Goal: Information Seeking & Learning: Learn about a topic

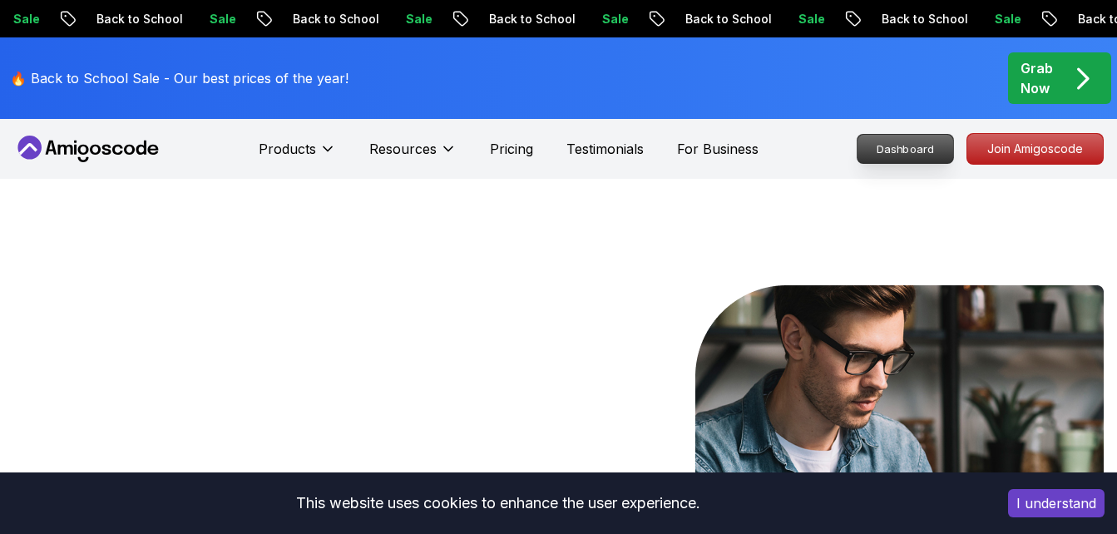
click at [920, 141] on p "Dashboard" at bounding box center [905, 149] width 96 height 28
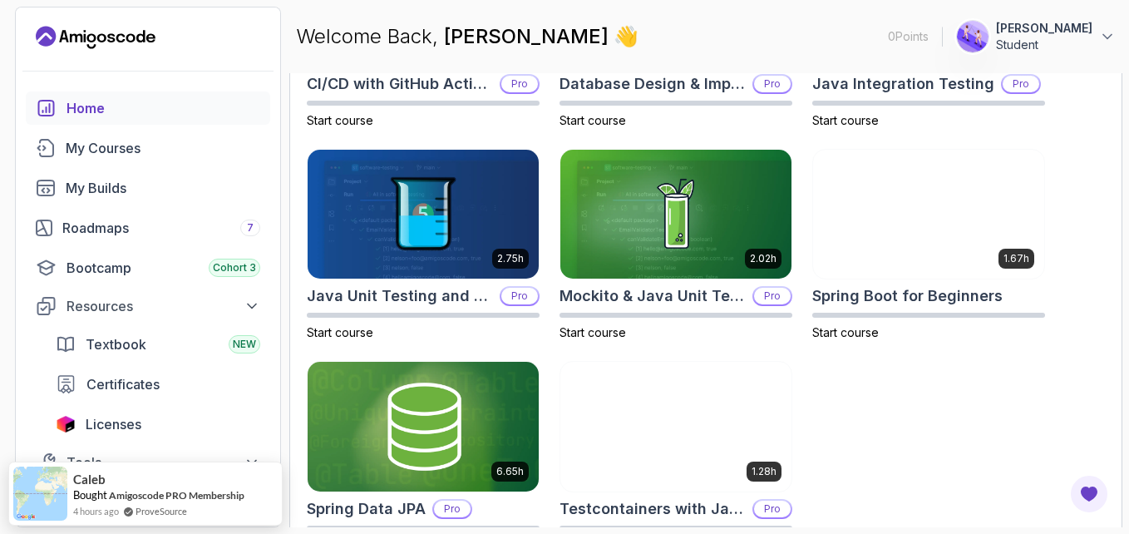
scroll to position [709, 0]
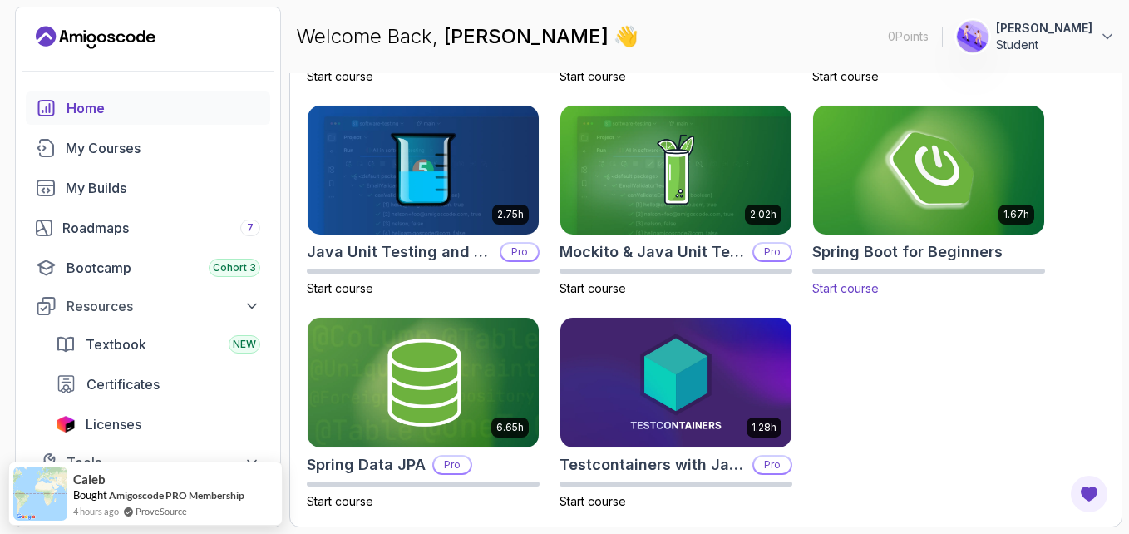
click at [857, 254] on h2 "Spring Boot for Beginners" at bounding box center [907, 251] width 190 height 23
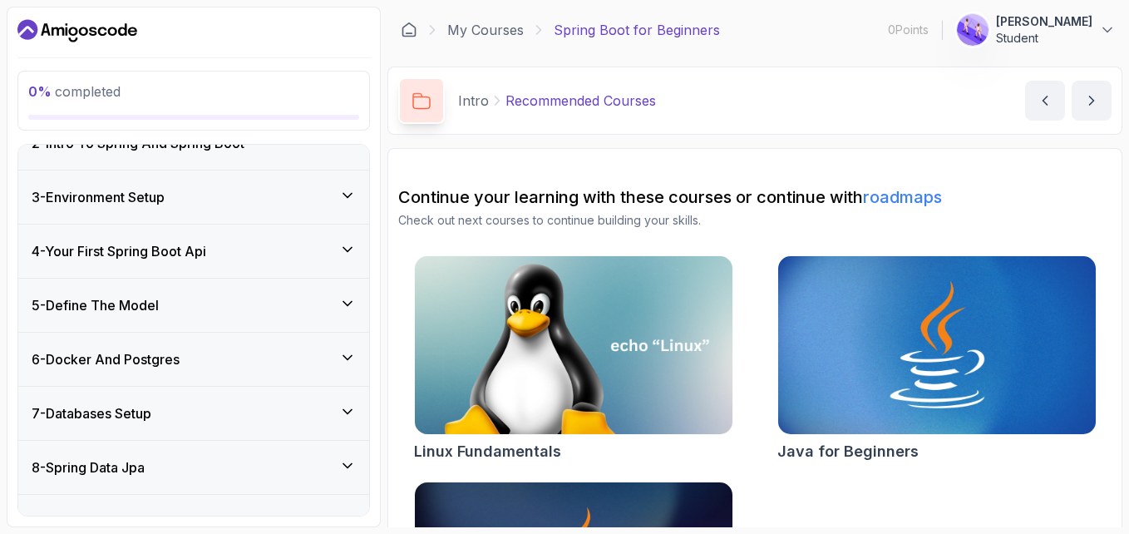
click at [235, 213] on div "3 - Environment Setup" at bounding box center [193, 196] width 351 height 53
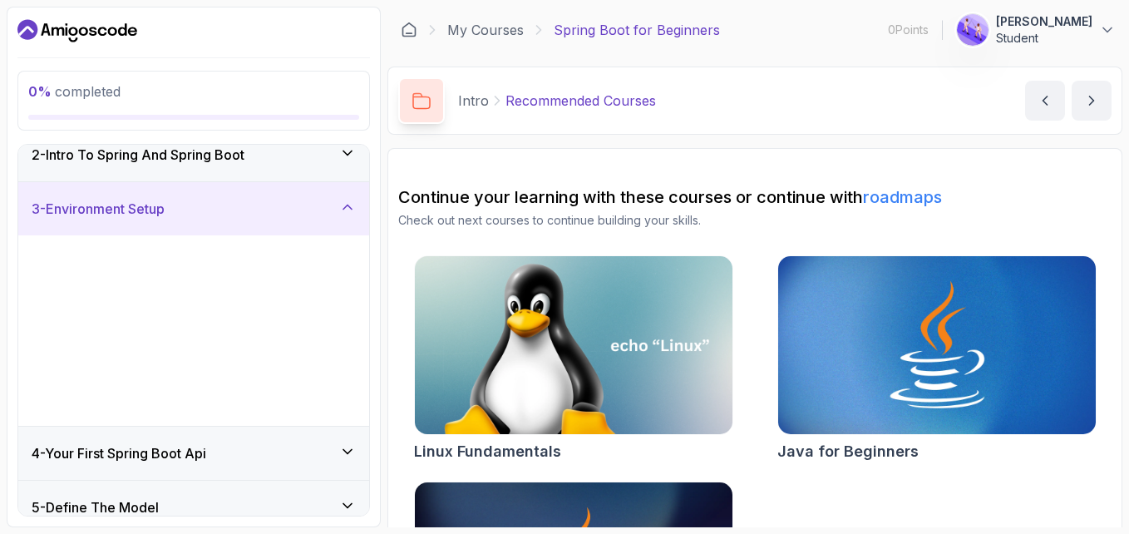
scroll to position [82, 0]
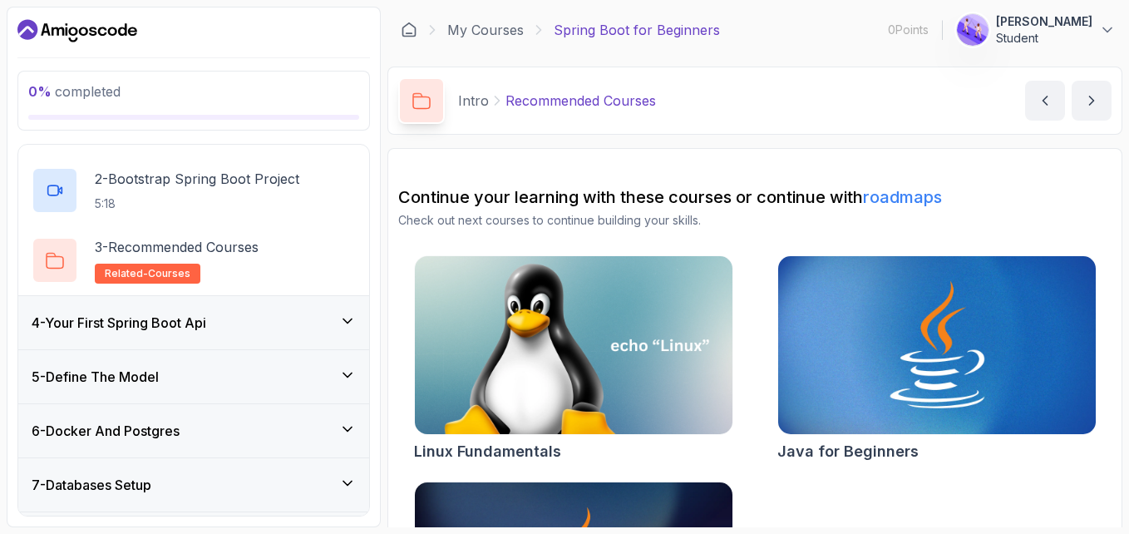
click at [197, 321] on h3 "4 - Your First Spring Boot Api" at bounding box center [119, 323] width 175 height 20
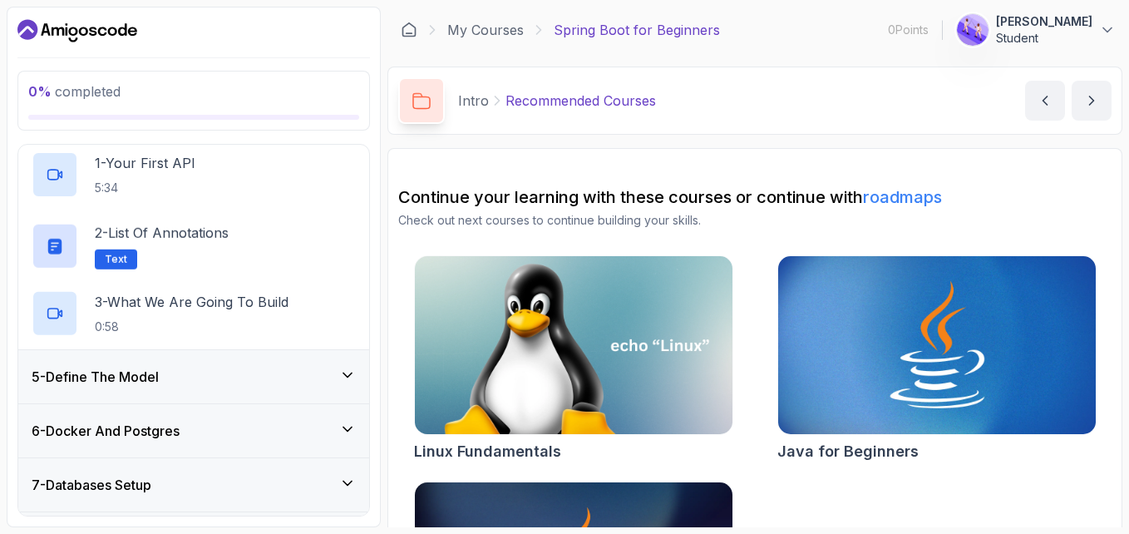
scroll to position [194, 0]
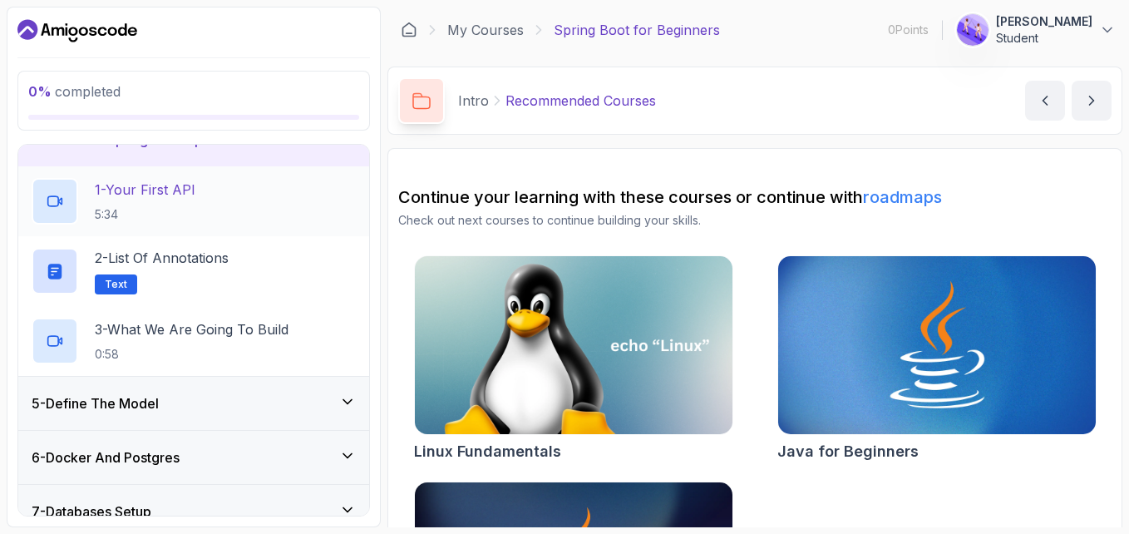
click at [239, 210] on div "1 - Your First API 5:34" at bounding box center [194, 201] width 324 height 47
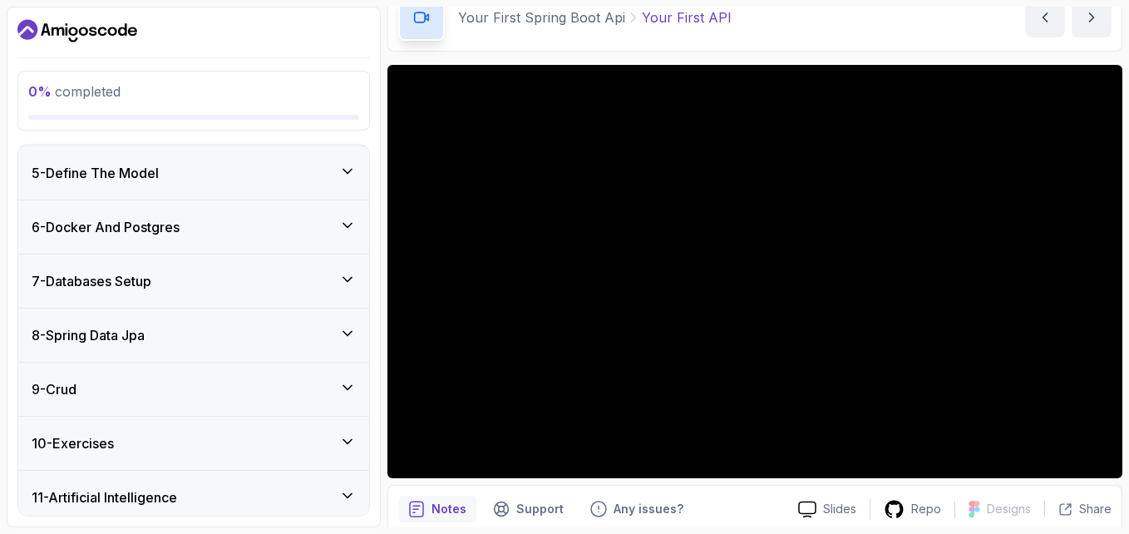
scroll to position [486, 0]
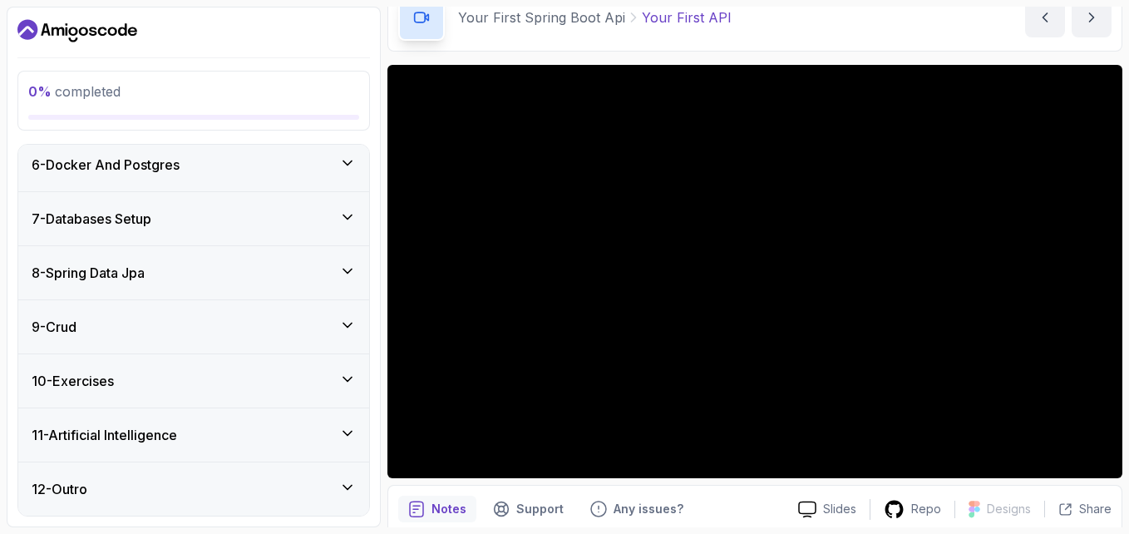
click at [97, 490] on div "12 - Outro" at bounding box center [194, 489] width 324 height 20
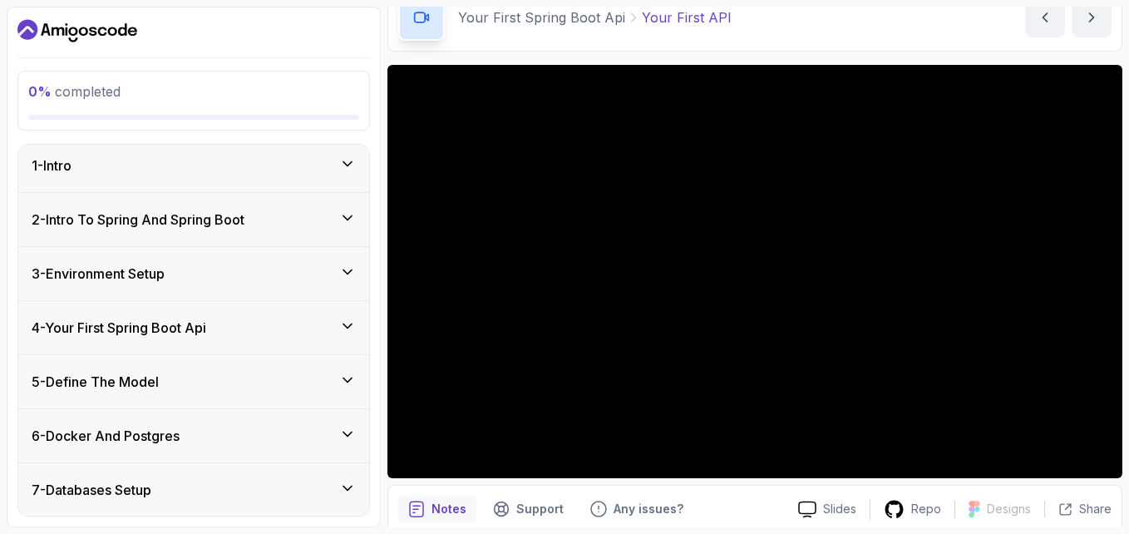
scroll to position [0, 0]
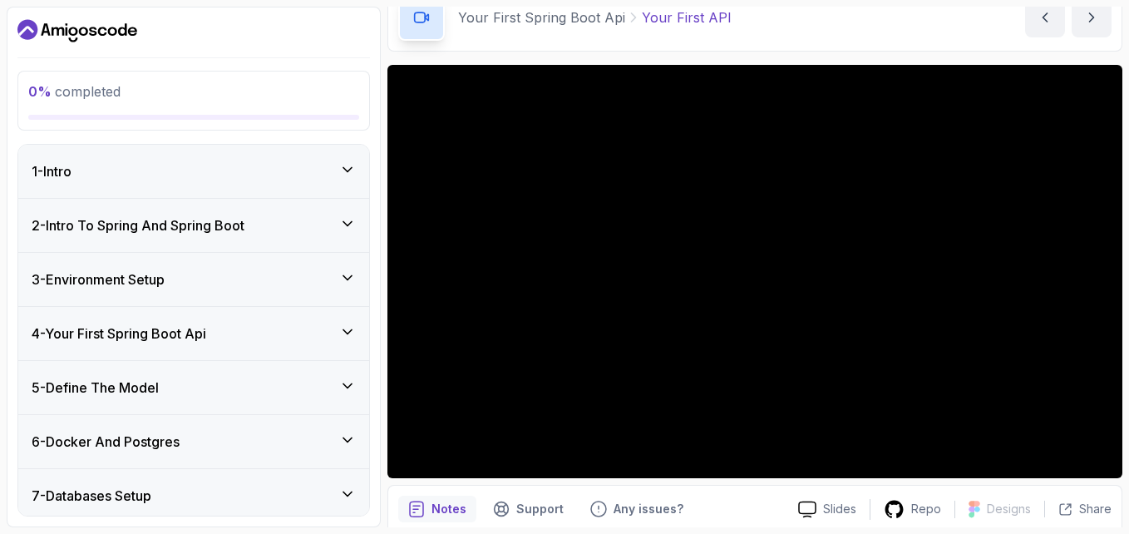
click at [185, 373] on div "5 - Define The Model" at bounding box center [193, 387] width 351 height 53
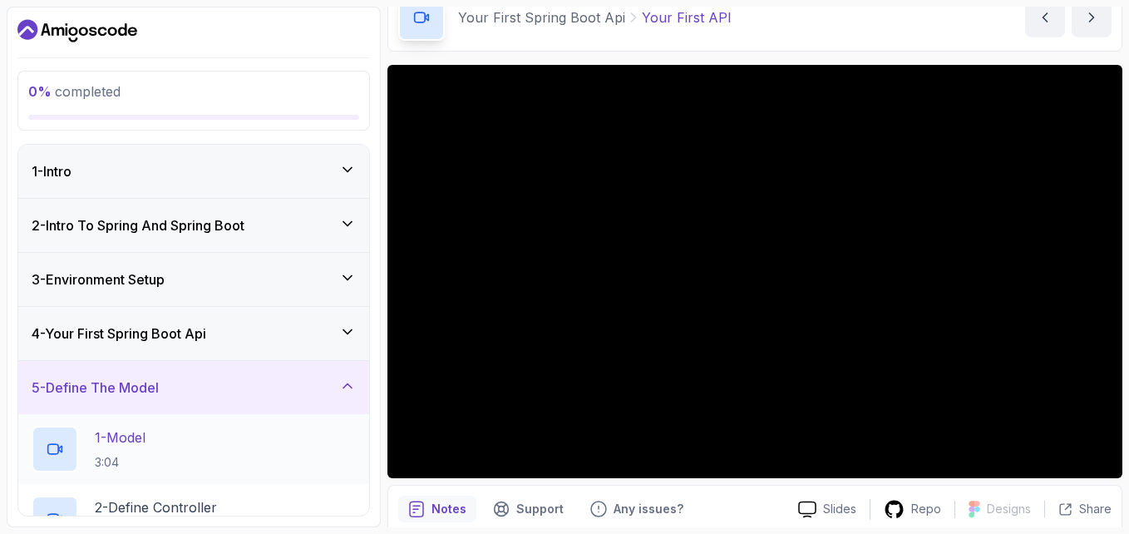
click at [177, 461] on div "1 - Model 3:04" at bounding box center [194, 449] width 324 height 47
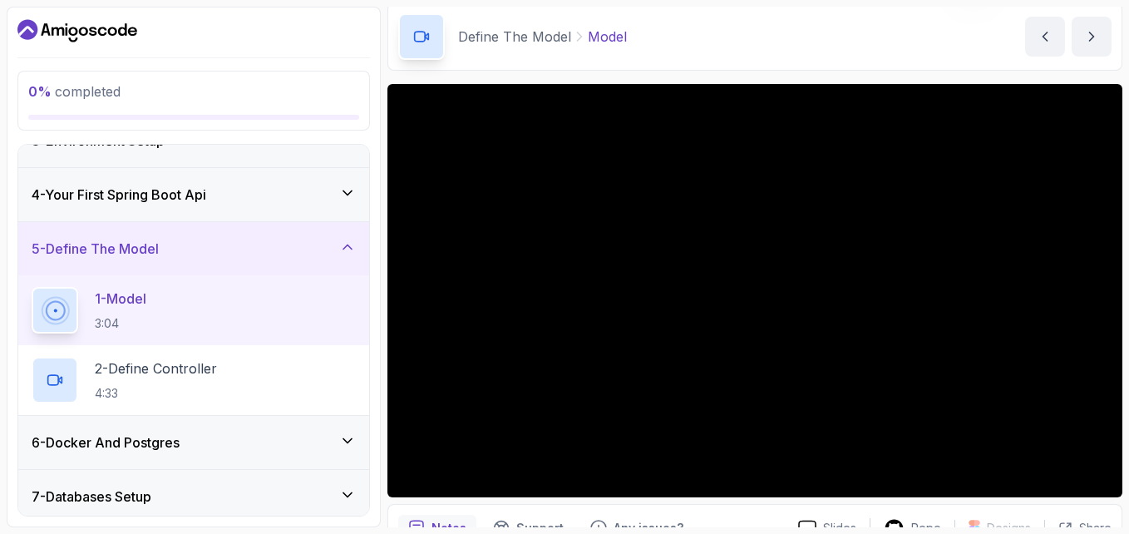
scroll to position [150, 0]
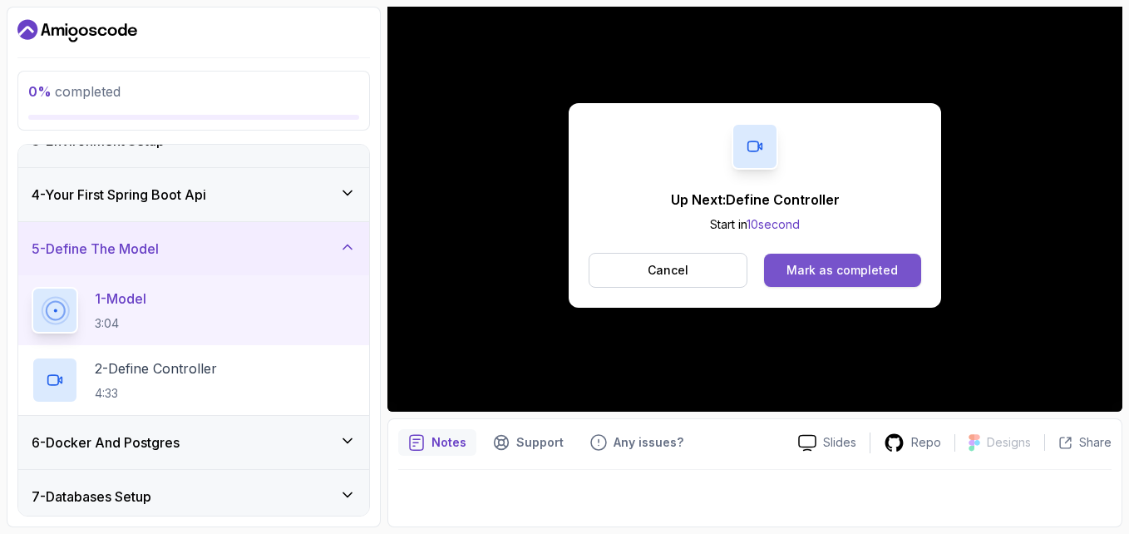
click at [842, 269] on div "Mark as completed" at bounding box center [842, 270] width 111 height 17
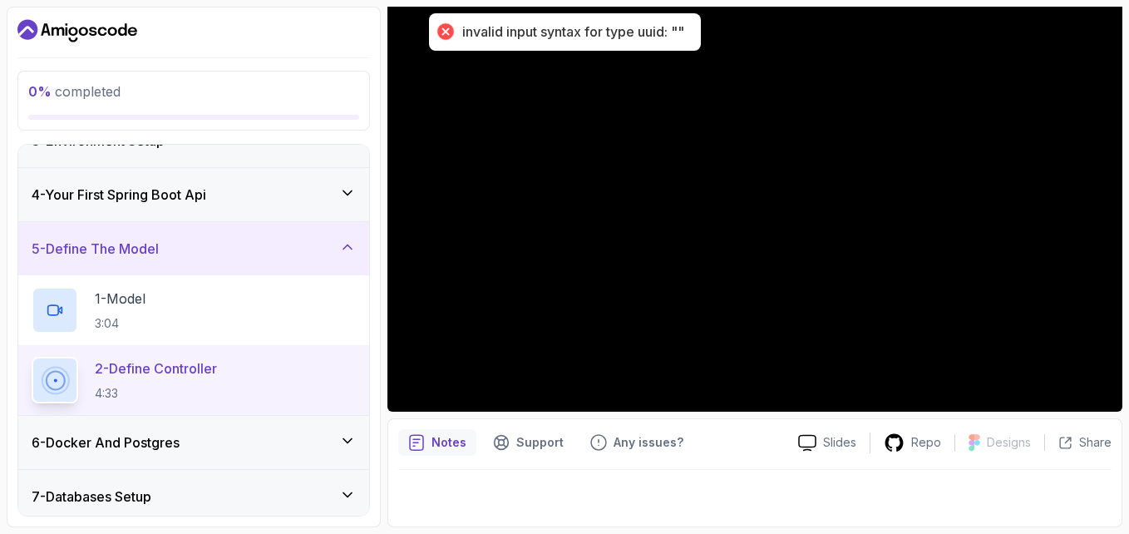
click at [178, 377] on p "2 - Define Controller" at bounding box center [156, 368] width 122 height 20
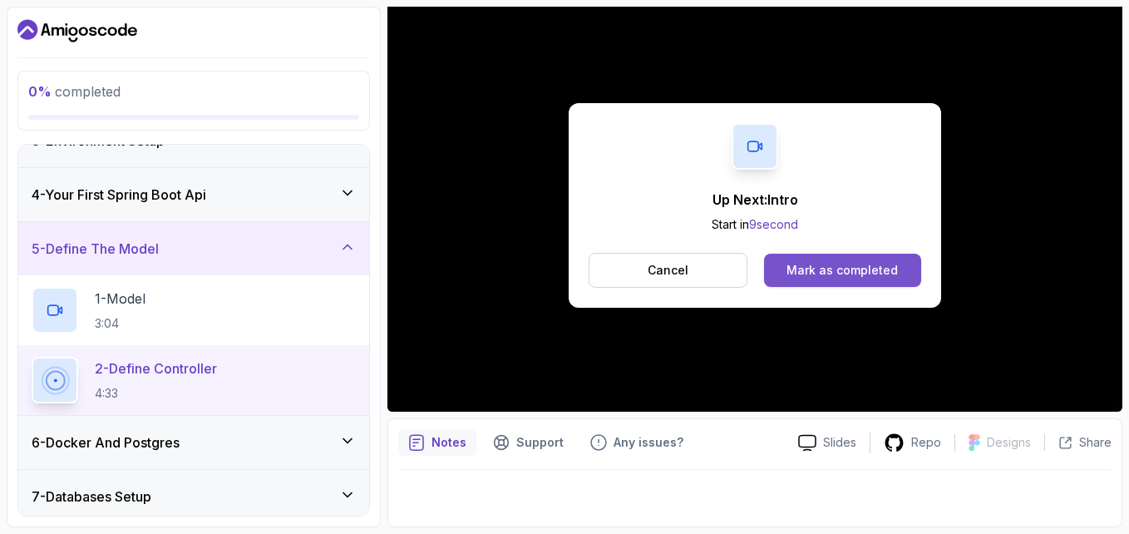
click at [814, 278] on div "Mark as completed" at bounding box center [842, 270] width 111 height 17
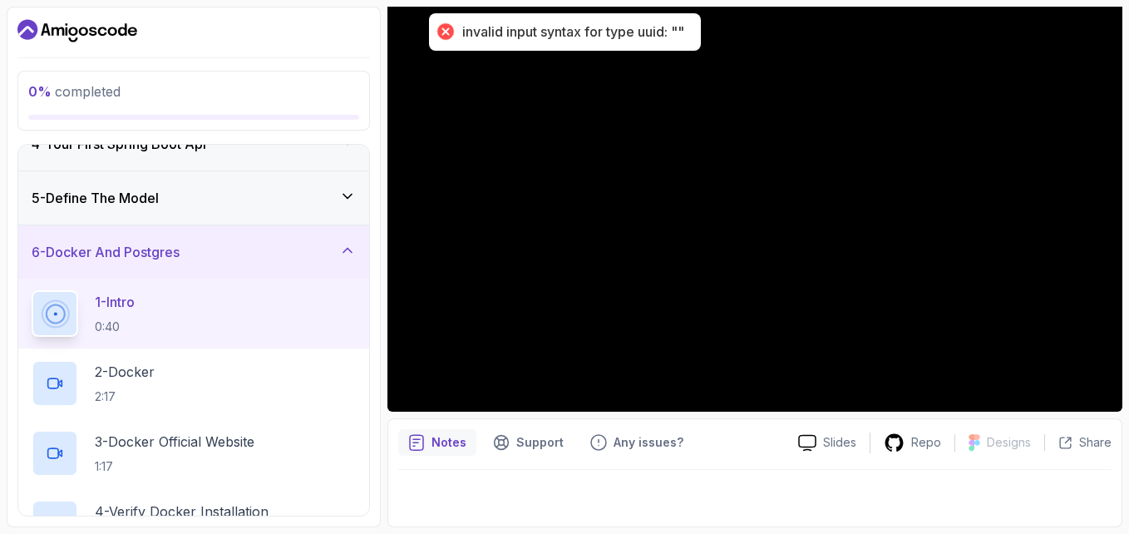
scroll to position [277, 0]
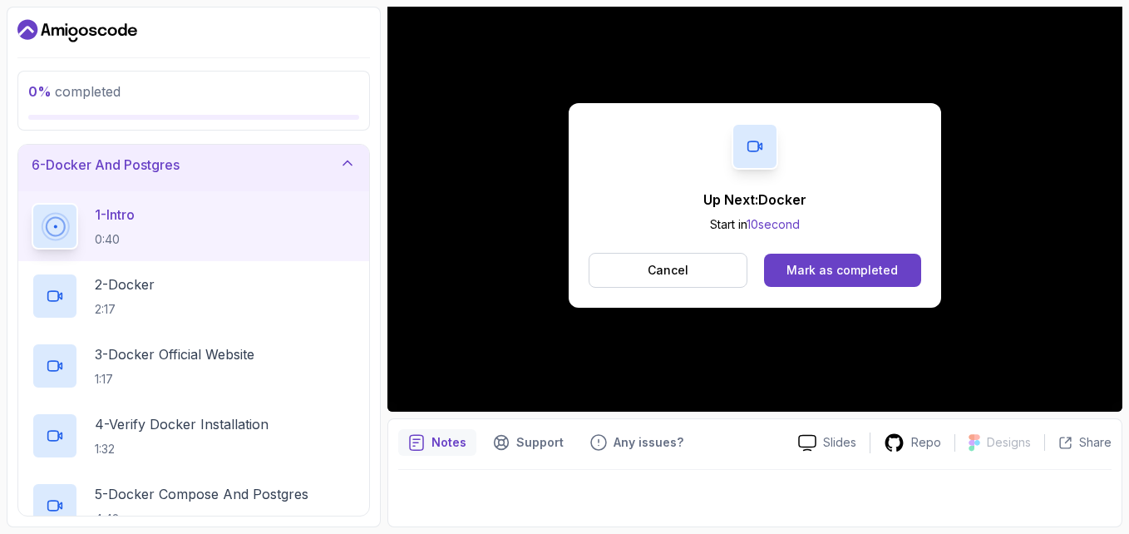
click at [844, 249] on div "Up Next: Docker Start in 10 second Cancel Mark as completed" at bounding box center [755, 205] width 372 height 205
click at [841, 272] on div "Mark as completed" at bounding box center [842, 270] width 111 height 17
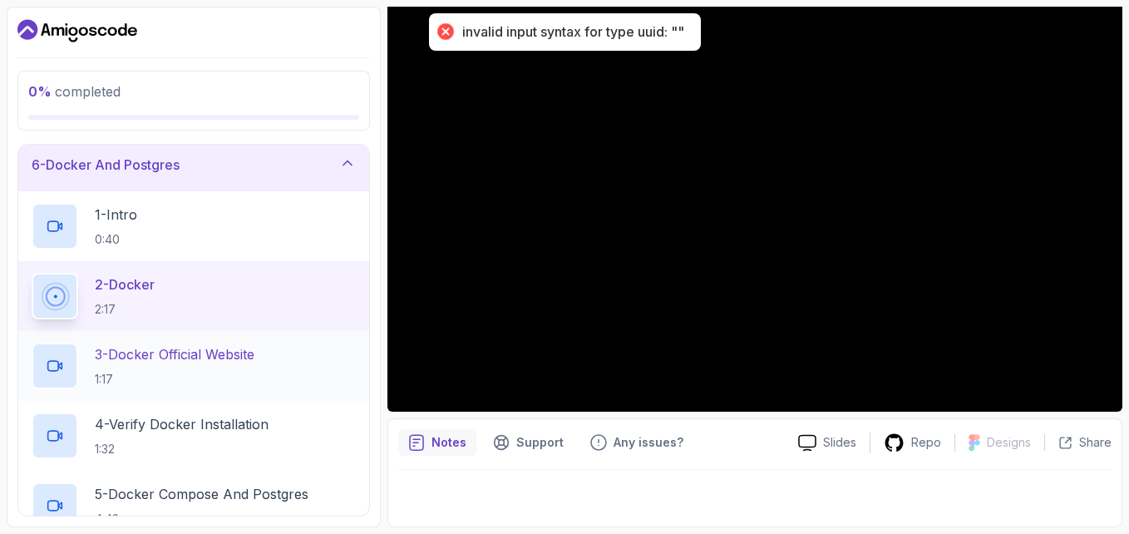
click at [239, 357] on p "3 - Docker Official Website" at bounding box center [175, 354] width 160 height 20
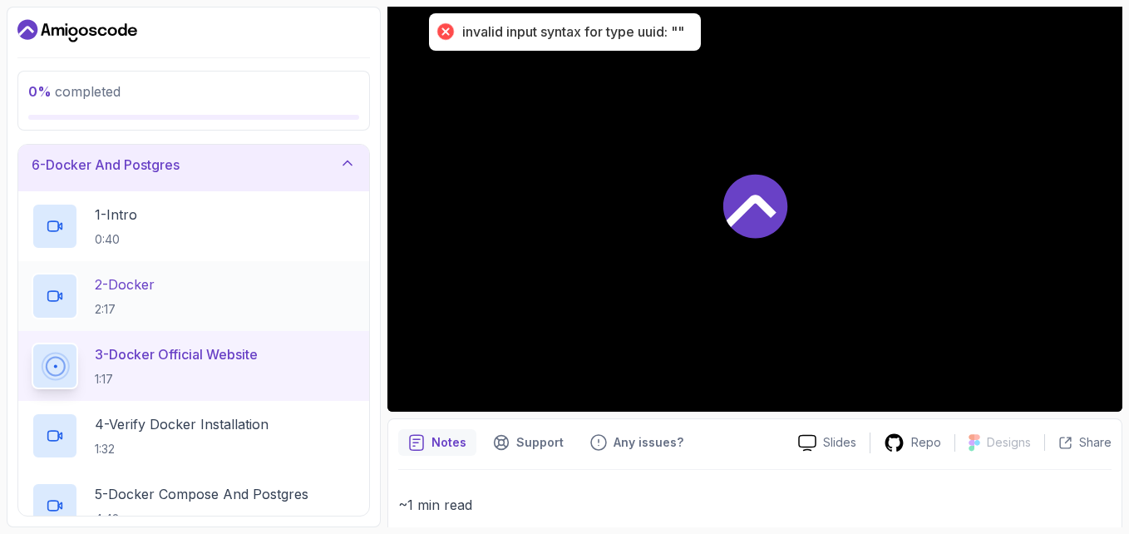
click at [239, 314] on div "2 - Docker 2:17" at bounding box center [194, 296] width 324 height 47
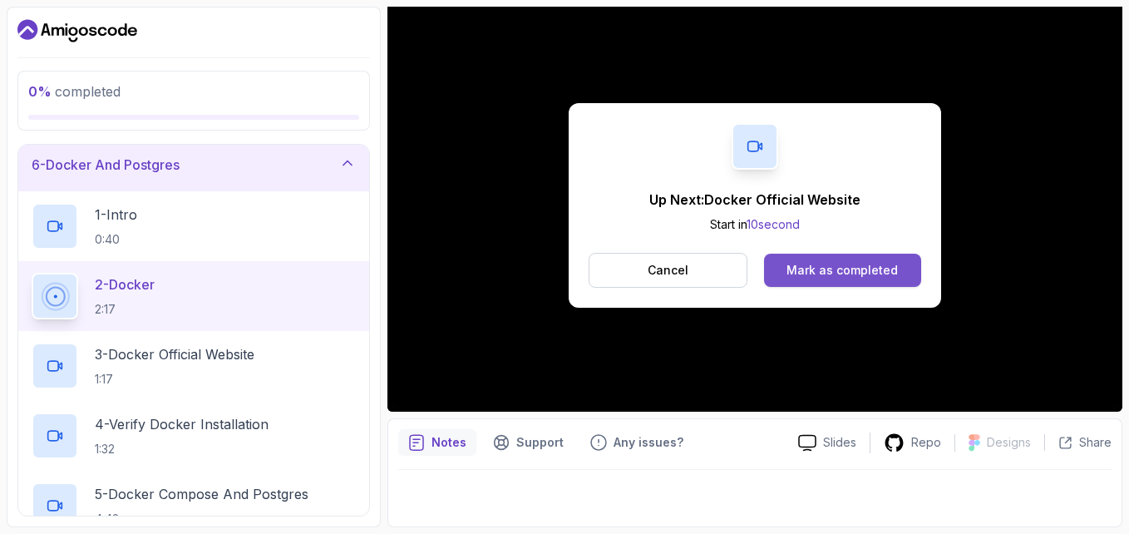
click at [846, 265] on div "Mark as completed" at bounding box center [842, 270] width 111 height 17
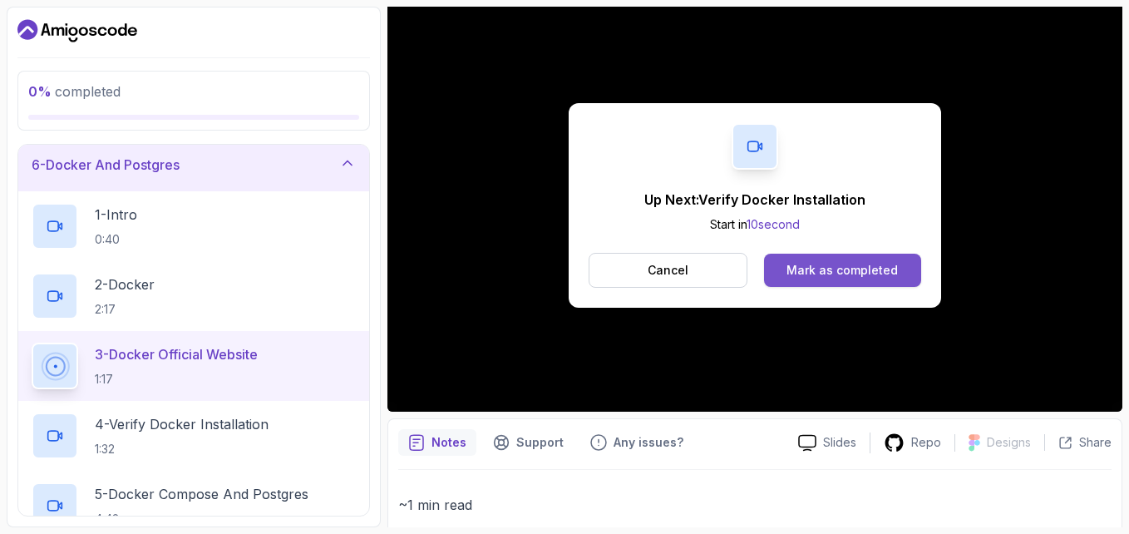
click at [846, 262] on div "Mark as completed" at bounding box center [842, 270] width 111 height 17
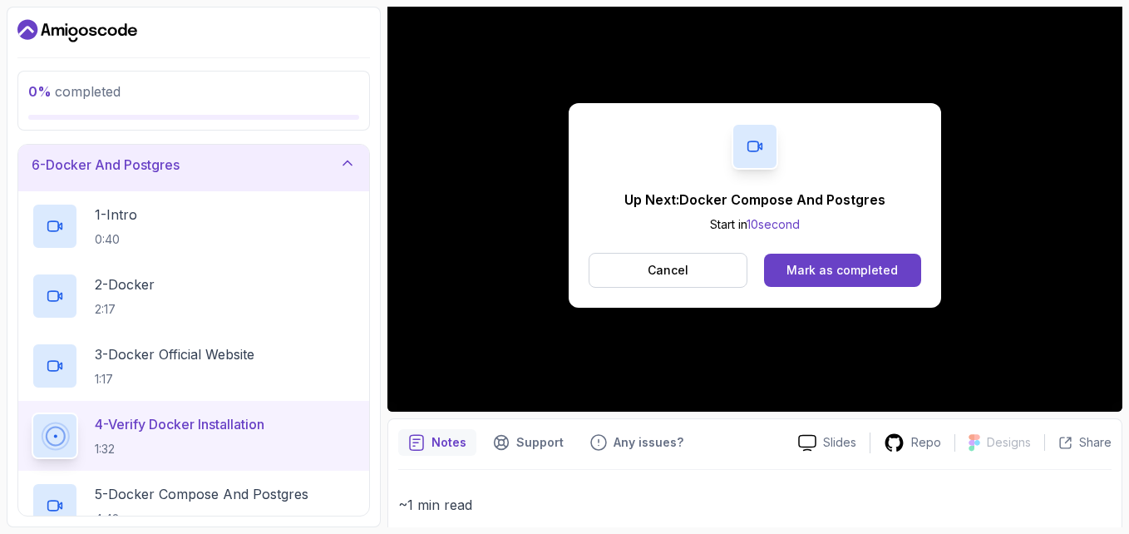
click at [826, 253] on div "Cancel Mark as completed" at bounding box center [755, 270] width 333 height 35
click at [826, 263] on div "Mark as completed" at bounding box center [842, 270] width 111 height 17
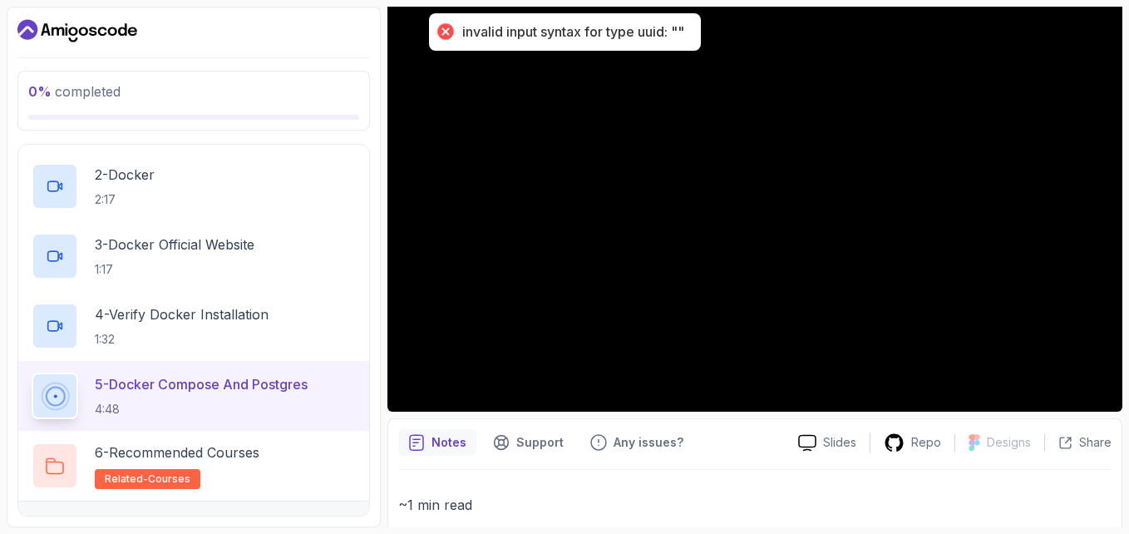
scroll to position [388, 0]
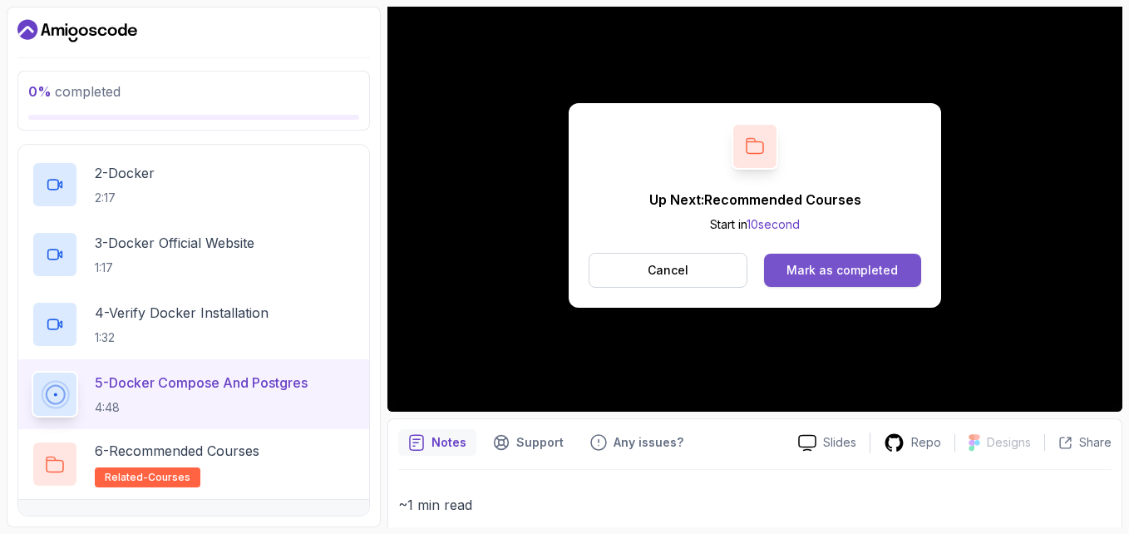
click at [817, 265] on div "Mark as completed" at bounding box center [842, 270] width 111 height 17
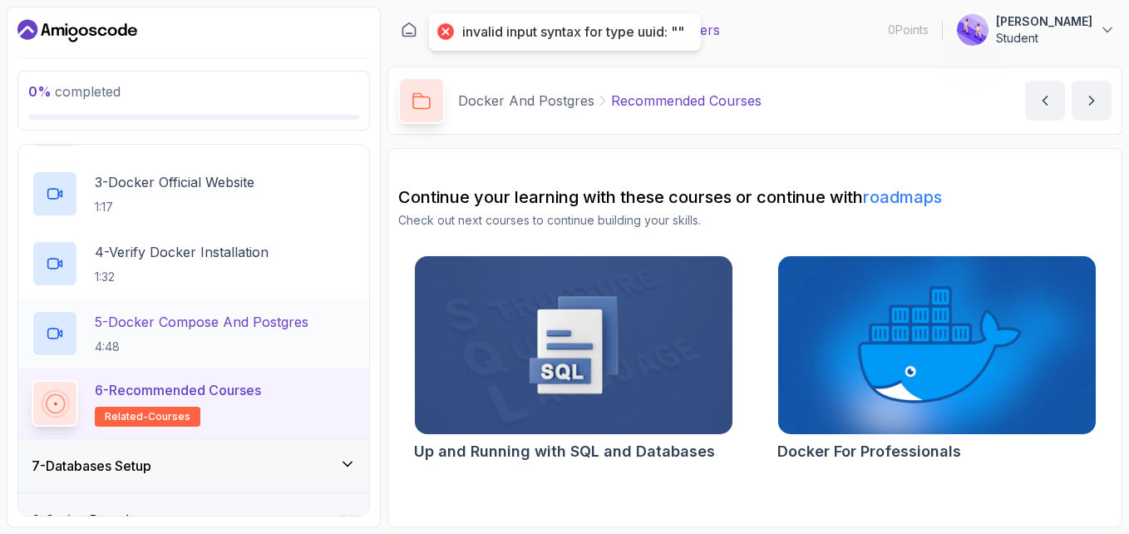
scroll to position [526, 0]
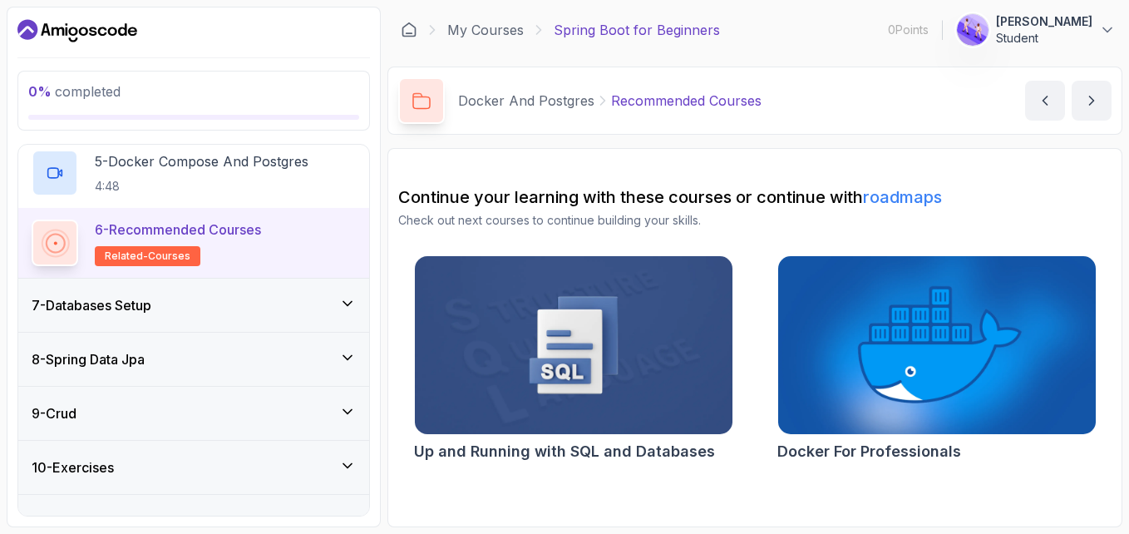
click at [248, 309] on div "7 - Databases Setup" at bounding box center [194, 305] width 324 height 20
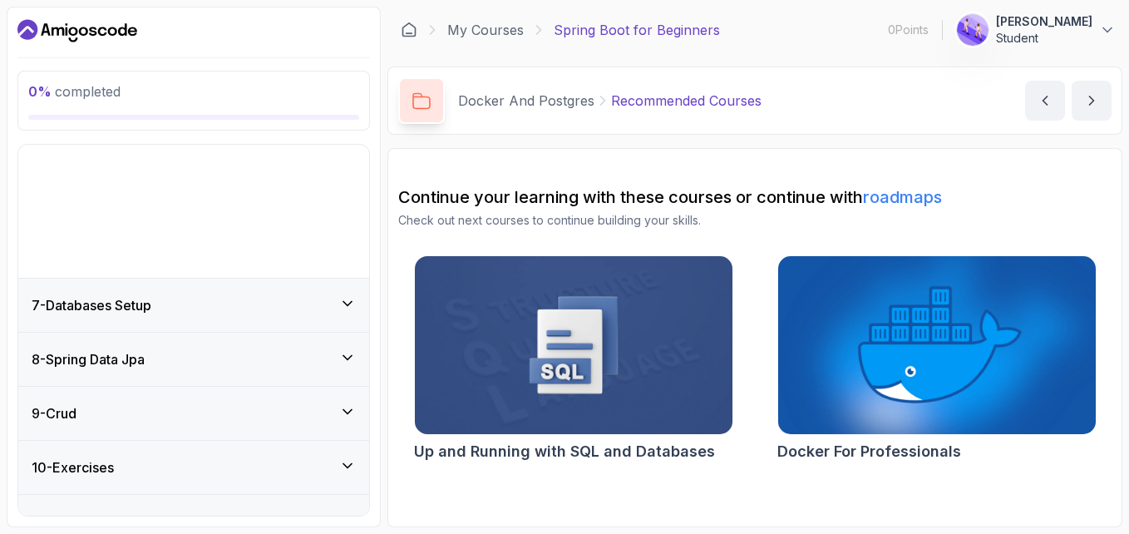
scroll to position [278, 0]
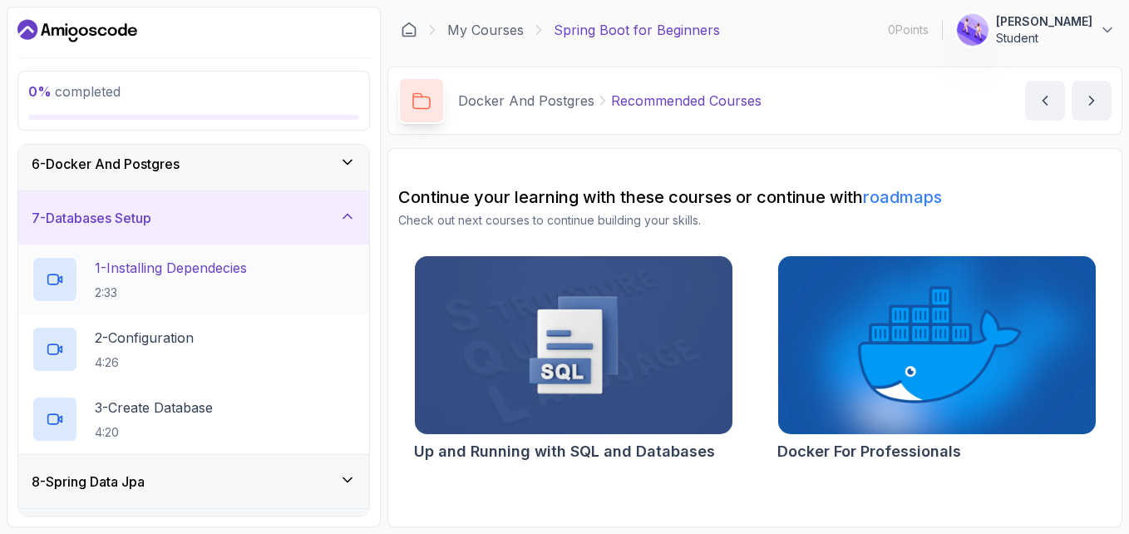
click at [234, 274] on p "1 - Installing Dependecies" at bounding box center [171, 268] width 152 height 20
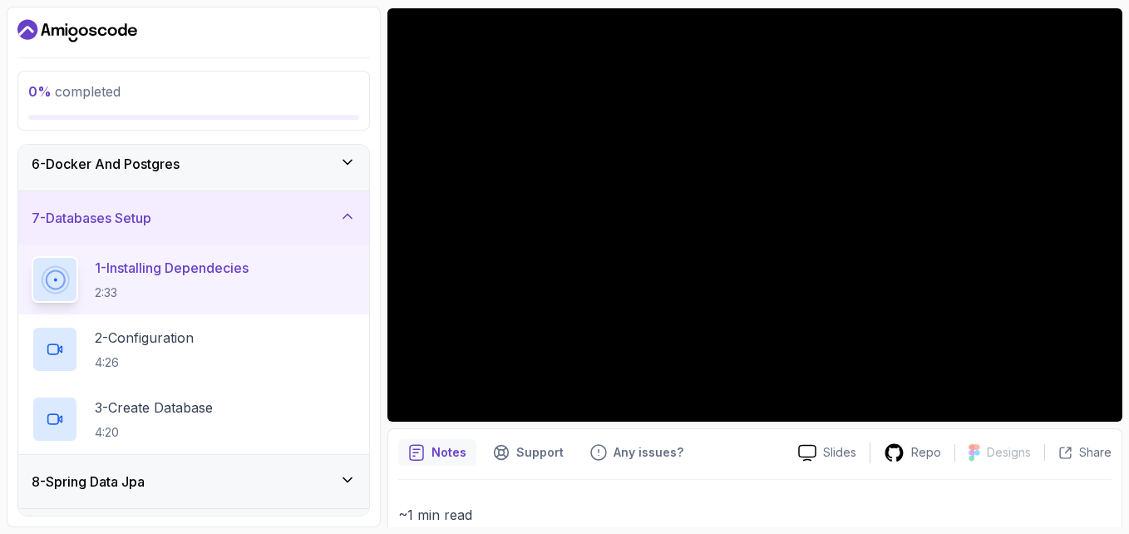
scroll to position [222, 0]
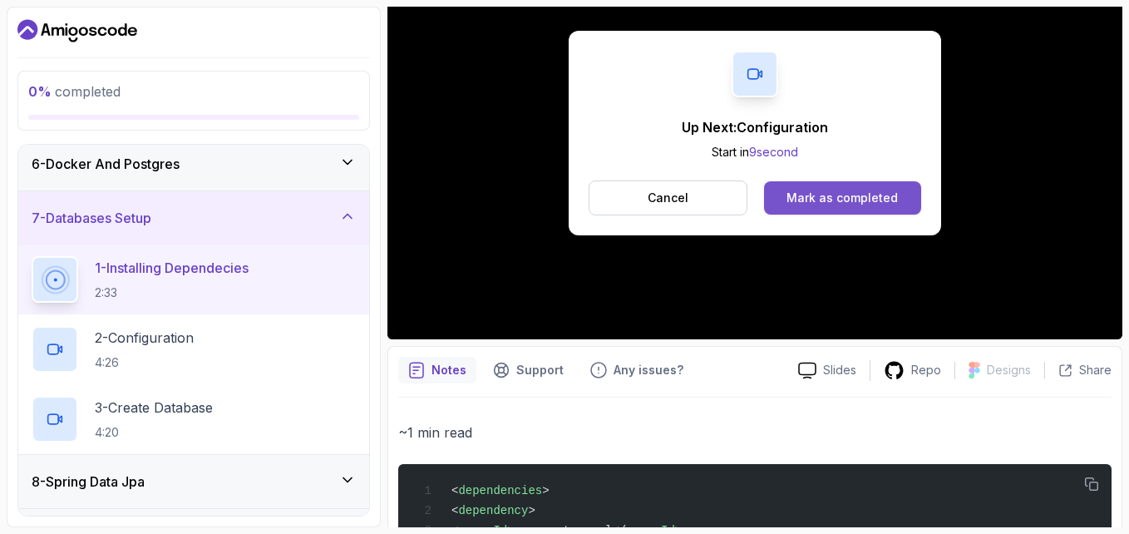
click at [842, 198] on div "Mark as completed" at bounding box center [842, 198] width 111 height 17
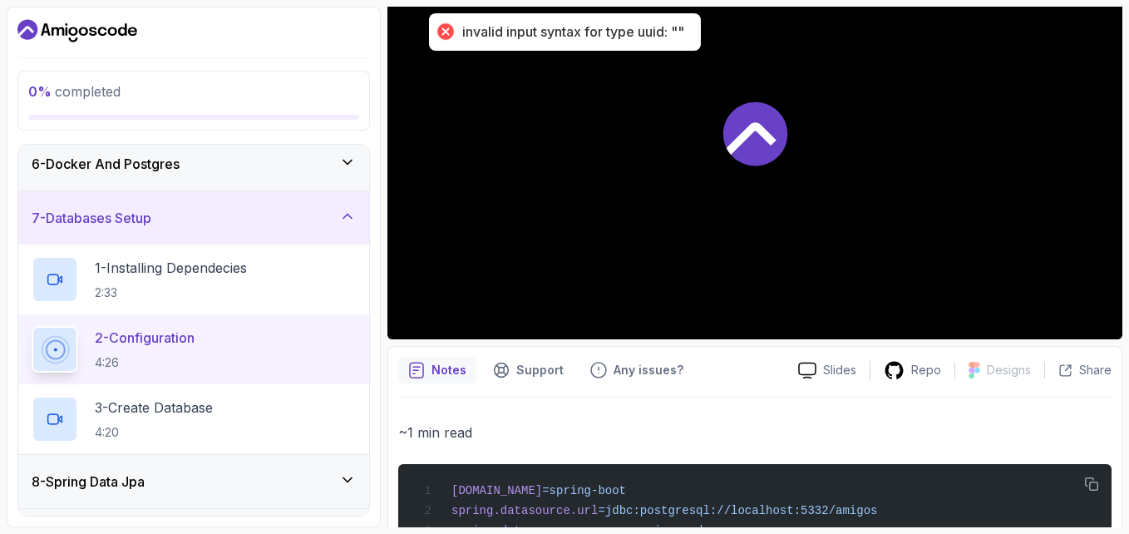
click at [135, 344] on p "2 - Configuration" at bounding box center [145, 338] width 100 height 20
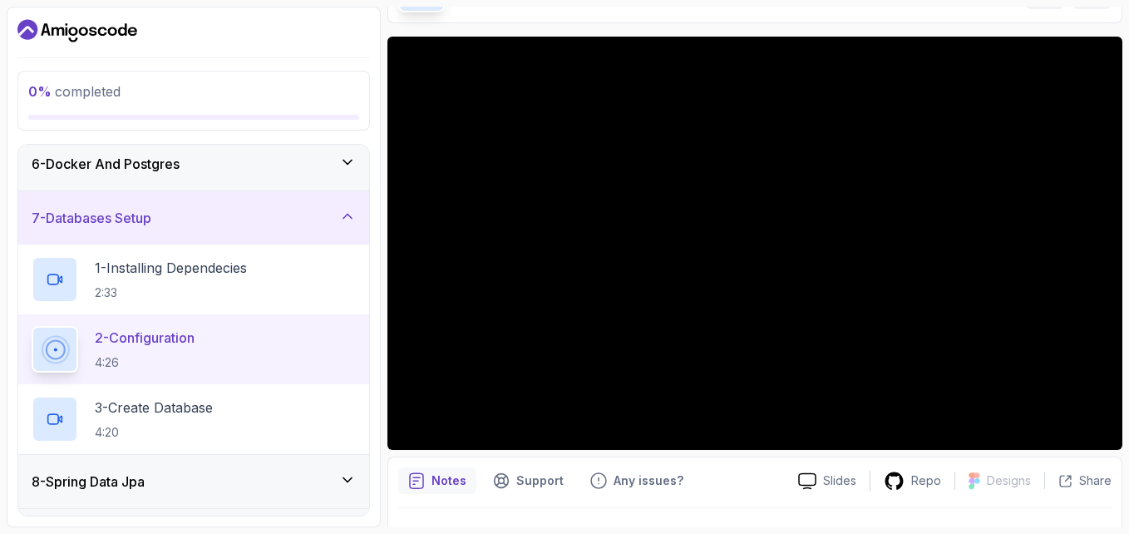
scroll to position [111, 0]
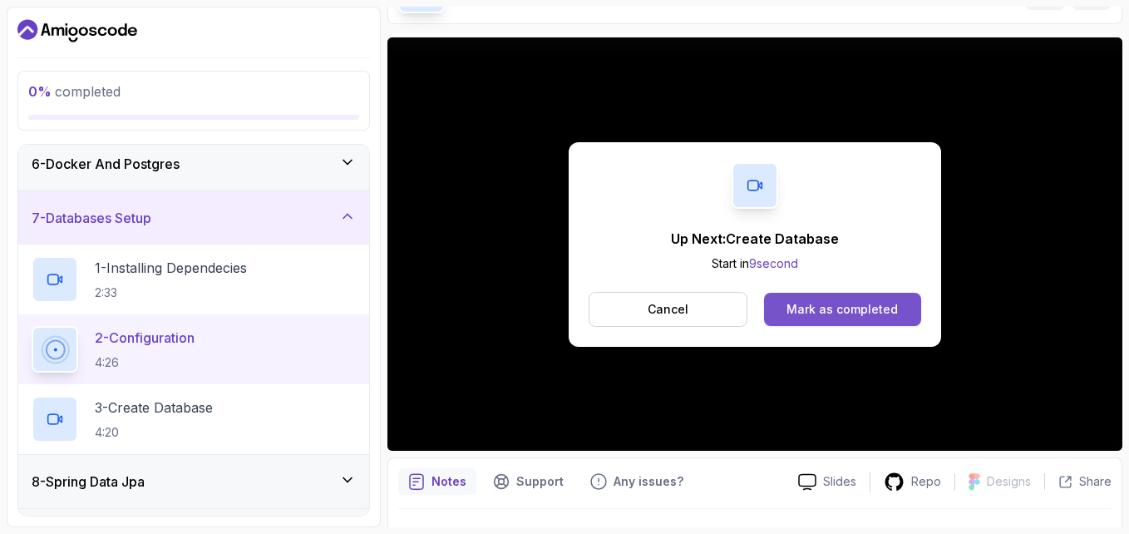
click at [807, 313] on div "Mark as completed" at bounding box center [842, 309] width 111 height 17
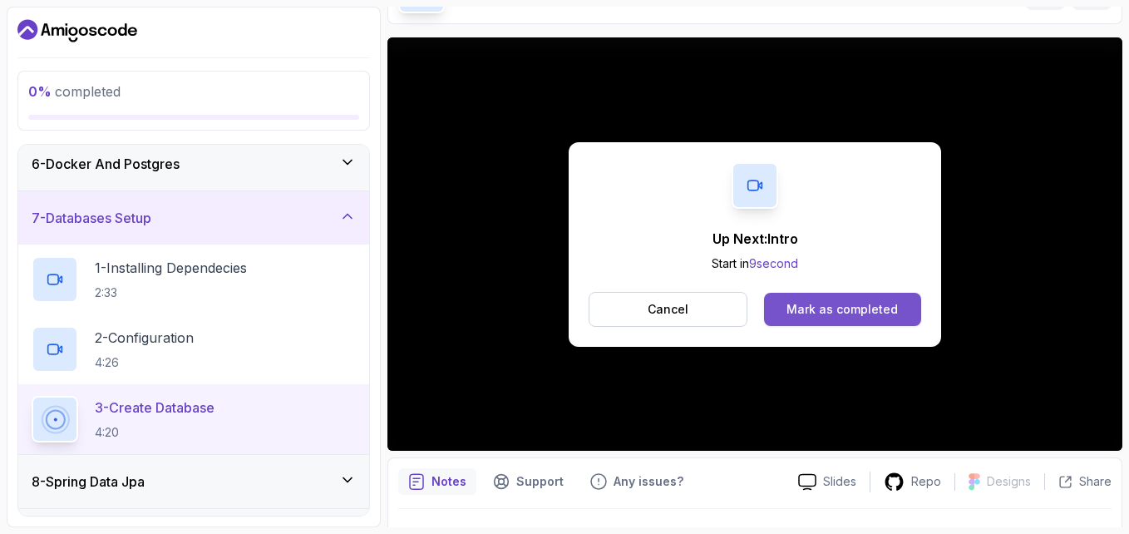
click at [840, 308] on div "Mark as completed" at bounding box center [842, 309] width 111 height 17
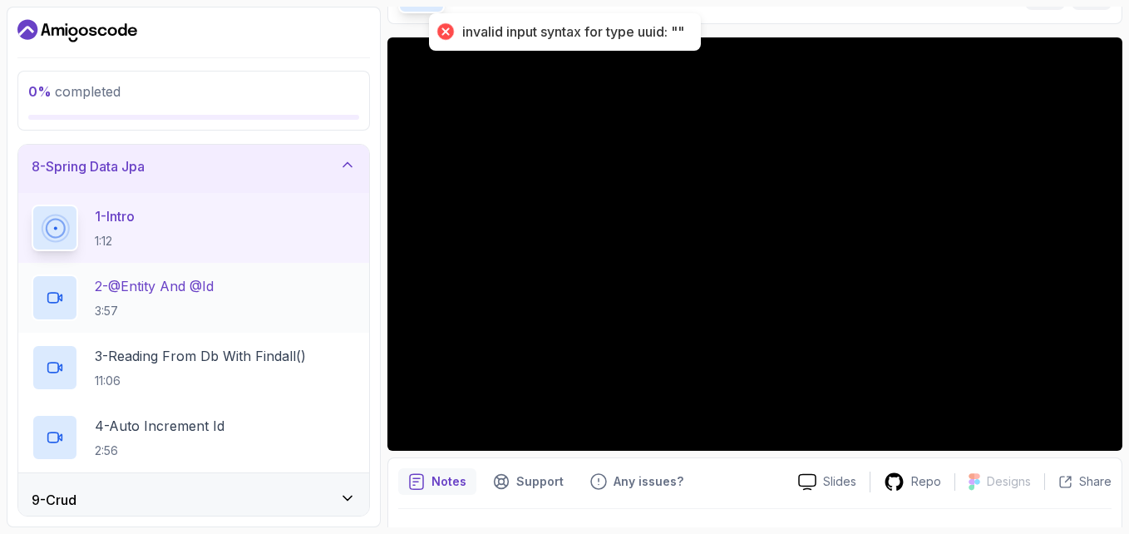
scroll to position [389, 0]
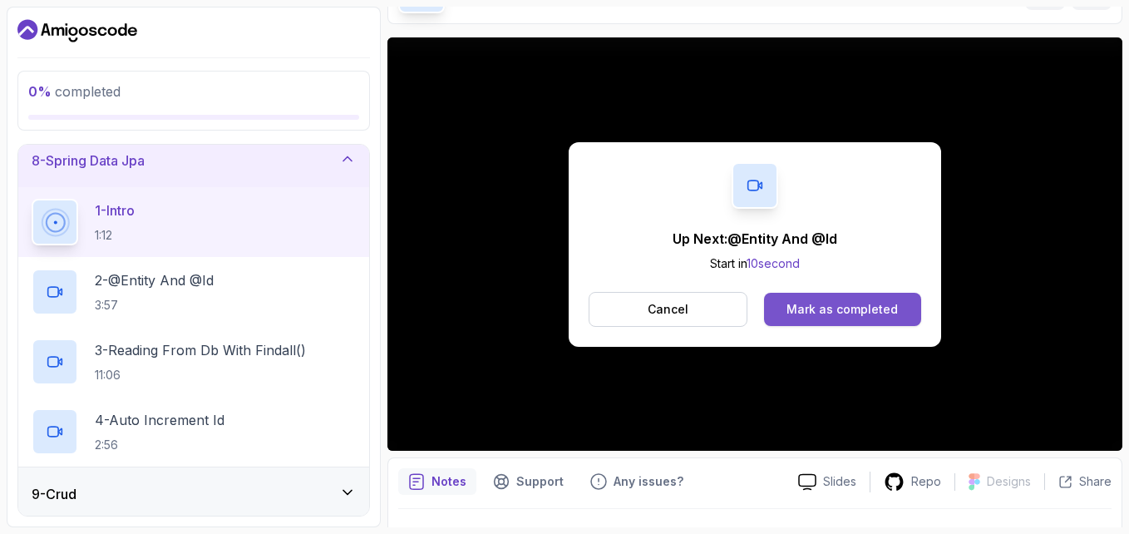
click at [821, 311] on div "Mark as completed" at bounding box center [842, 309] width 111 height 17
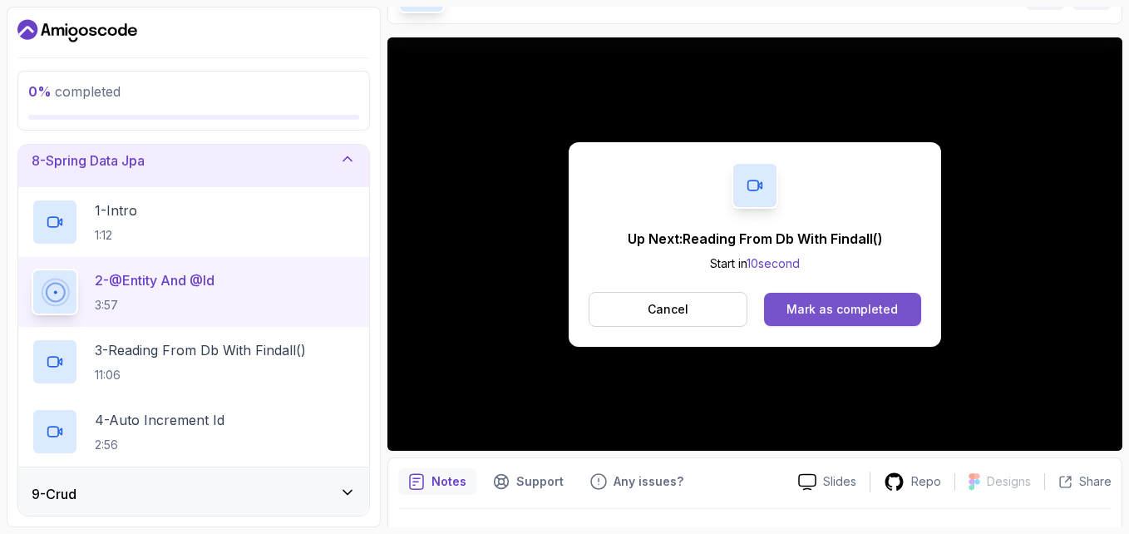
click at [802, 305] on div "Mark as completed" at bounding box center [842, 309] width 111 height 17
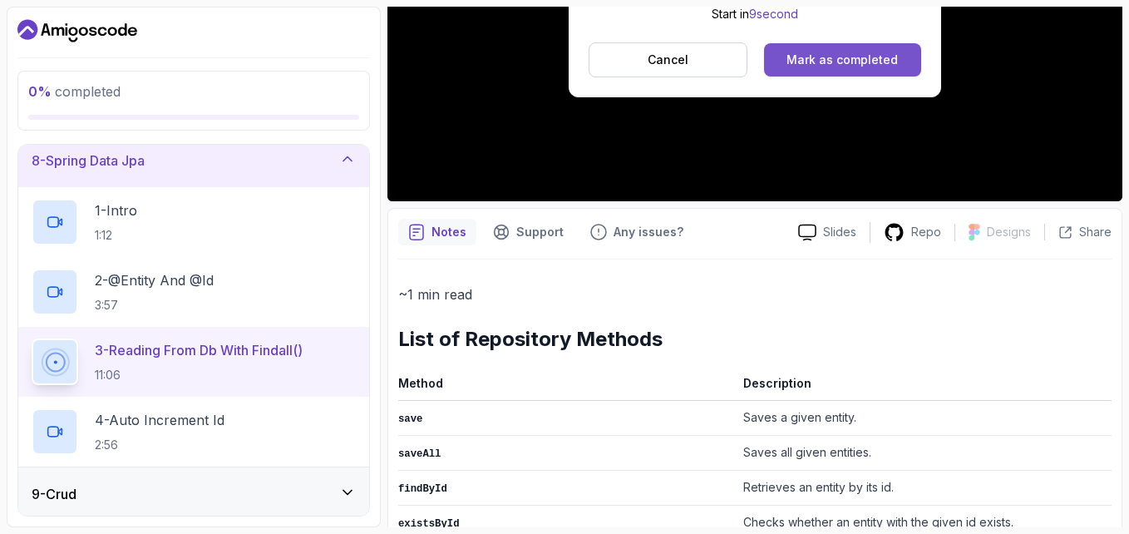
click at [853, 68] on button "Mark as completed" at bounding box center [842, 59] width 157 height 33
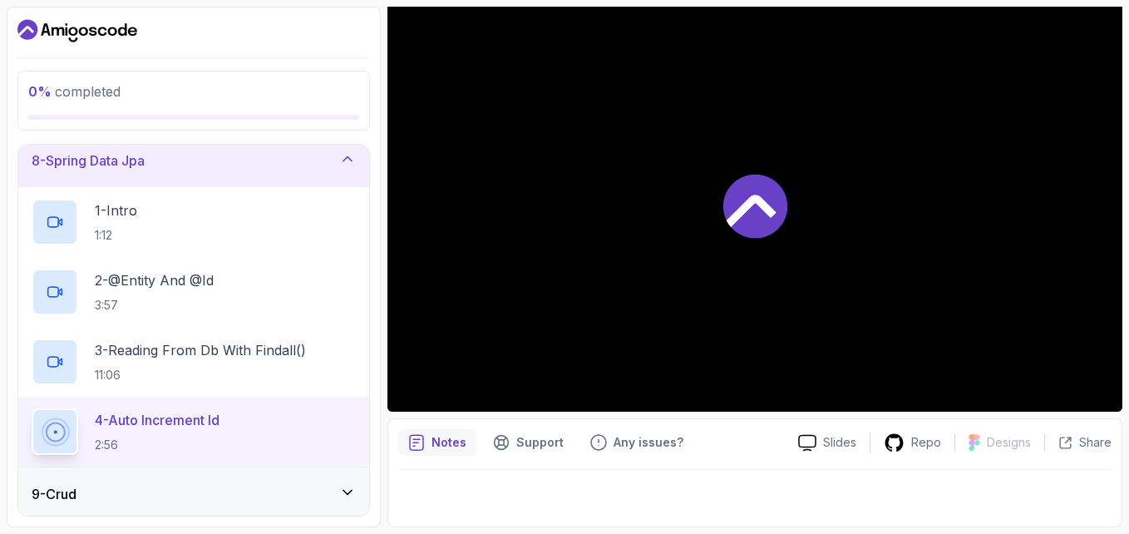
scroll to position [150, 0]
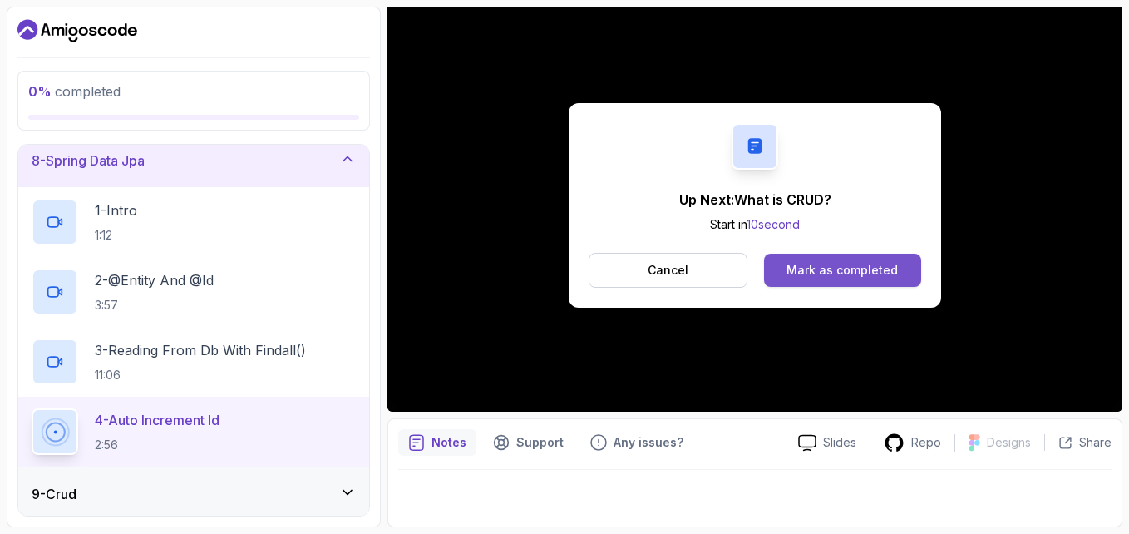
click at [826, 279] on button "Mark as completed" at bounding box center [842, 270] width 157 height 33
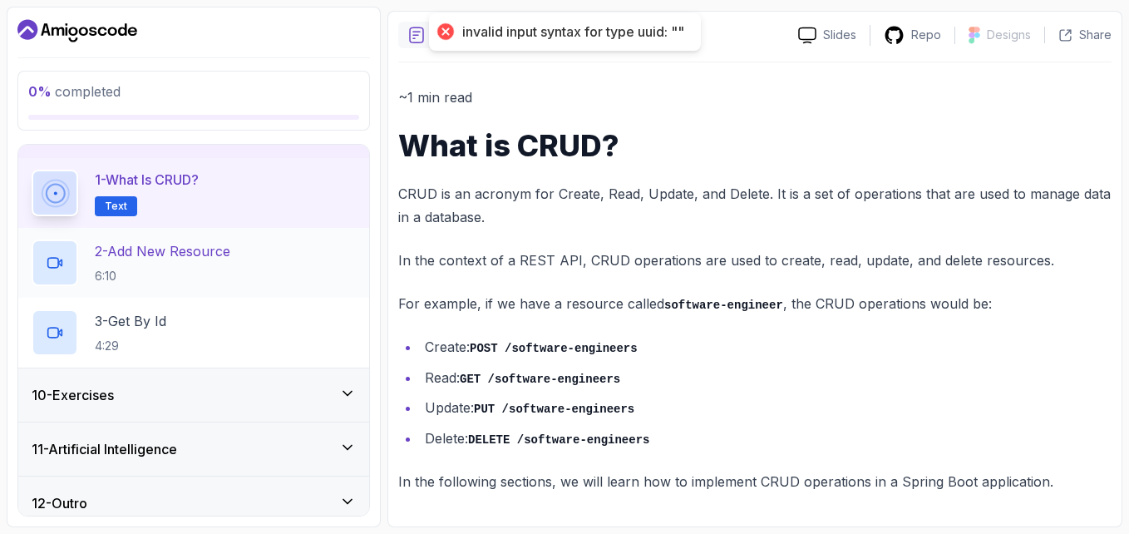
scroll to position [417, 0]
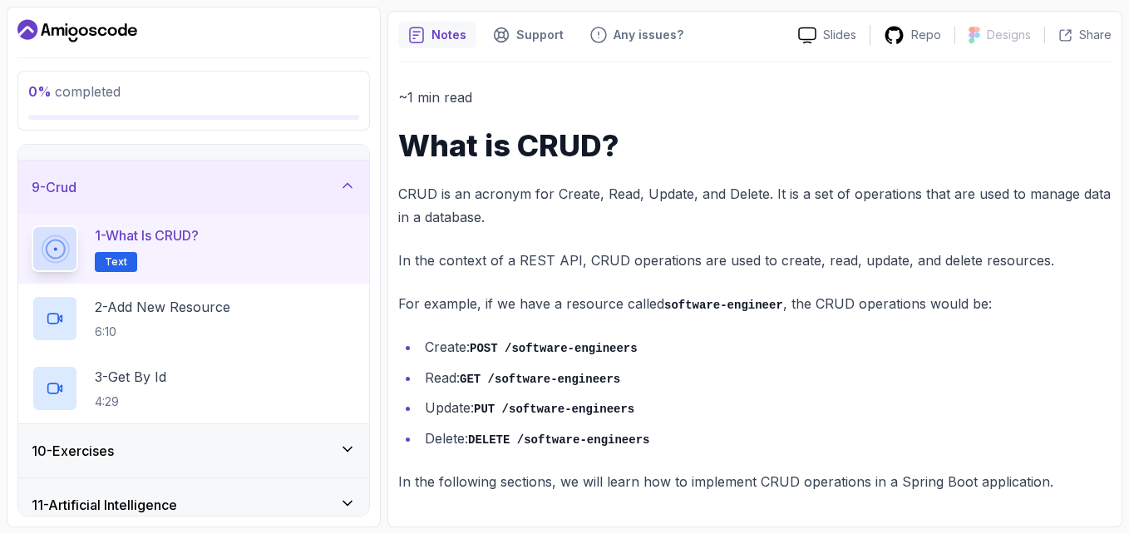
click at [753, 327] on div "~1 min read What is CRUD? CRUD is an acronym for Create, Read, Update, and Dele…" at bounding box center [754, 289] width 713 height 407
click at [230, 328] on p "6:10" at bounding box center [163, 331] width 136 height 17
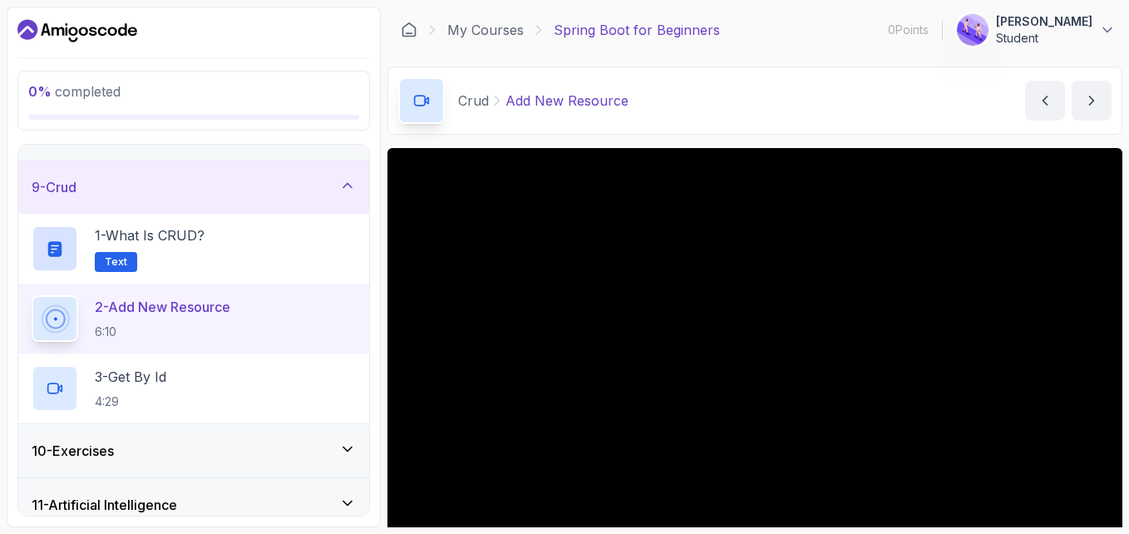
scroll to position [83, 0]
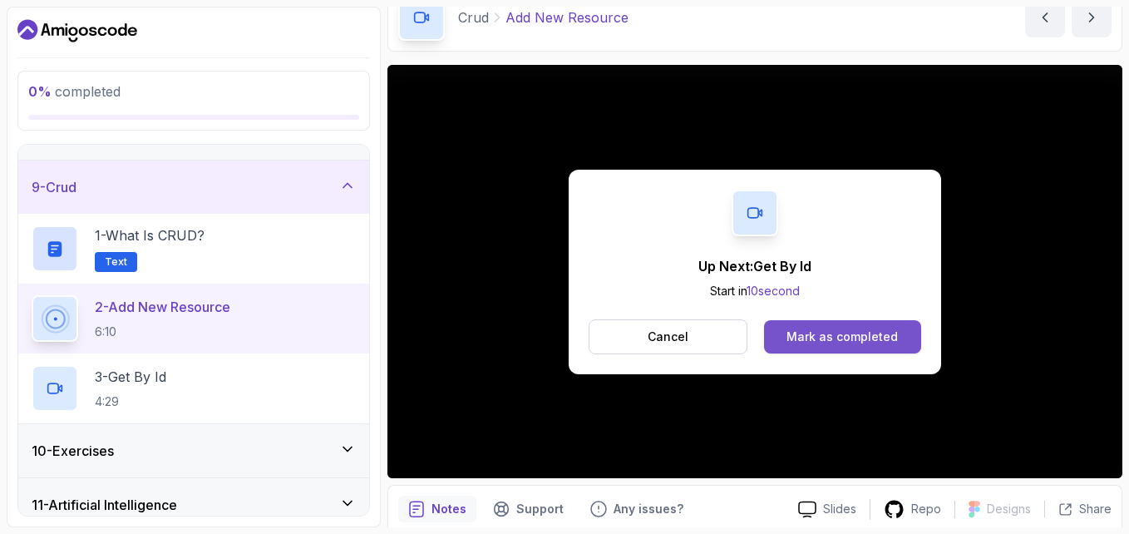
click at [855, 338] on div "Mark as completed" at bounding box center [842, 336] width 111 height 17
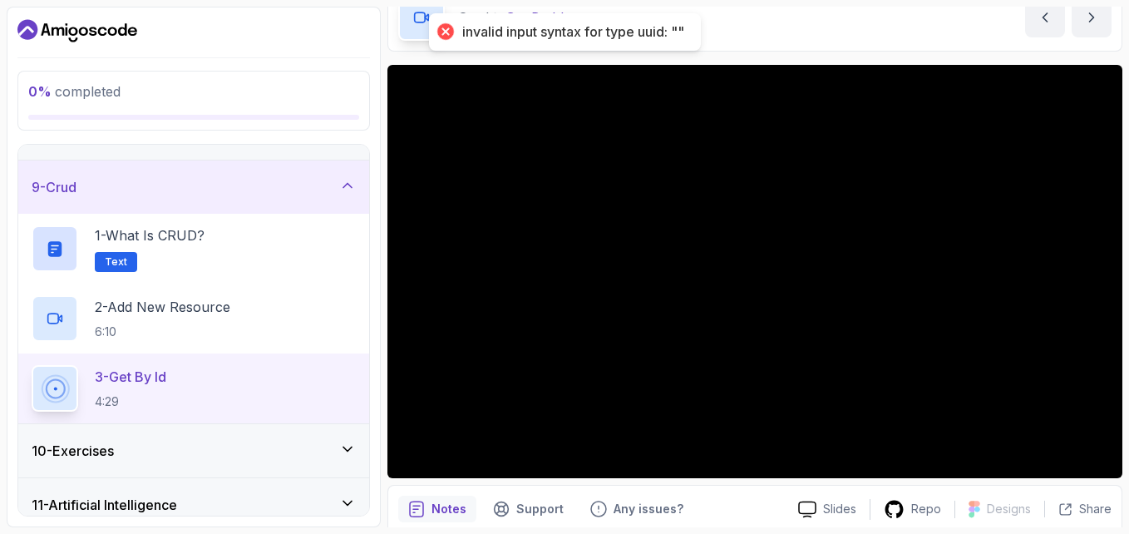
click at [133, 375] on p "3 - Get By Id" at bounding box center [131, 377] width 72 height 20
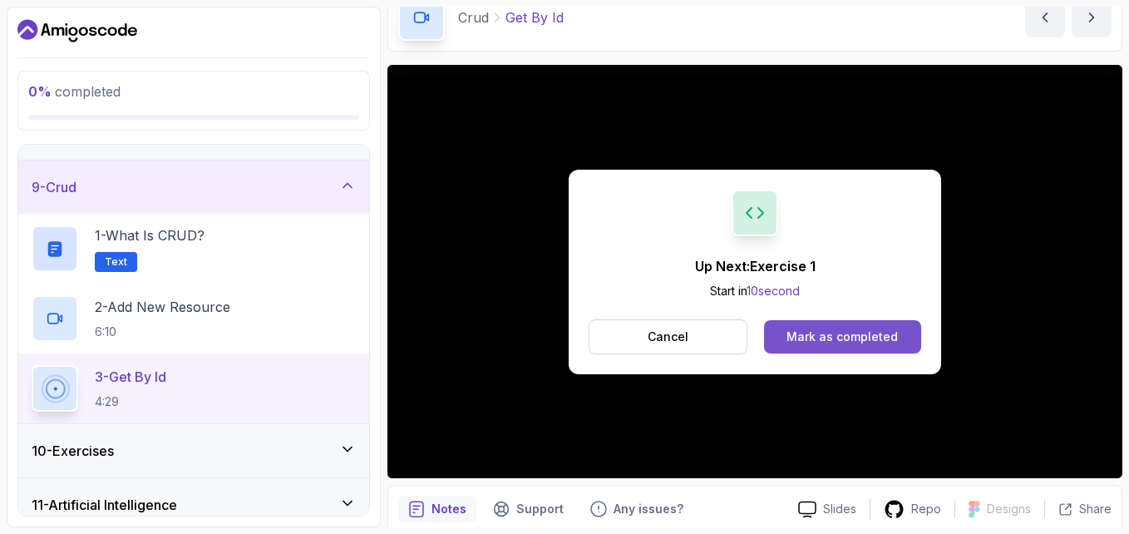
click at [803, 335] on div "Mark as completed" at bounding box center [842, 336] width 111 height 17
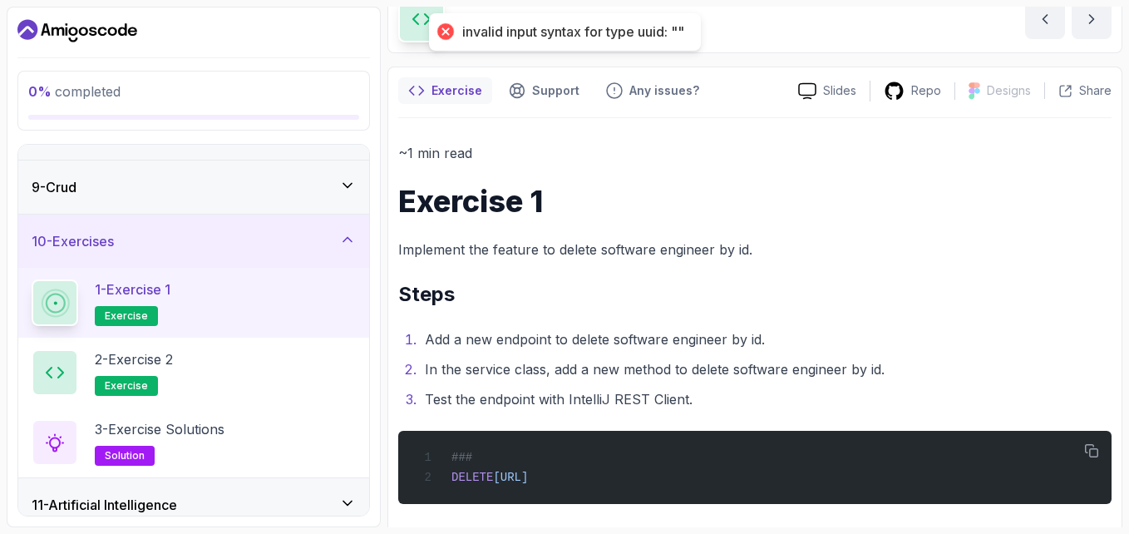
scroll to position [94, 0]
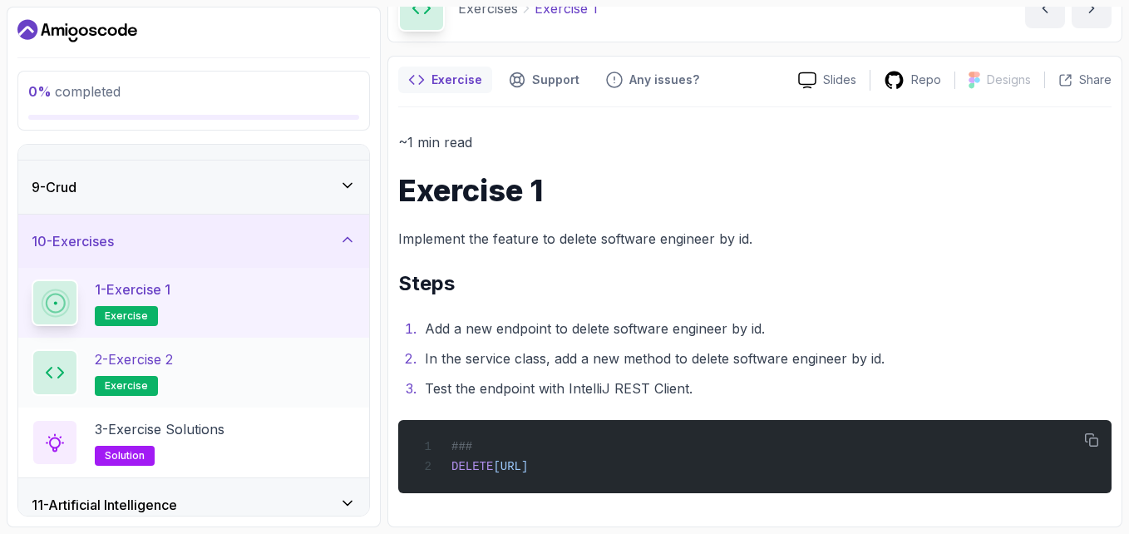
click at [208, 377] on div "2 - Exercise 2 exercise" at bounding box center [194, 372] width 324 height 47
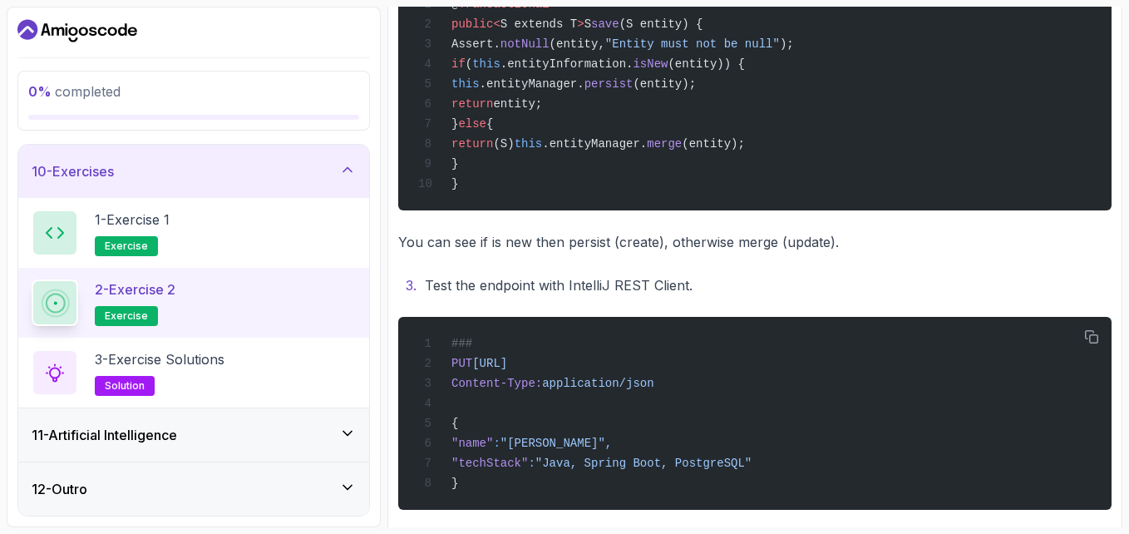
scroll to position [654, 0]
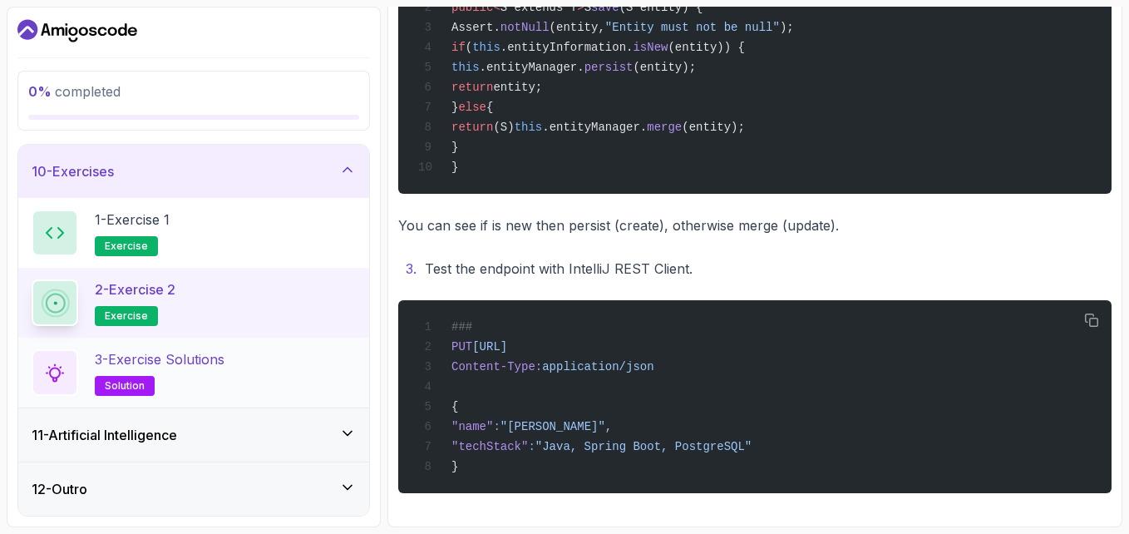
click at [224, 386] on h2 "3 - Exercise Solutions solution" at bounding box center [160, 372] width 130 height 47
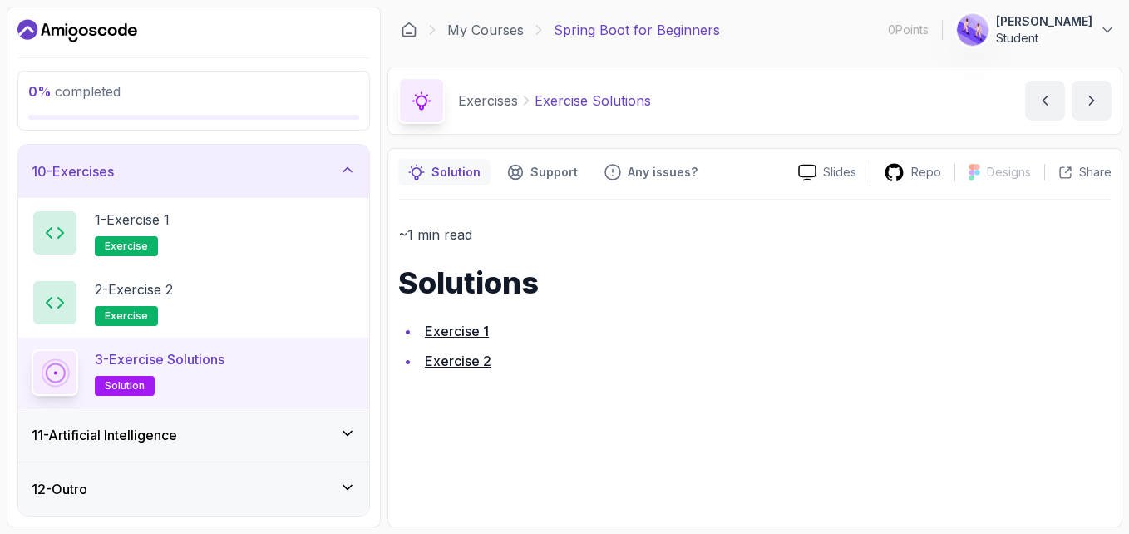
drag, startPoint x: 471, startPoint y: 330, endPoint x: 443, endPoint y: 334, distance: 28.6
click at [443, 334] on link "Exercise 1" at bounding box center [457, 331] width 64 height 17
click at [190, 430] on div "11 - Artificial Intelligence" at bounding box center [194, 435] width 324 height 20
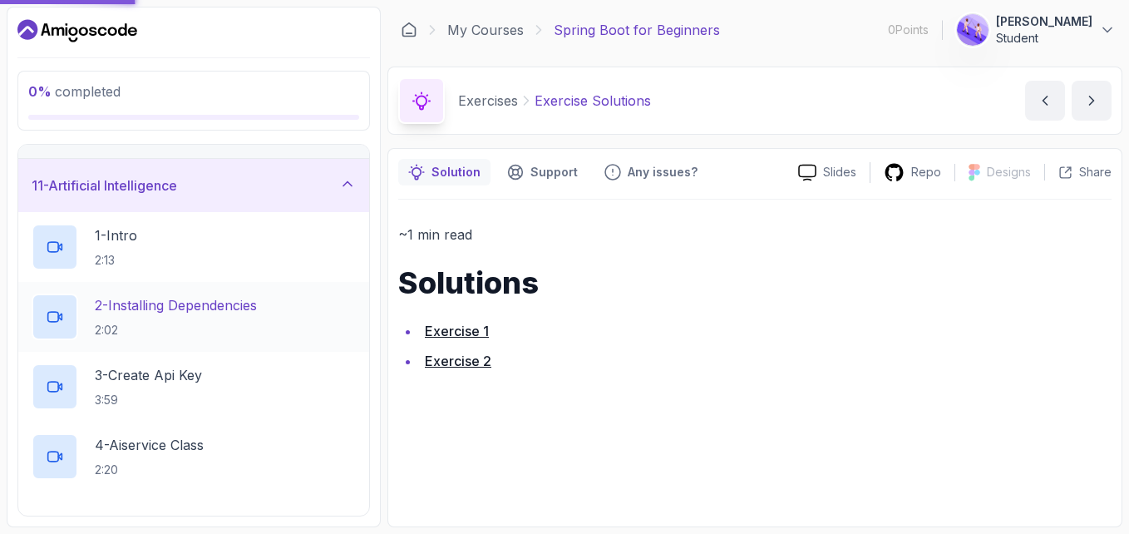
scroll to position [570, 0]
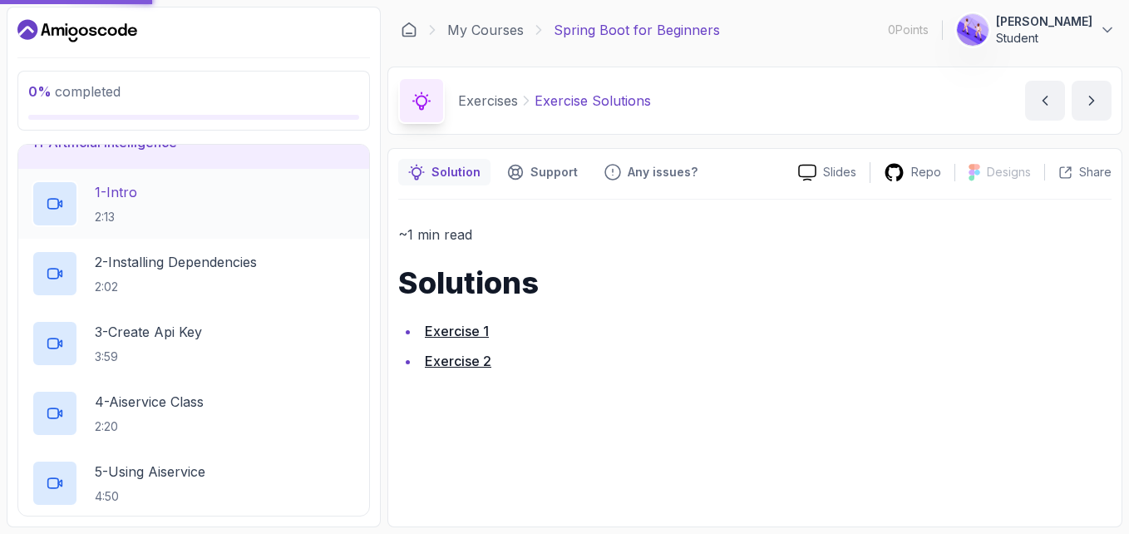
click at [181, 208] on div "1 - Intro 2:13" at bounding box center [194, 203] width 324 height 47
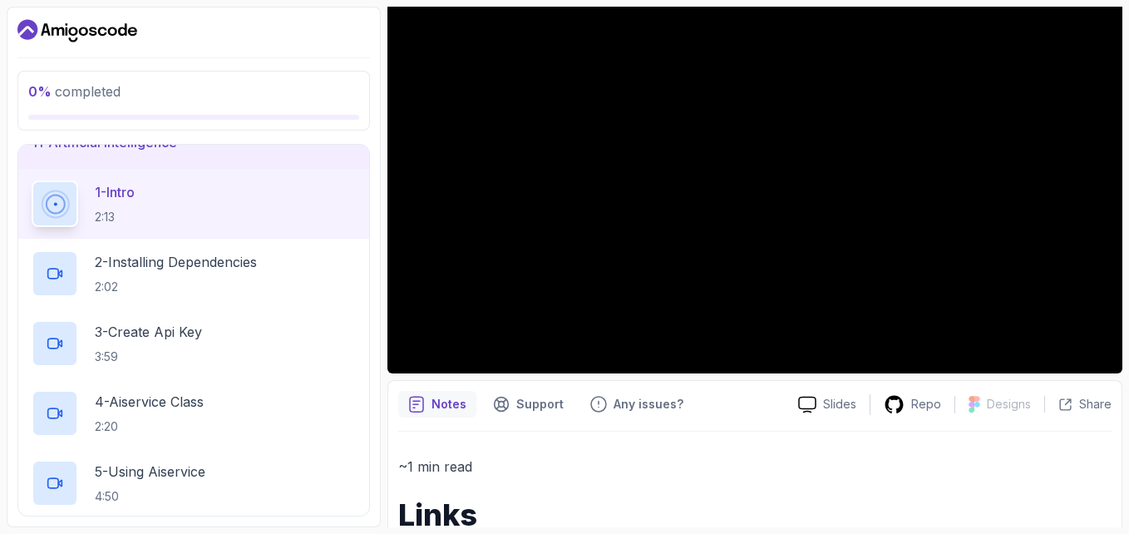
scroll to position [137, 0]
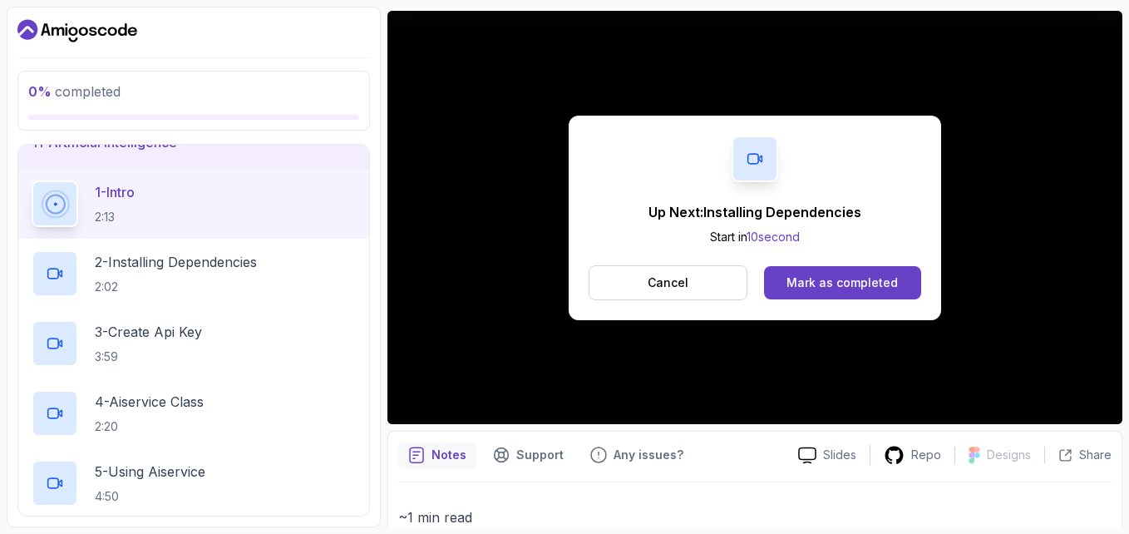
click at [826, 262] on div "Up Next: Installing Dependencies Start in 10 second Cancel Mark as completed" at bounding box center [755, 218] width 372 height 205
click at [821, 271] on button "Mark as completed" at bounding box center [842, 282] width 157 height 33
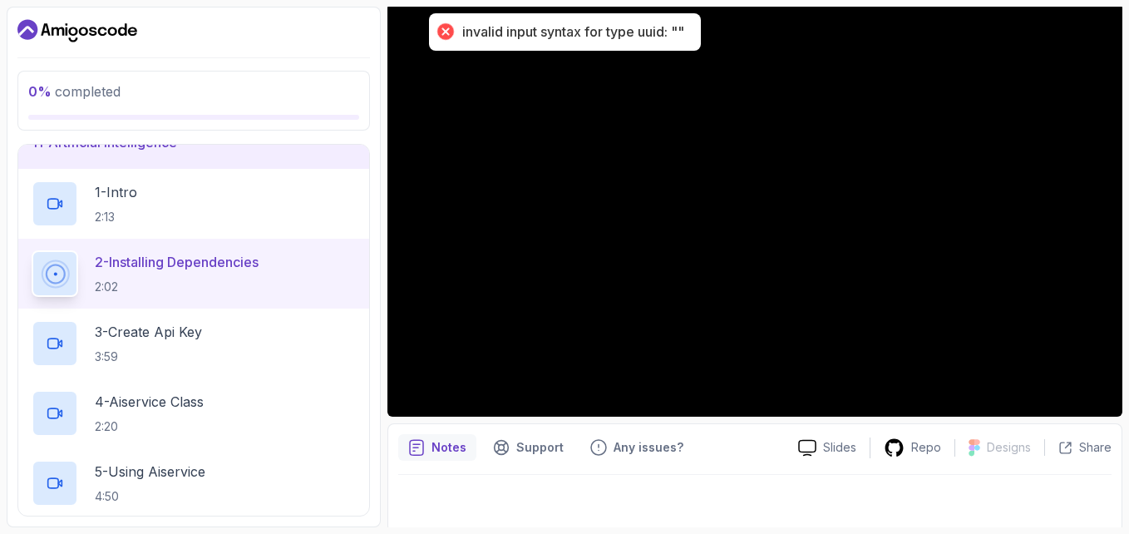
scroll to position [150, 0]
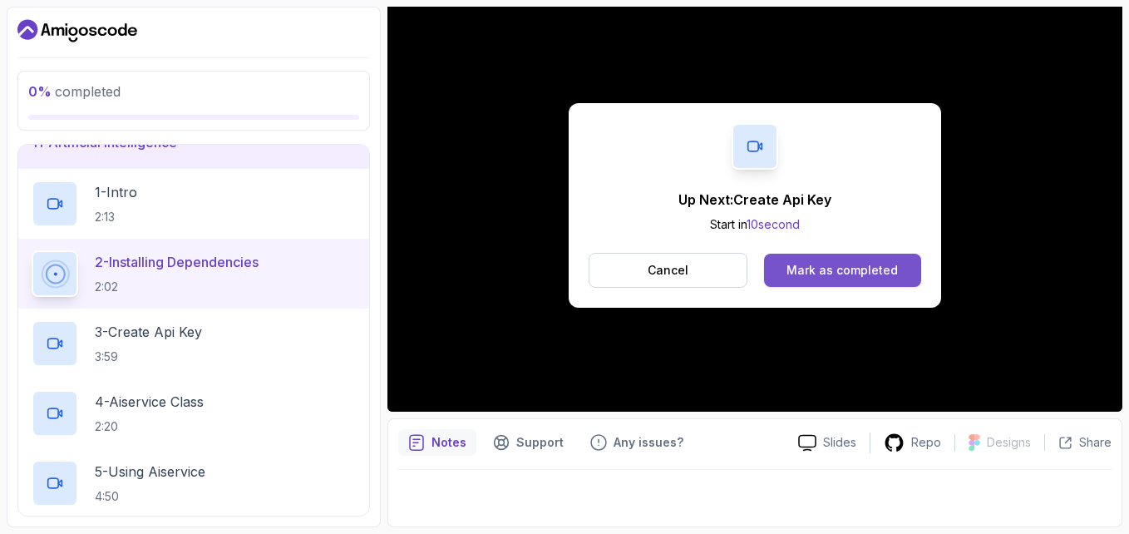
click at [845, 266] on div "Mark as completed" at bounding box center [842, 270] width 111 height 17
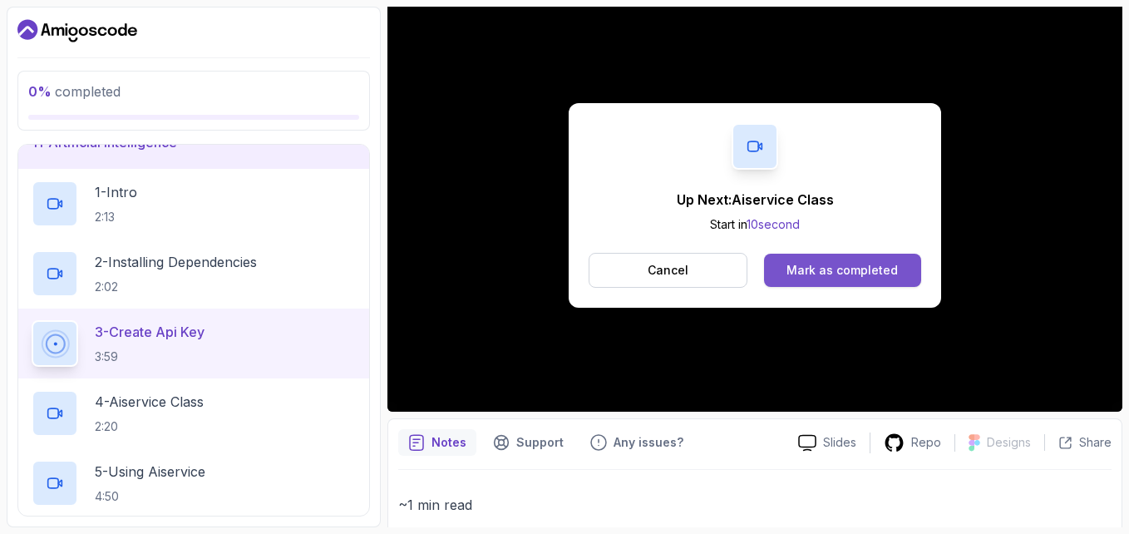
click at [851, 270] on div "Mark as completed" at bounding box center [842, 270] width 111 height 17
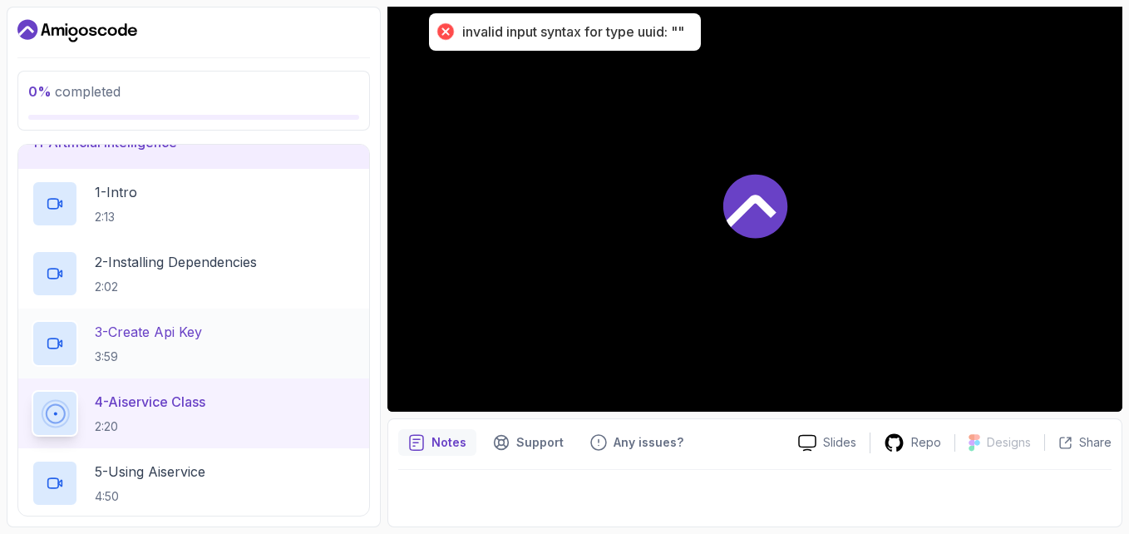
scroll to position [708, 0]
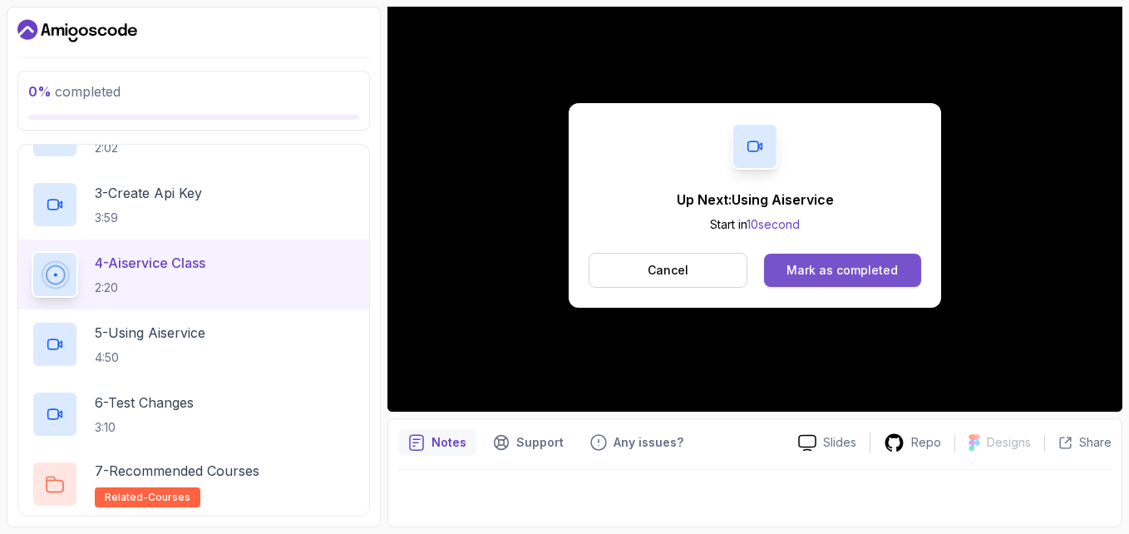
click at [772, 268] on button "Mark as completed" at bounding box center [842, 270] width 157 height 33
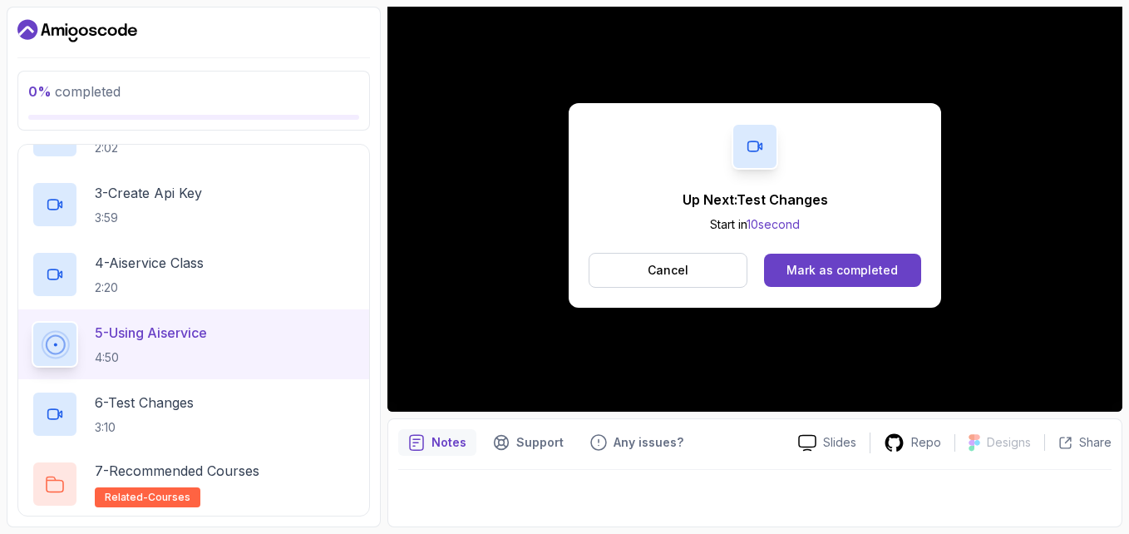
click at [861, 288] on div "Up Next: Test Changes Start in 10 second Cancel [PERSON_NAME] as completed" at bounding box center [755, 205] width 372 height 205
click at [860, 282] on button "Mark as completed" at bounding box center [842, 270] width 157 height 33
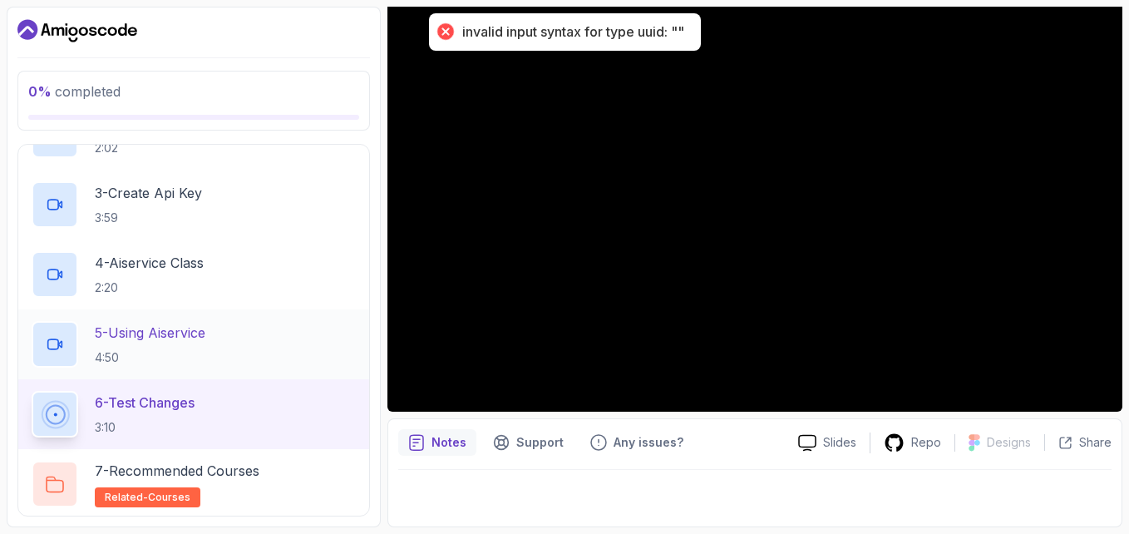
scroll to position [766, 0]
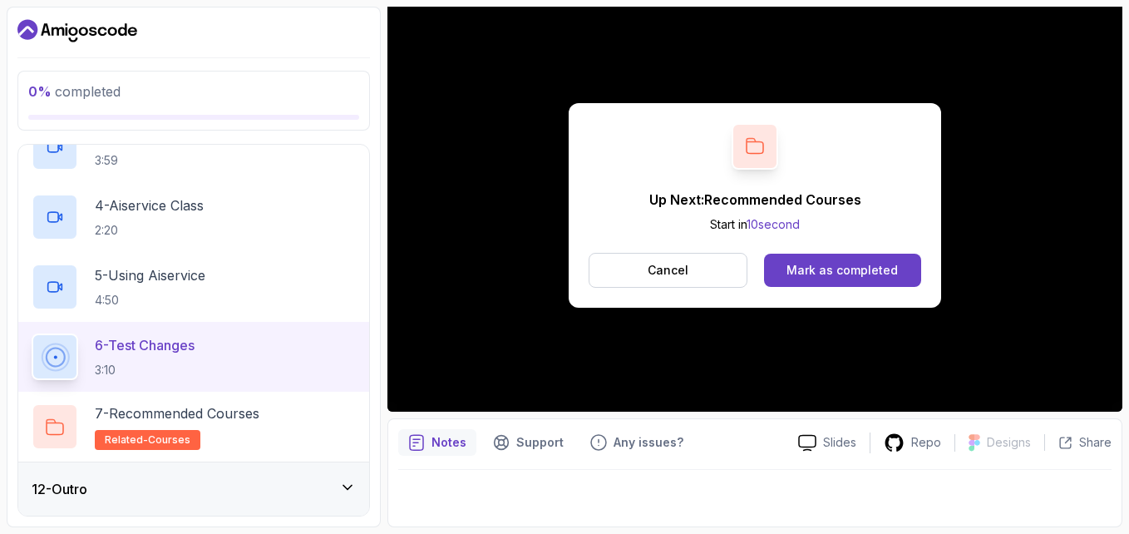
click at [818, 253] on div "Cancel Mark as completed" at bounding box center [755, 270] width 333 height 35
click at [819, 264] on div "Mark as completed" at bounding box center [842, 270] width 111 height 17
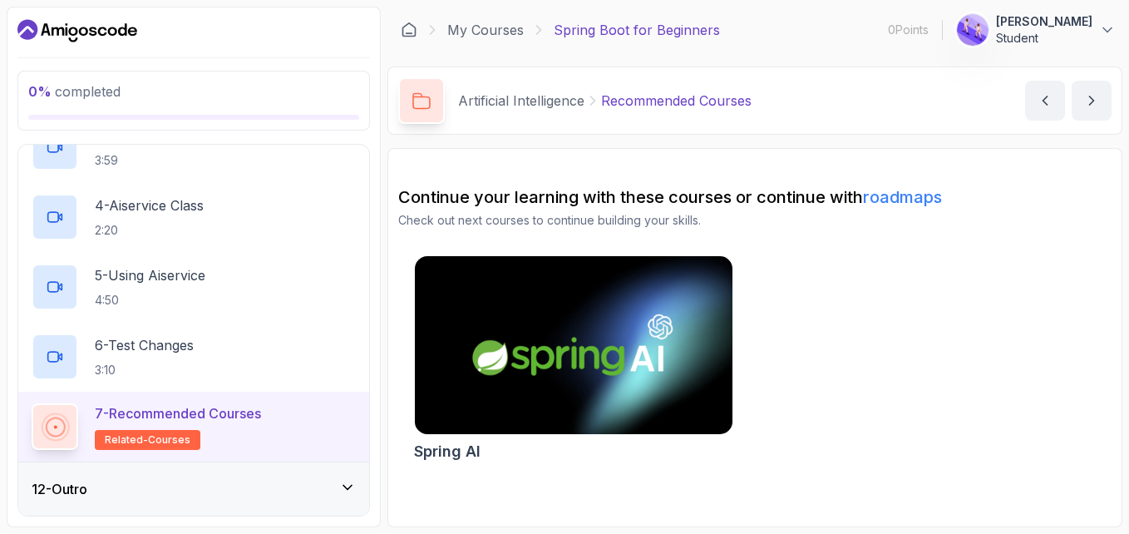
click at [155, 486] on div "12 - Outro" at bounding box center [194, 489] width 324 height 20
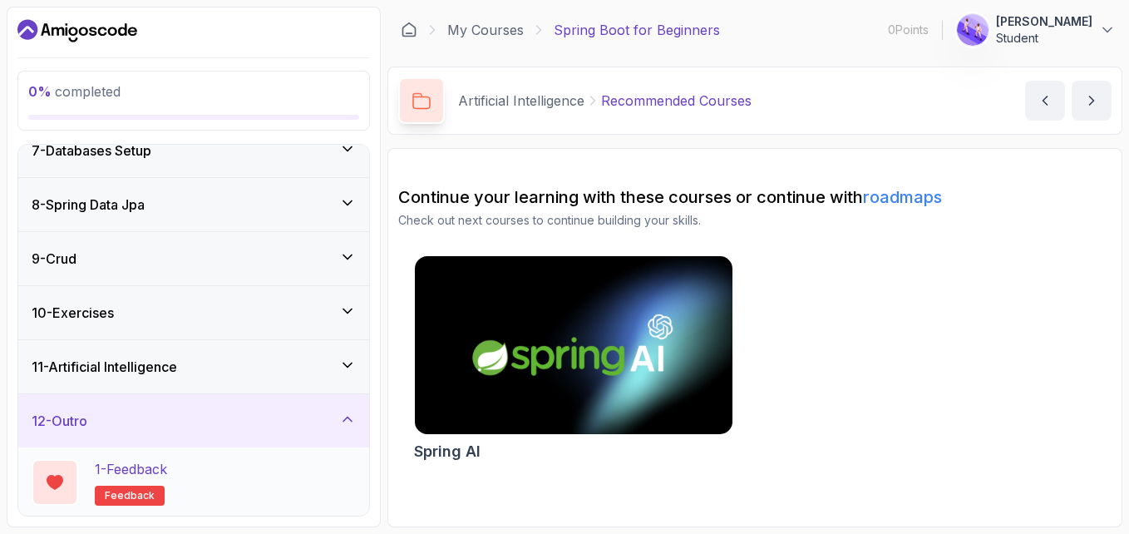
scroll to position [417, 0]
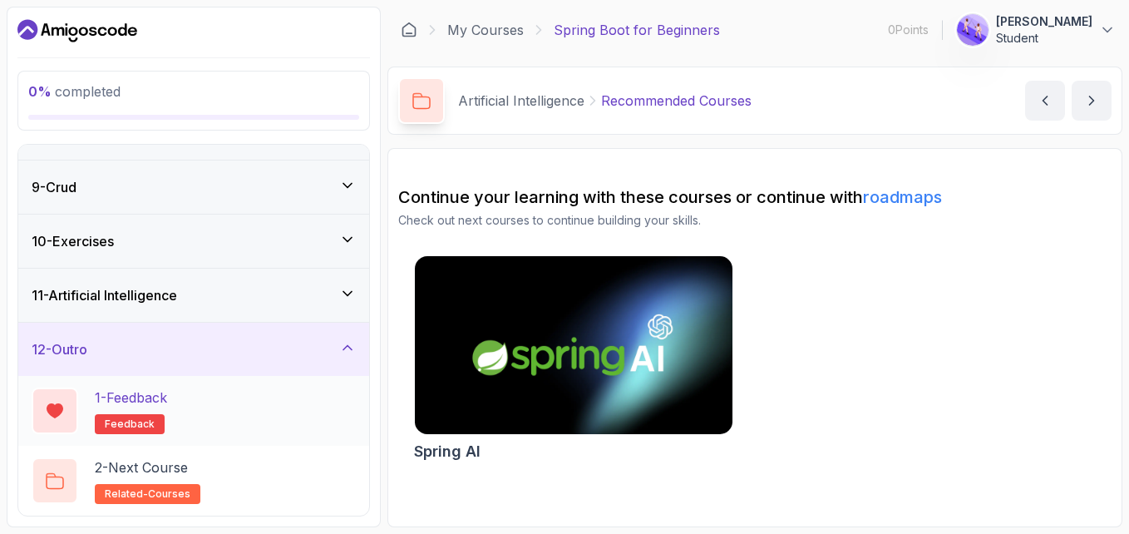
click at [229, 398] on div "1 - Feedback feedback" at bounding box center [194, 410] width 324 height 47
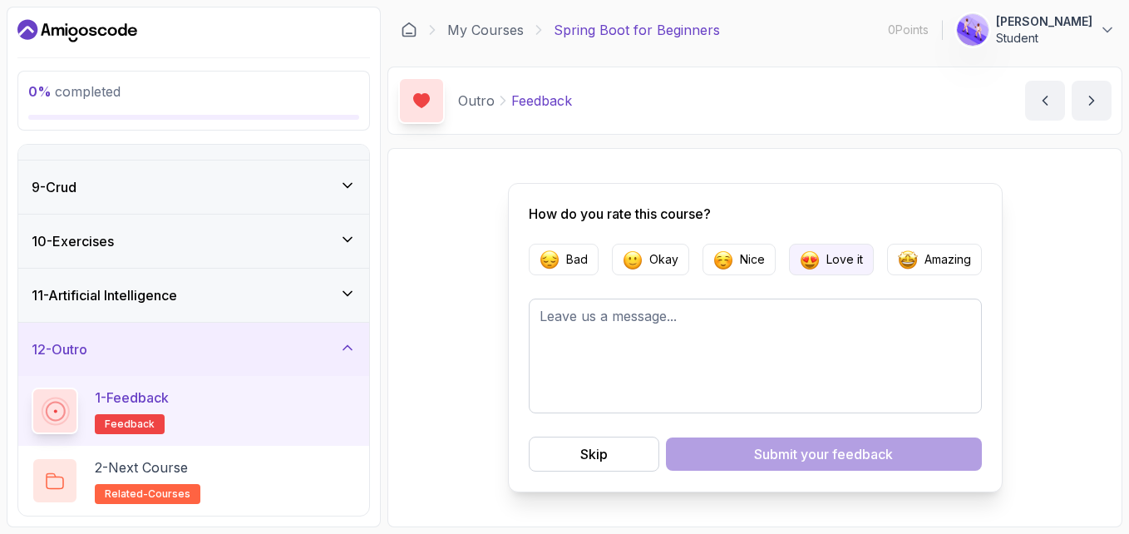
click at [824, 259] on button "Love it" at bounding box center [831, 260] width 85 height 32
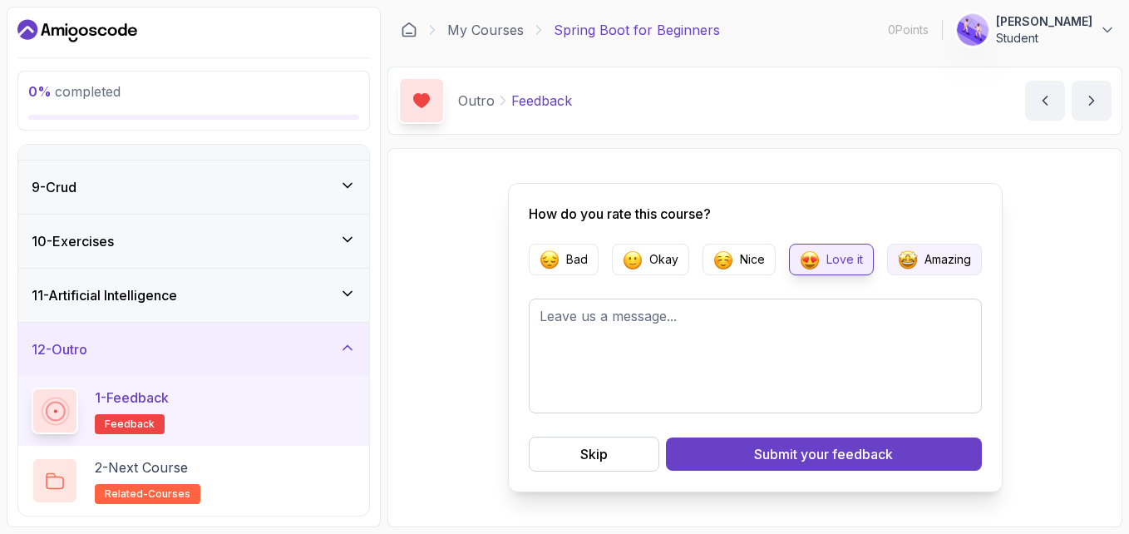
click at [905, 259] on img "button" at bounding box center [908, 259] width 20 height 20
click at [858, 255] on p "Love it" at bounding box center [844, 259] width 37 height 17
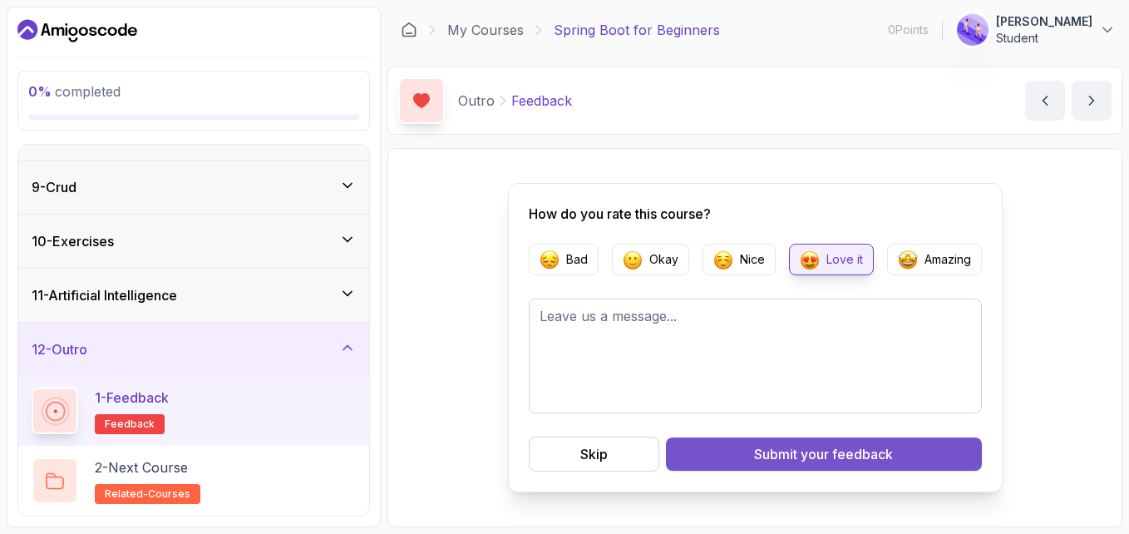
click at [778, 446] on div "Submit your feedback" at bounding box center [823, 454] width 139 height 20
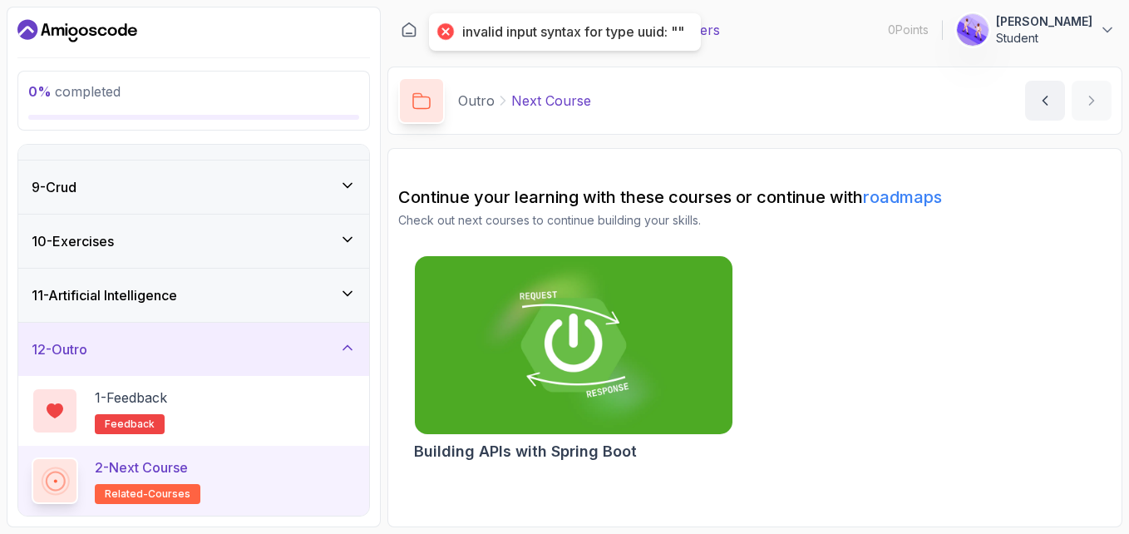
click at [202, 462] on div "2 - Next Course related-courses" at bounding box center [194, 480] width 324 height 47
click at [240, 412] on div "1 - Feedback feedback" at bounding box center [194, 410] width 324 height 47
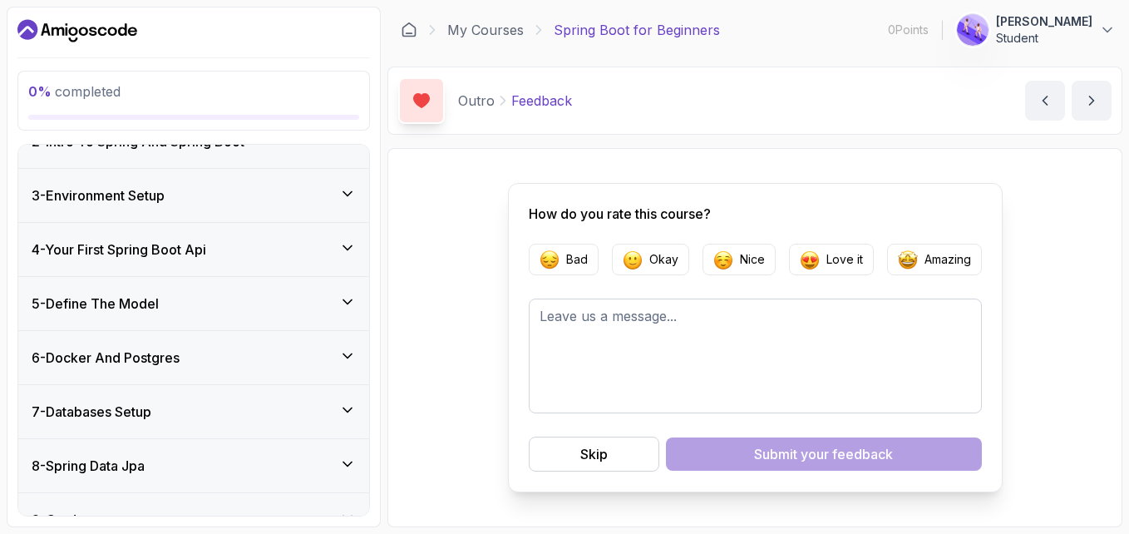
scroll to position [28, 0]
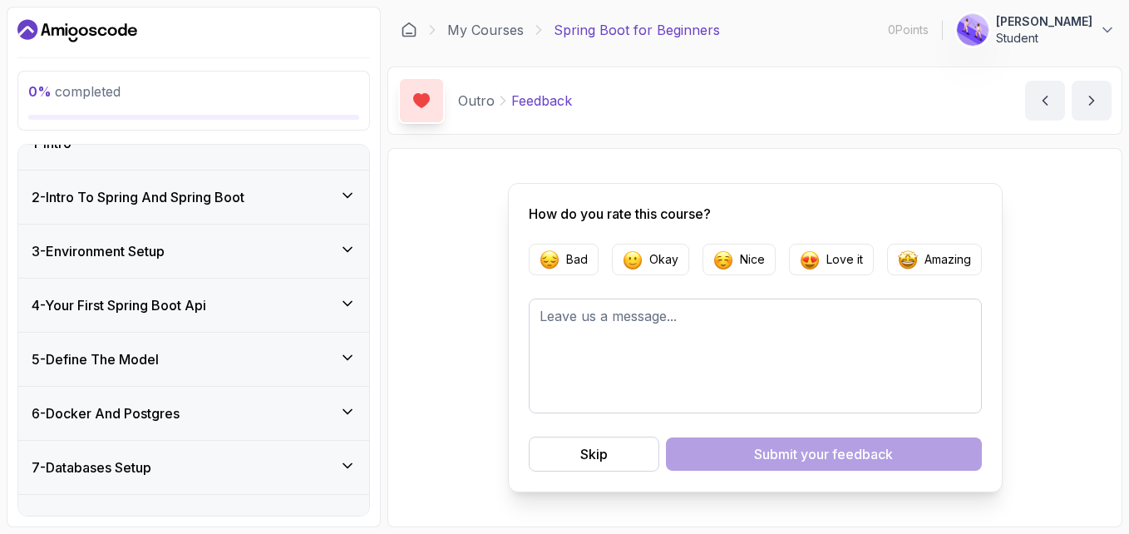
click at [113, 93] on span "0 % completed" at bounding box center [74, 91] width 92 height 17
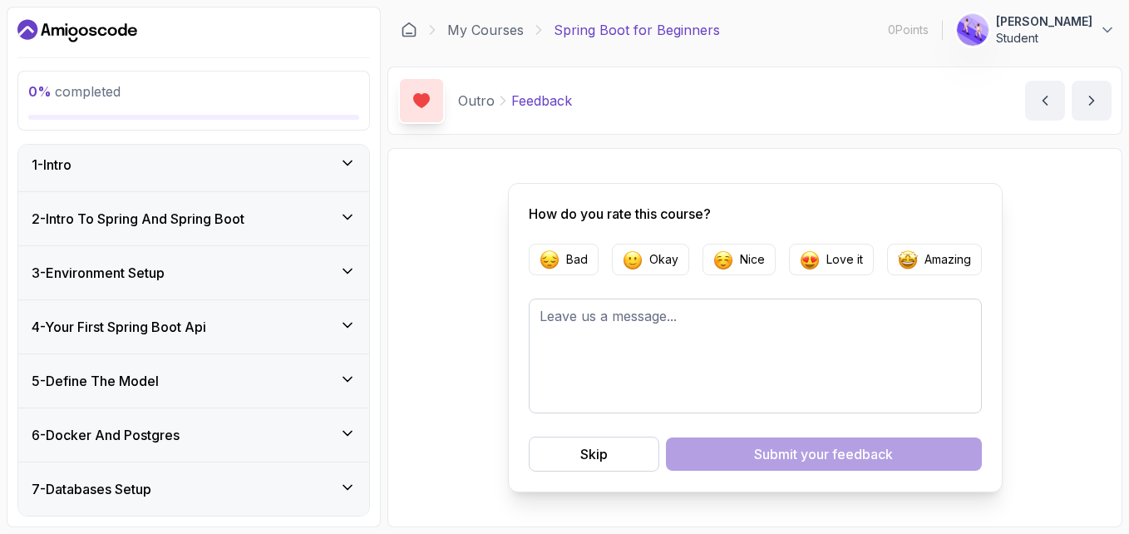
scroll to position [0, 0]
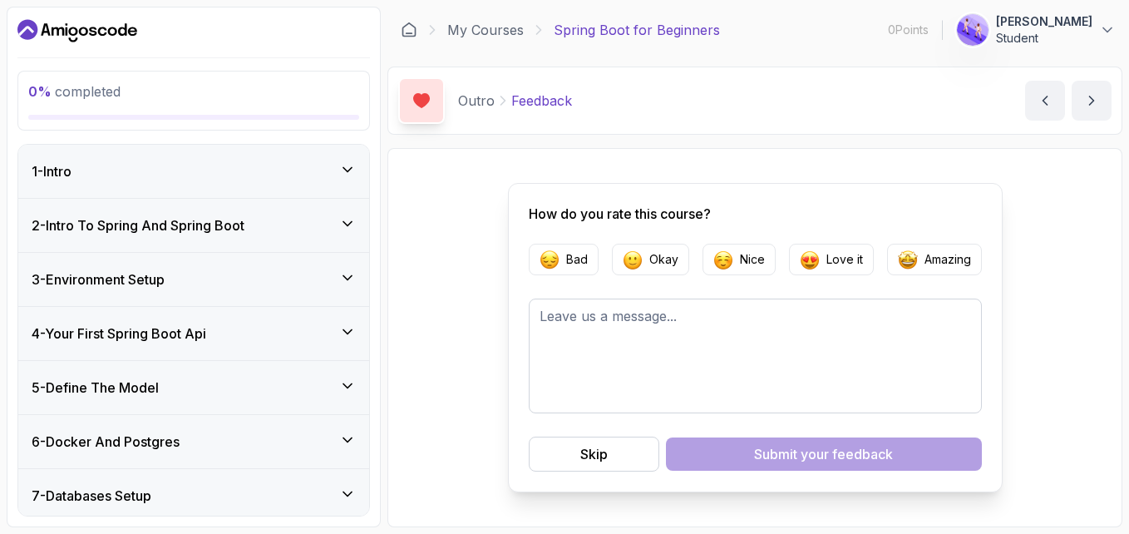
click at [141, 172] on div "1 - Intro" at bounding box center [194, 171] width 324 height 20
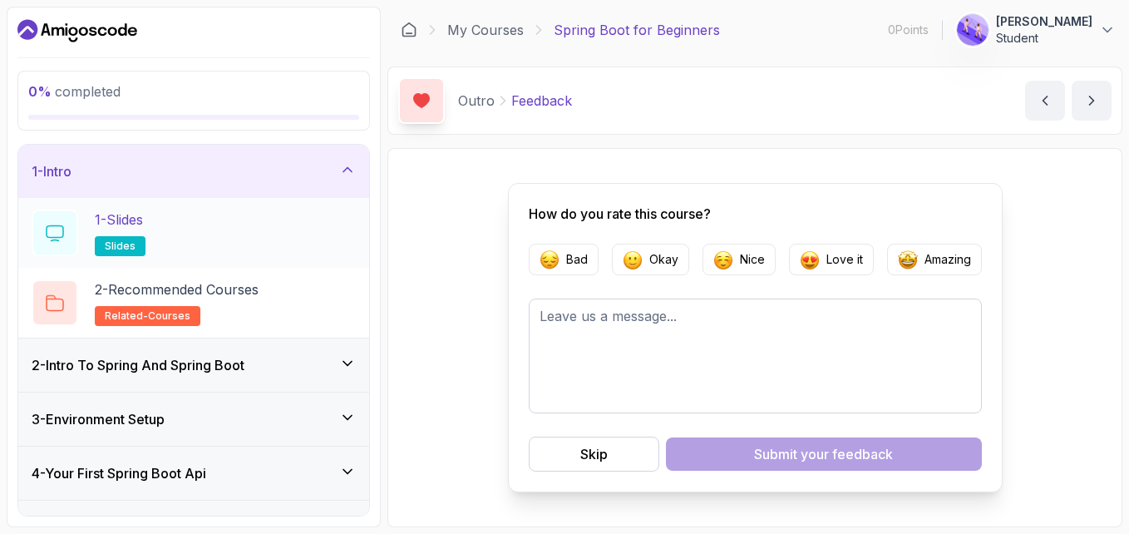
click at [155, 232] on div "1 - Slides slides" at bounding box center [194, 233] width 324 height 47
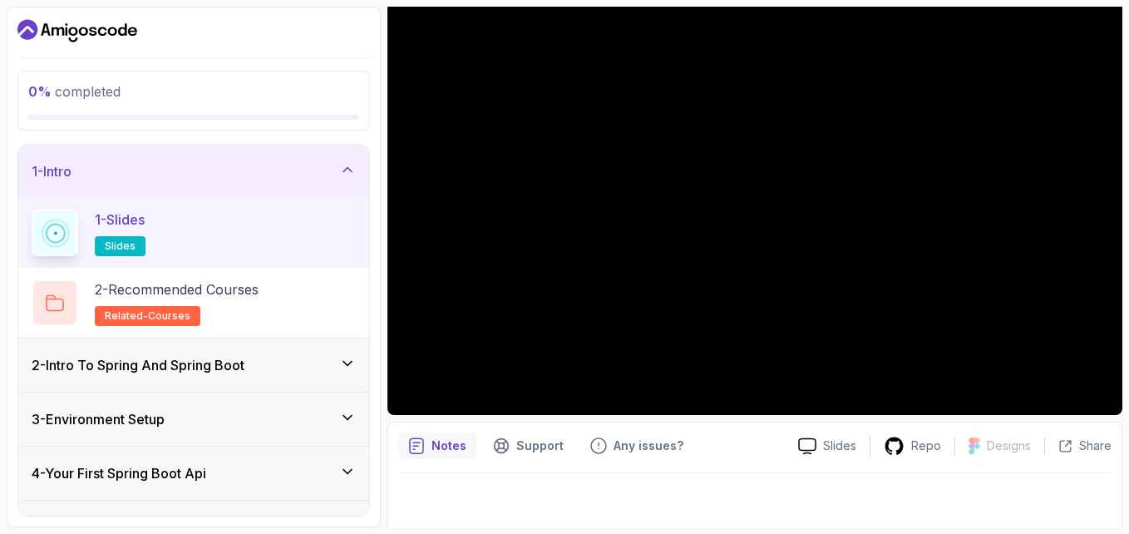
scroll to position [150, 0]
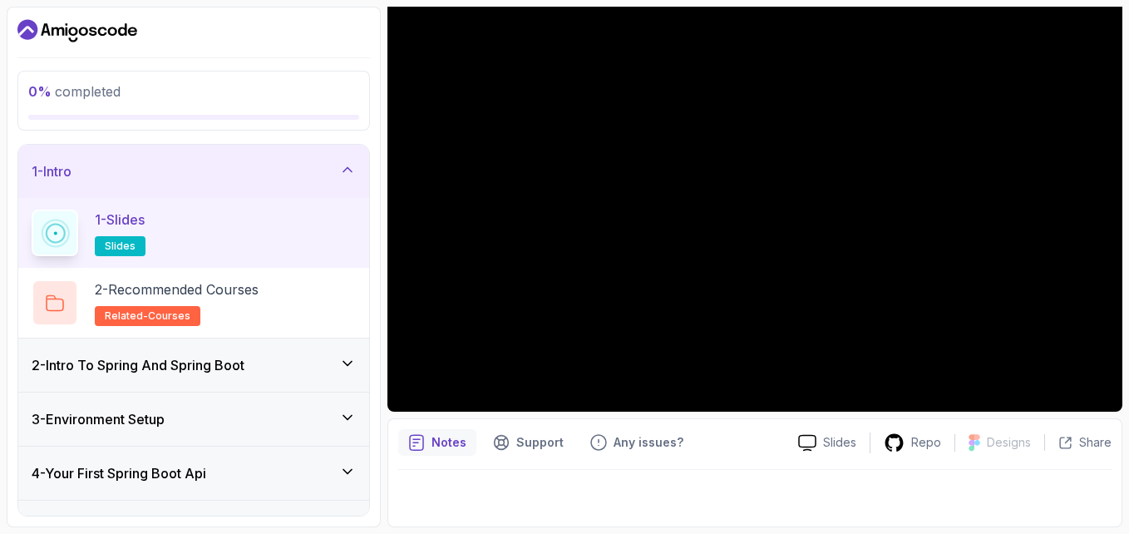
click at [54, 95] on span "0 % completed" at bounding box center [74, 91] width 92 height 17
click at [54, 94] on span "0 % completed" at bounding box center [74, 91] width 92 height 17
drag, startPoint x: 54, startPoint y: 94, endPoint x: 203, endPoint y: 239, distance: 208.1
click at [203, 239] on div "1 - Slides slides" at bounding box center [194, 233] width 324 height 47
click at [270, 292] on div "2 - Recommended Courses related-courses" at bounding box center [194, 302] width 324 height 47
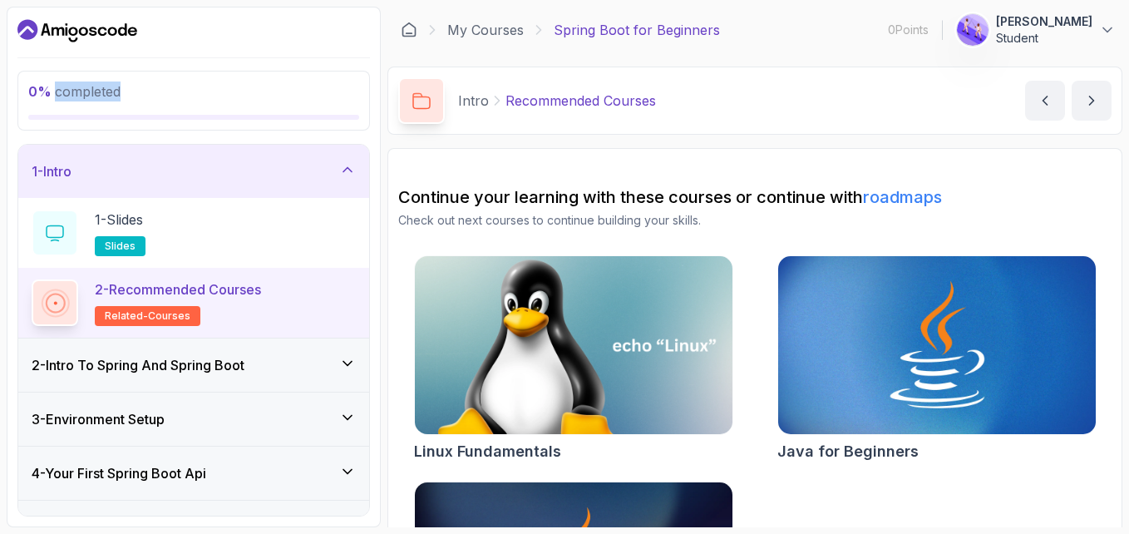
click at [535, 303] on img at bounding box center [573, 345] width 333 height 187
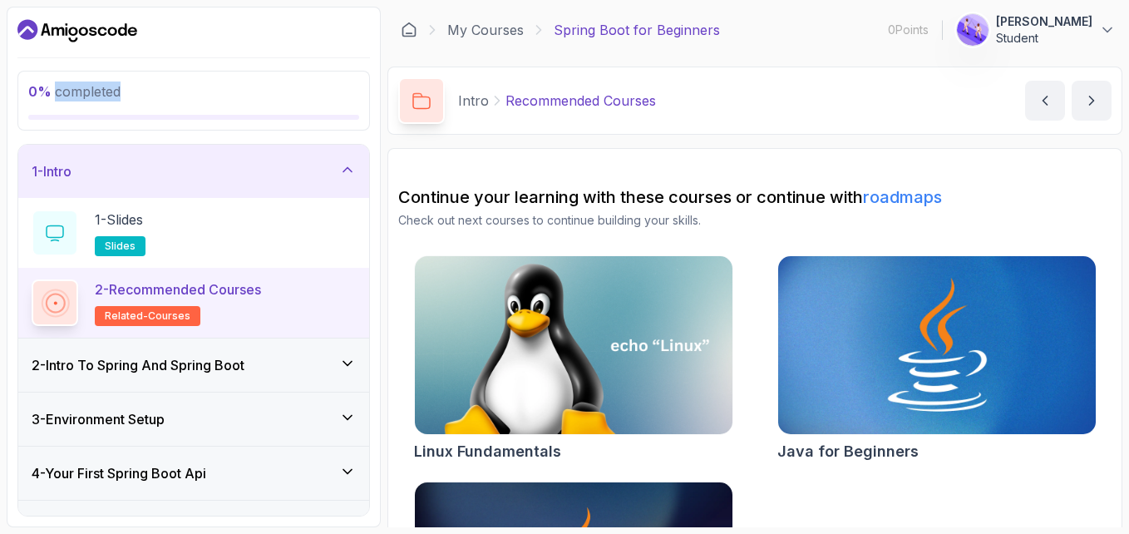
click at [884, 333] on img at bounding box center [936, 345] width 333 height 187
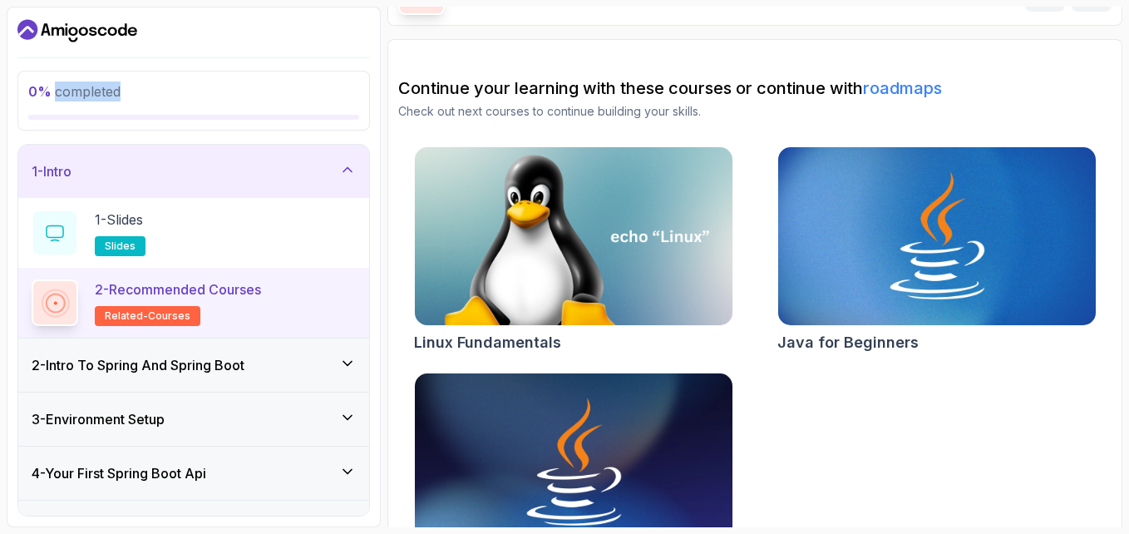
scroll to position [111, 0]
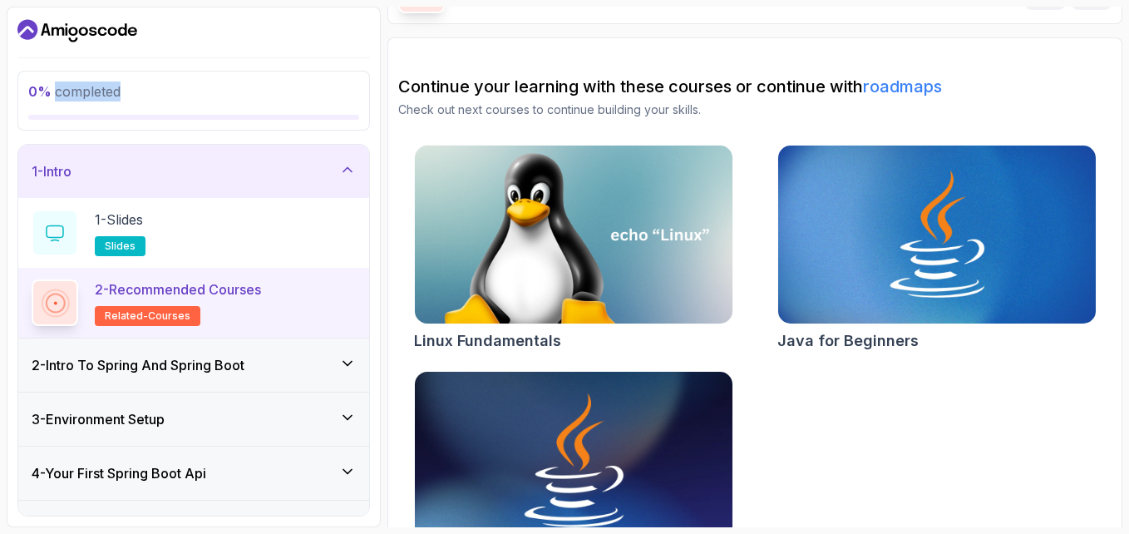
click at [525, 467] on img at bounding box center [573, 461] width 333 height 187
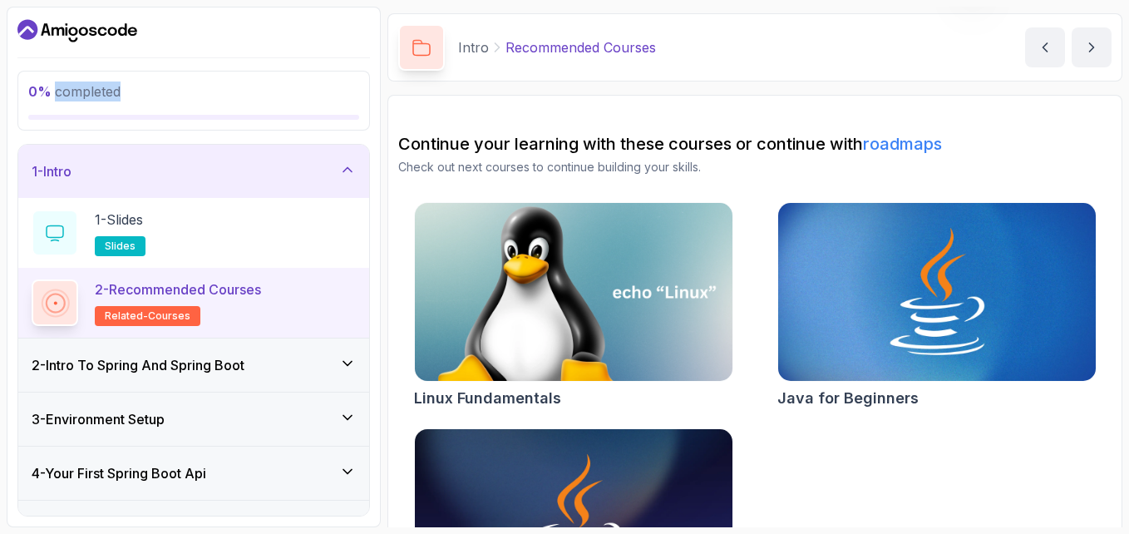
scroll to position [0, 0]
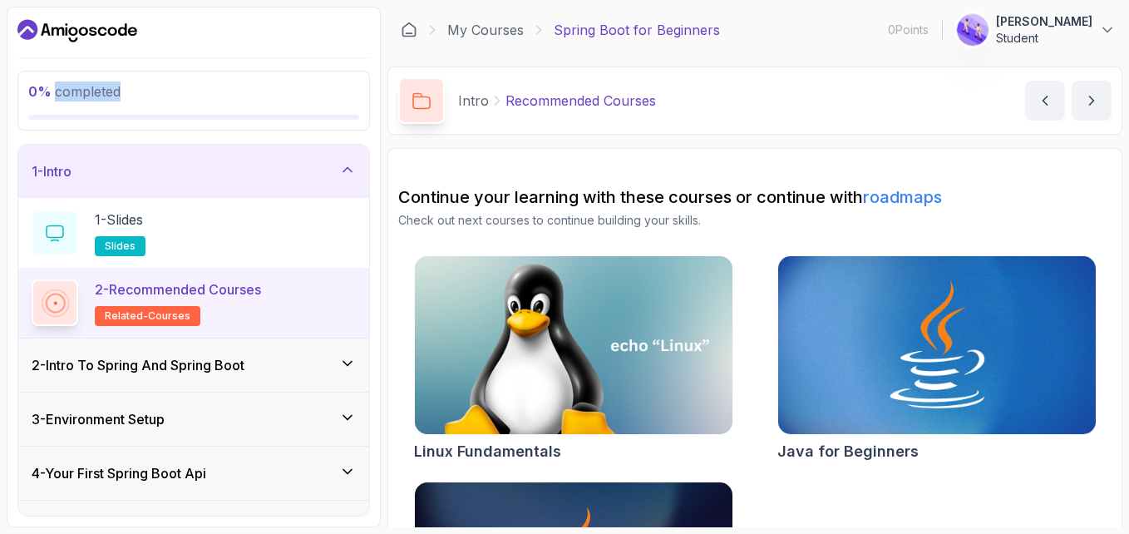
click at [1026, 32] on p "Student" at bounding box center [1044, 38] width 96 height 17
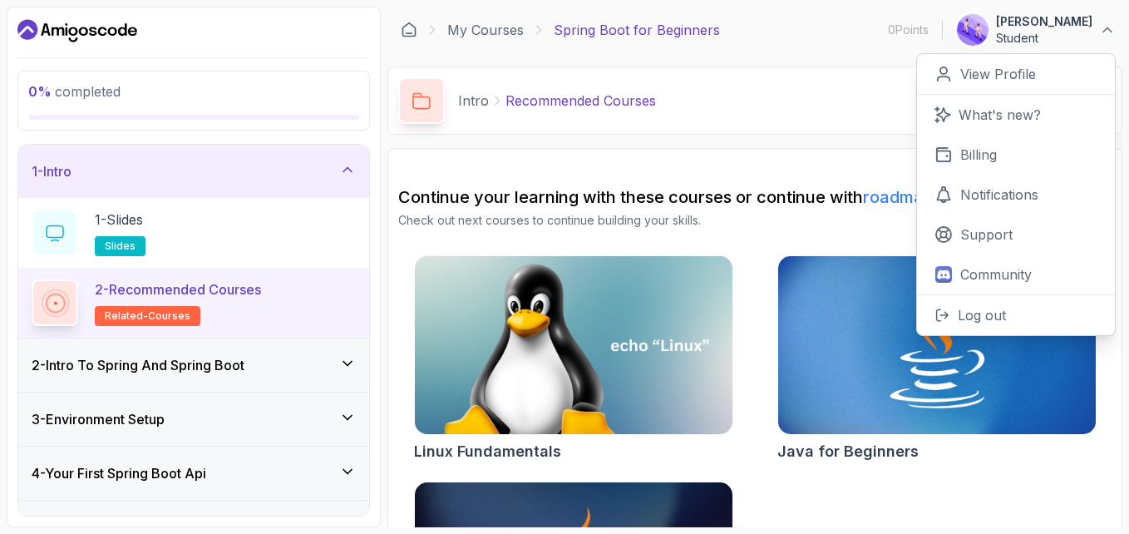
click at [482, 104] on p "Intro" at bounding box center [473, 101] width 31 height 20
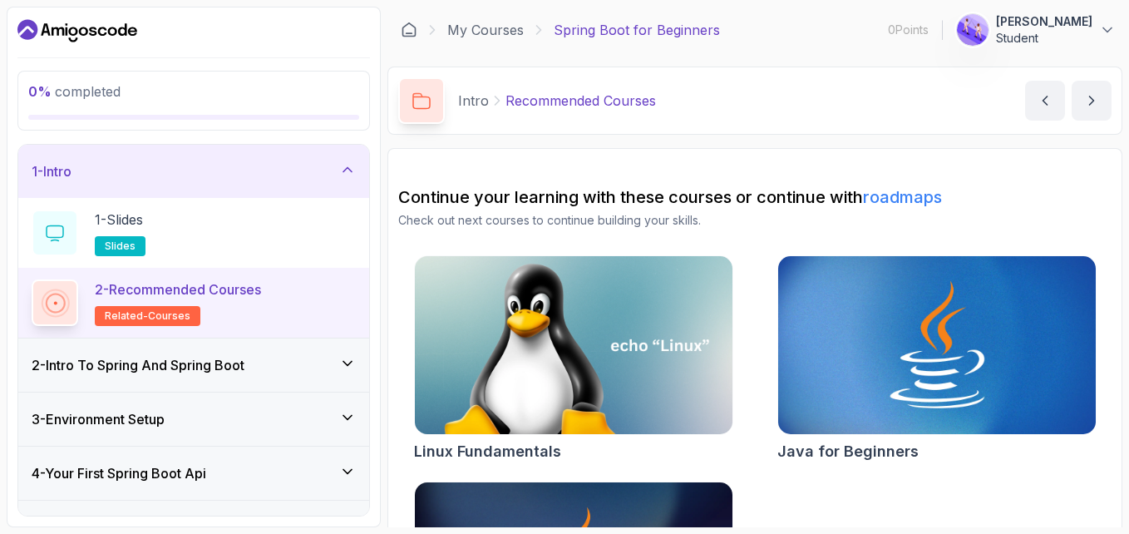
click at [530, 101] on p "Recommended Courses" at bounding box center [581, 101] width 150 height 20
click at [570, 27] on p "Spring Boot for Beginners" at bounding box center [637, 30] width 166 height 20
click at [582, 36] on p "Spring Boot for Beginners" at bounding box center [637, 30] width 166 height 20
click at [484, 29] on link "My Courses" at bounding box center [485, 30] width 76 height 20
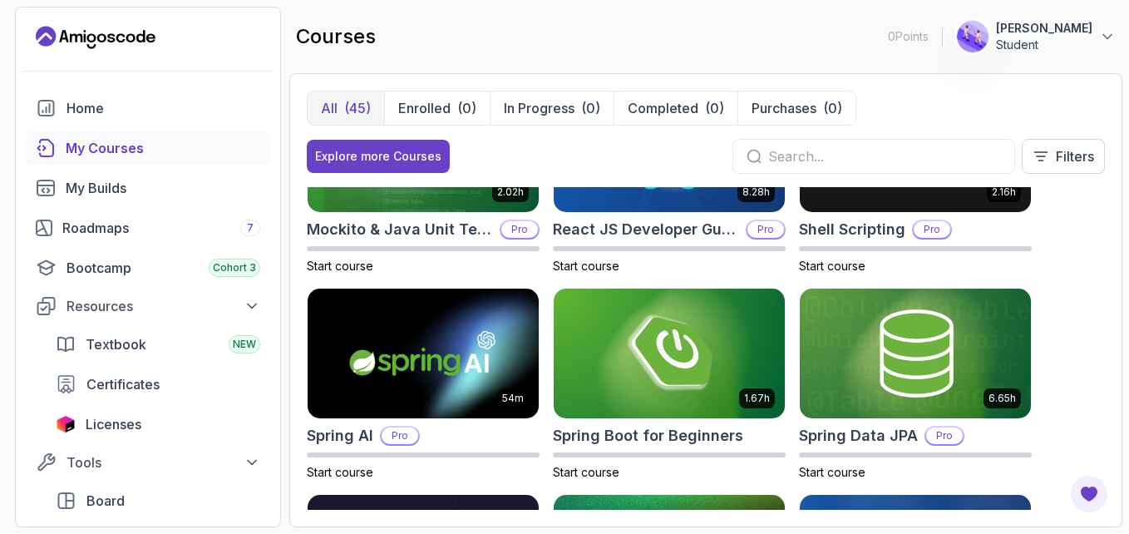
scroll to position [2467, 0]
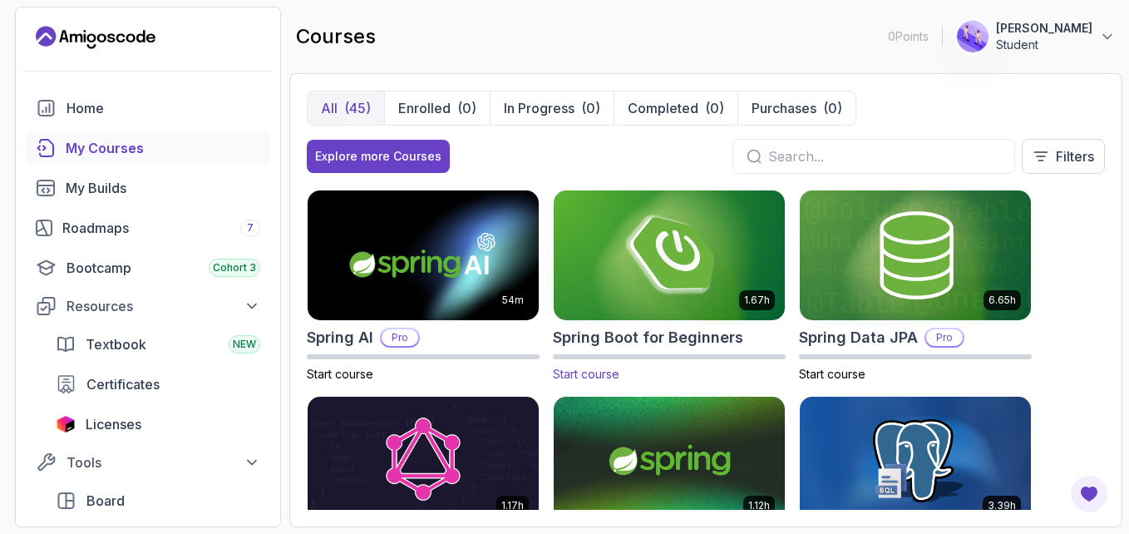
click at [588, 379] on span "Start course" at bounding box center [586, 374] width 67 height 14
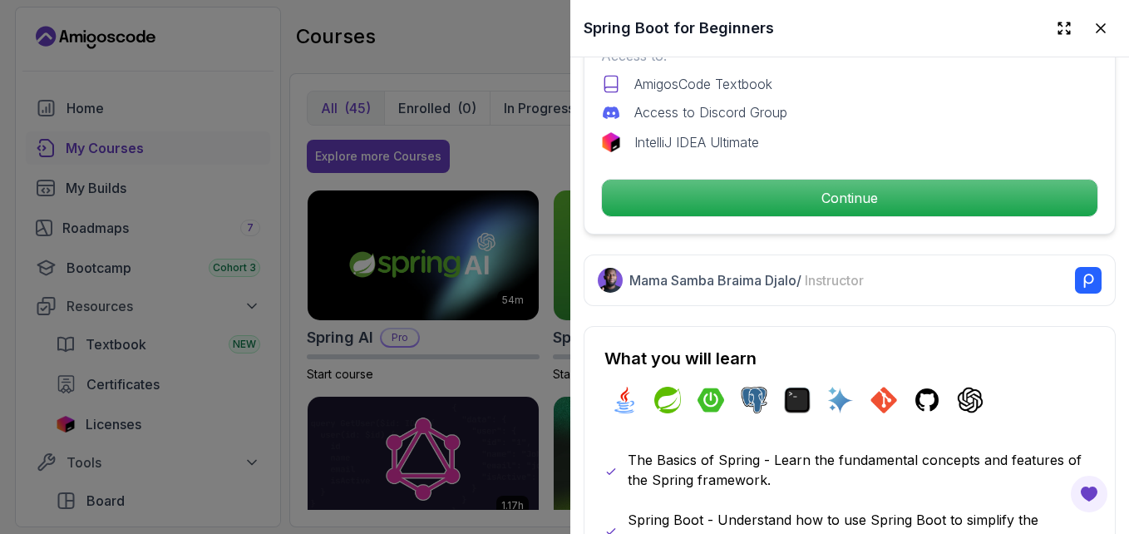
scroll to position [552, 0]
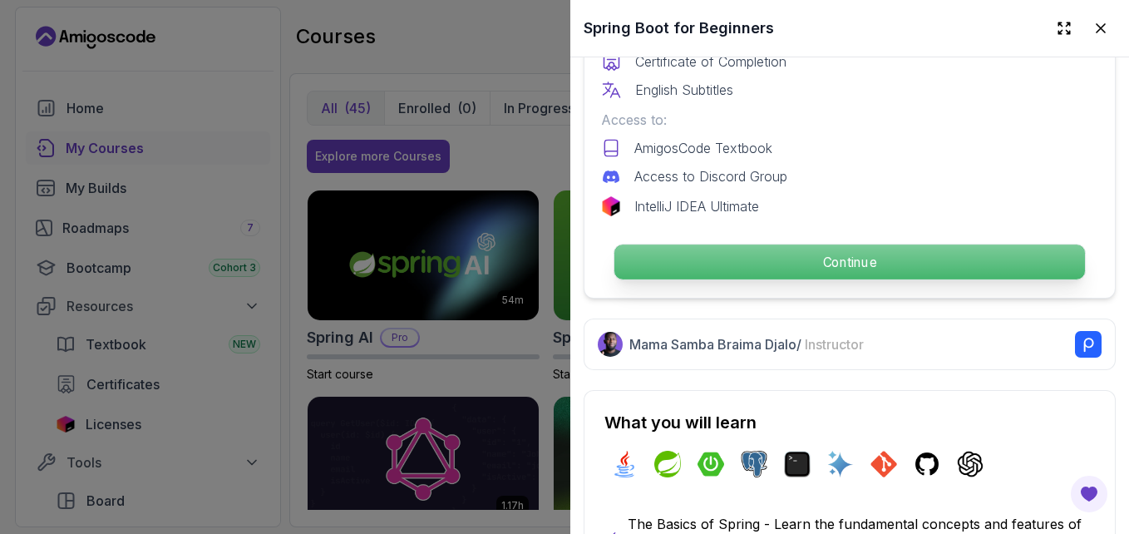
click at [925, 250] on p "Continue" at bounding box center [849, 261] width 471 height 35
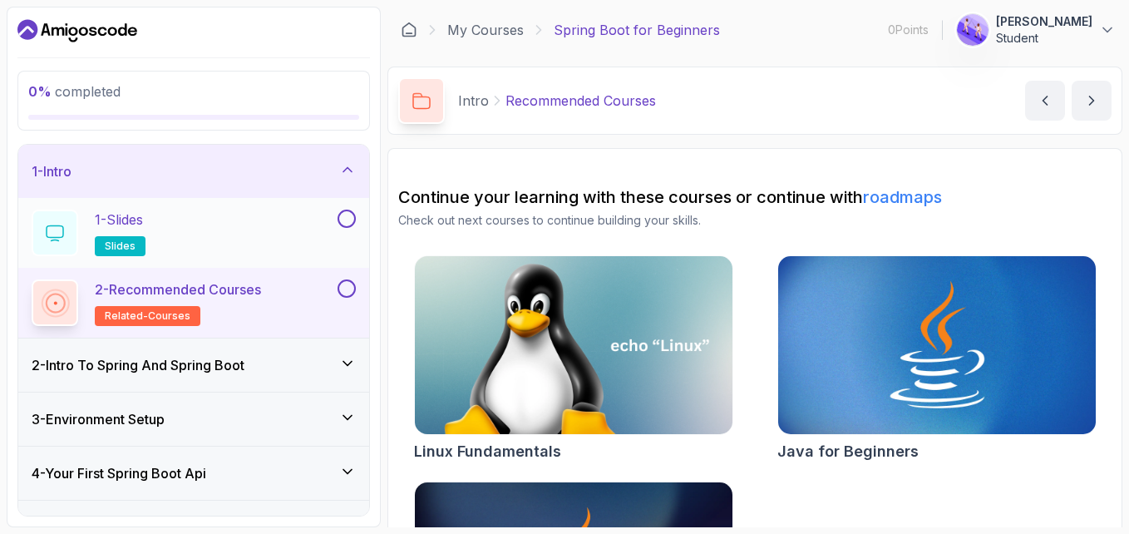
click at [342, 216] on button at bounding box center [347, 219] width 18 height 18
click at [340, 286] on button at bounding box center [347, 288] width 18 height 18
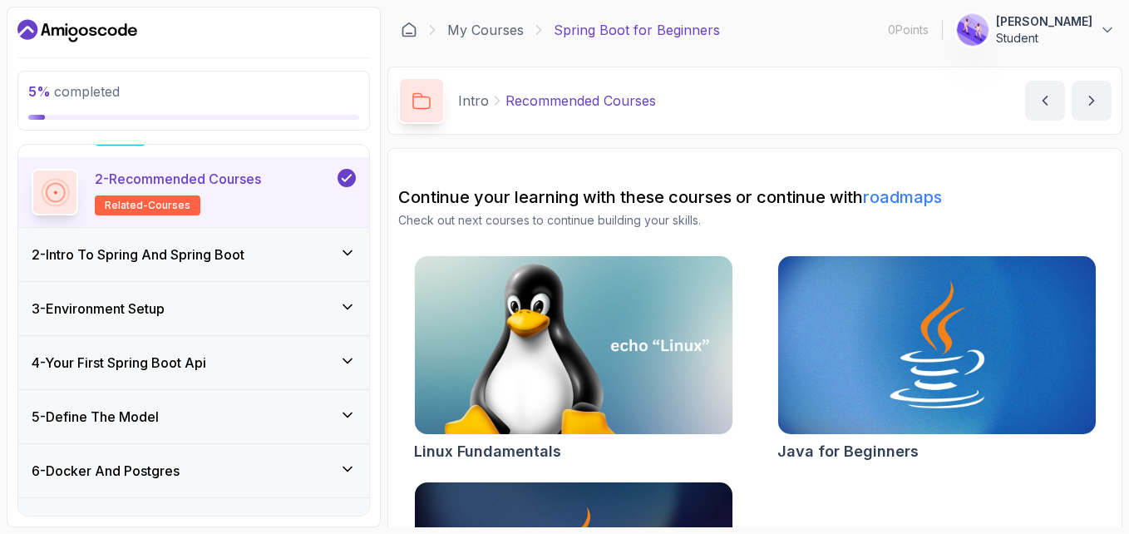
click at [347, 248] on icon at bounding box center [347, 252] width 17 height 17
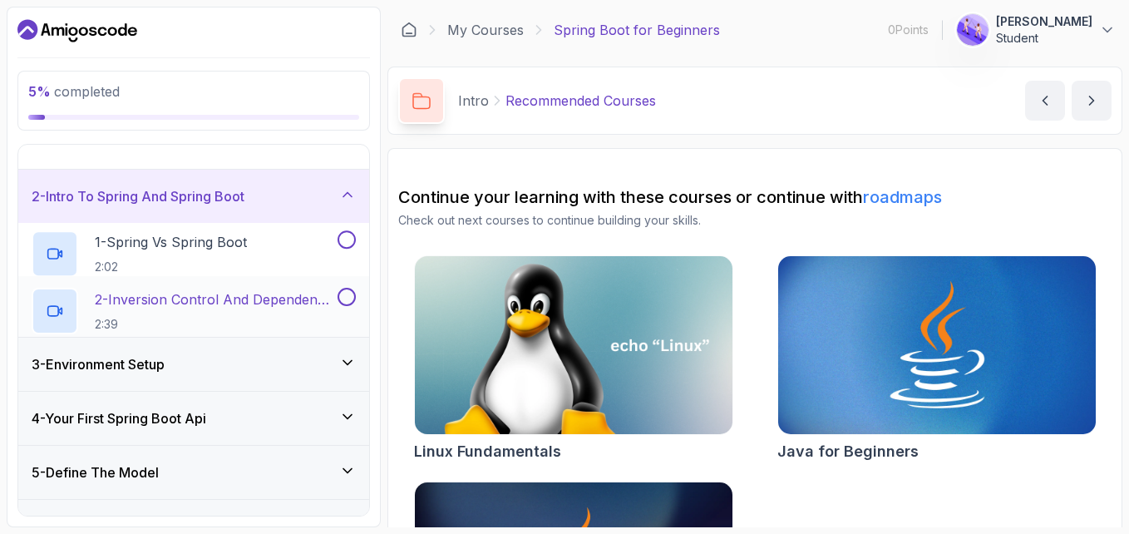
scroll to position [68, 0]
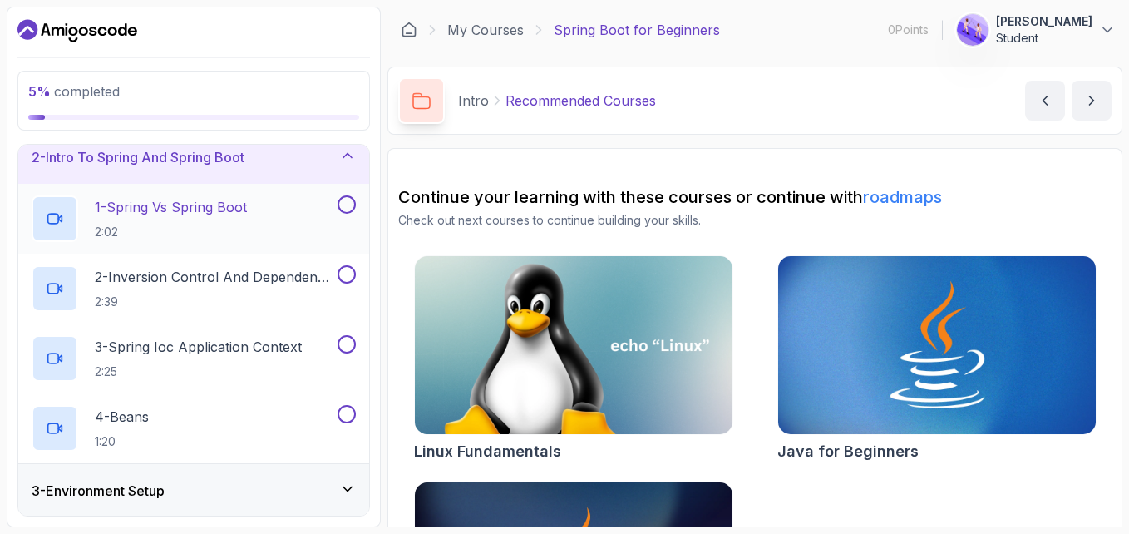
click at [352, 203] on button at bounding box center [347, 204] width 18 height 18
click at [352, 273] on button at bounding box center [347, 274] width 18 height 18
click at [345, 354] on button "3 - Spring Ioc Application Context 2:25" at bounding box center [194, 358] width 324 height 47
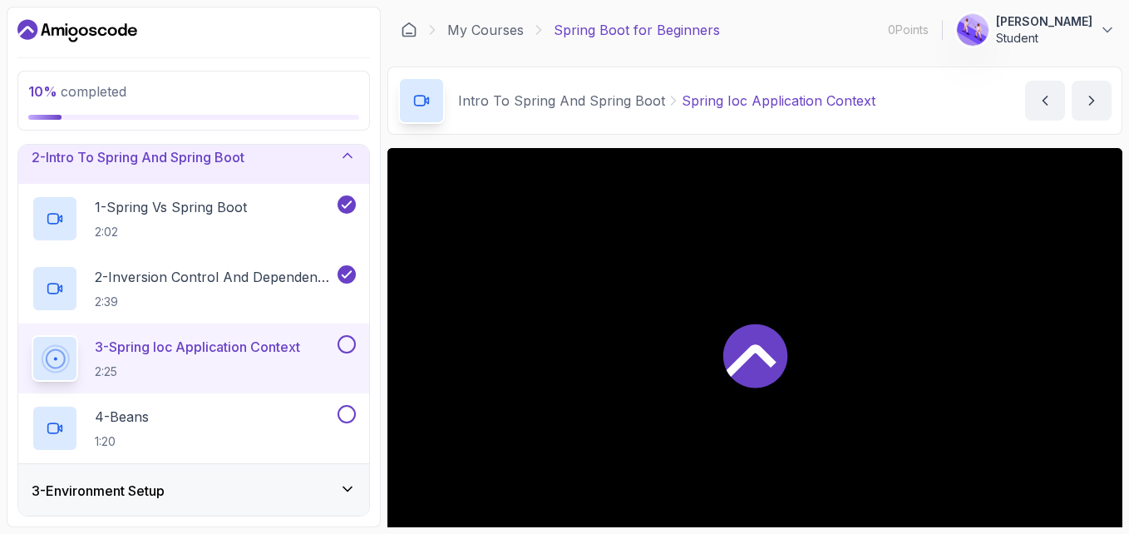
click at [352, 339] on button at bounding box center [347, 344] width 18 height 18
click at [350, 412] on button at bounding box center [347, 414] width 18 height 18
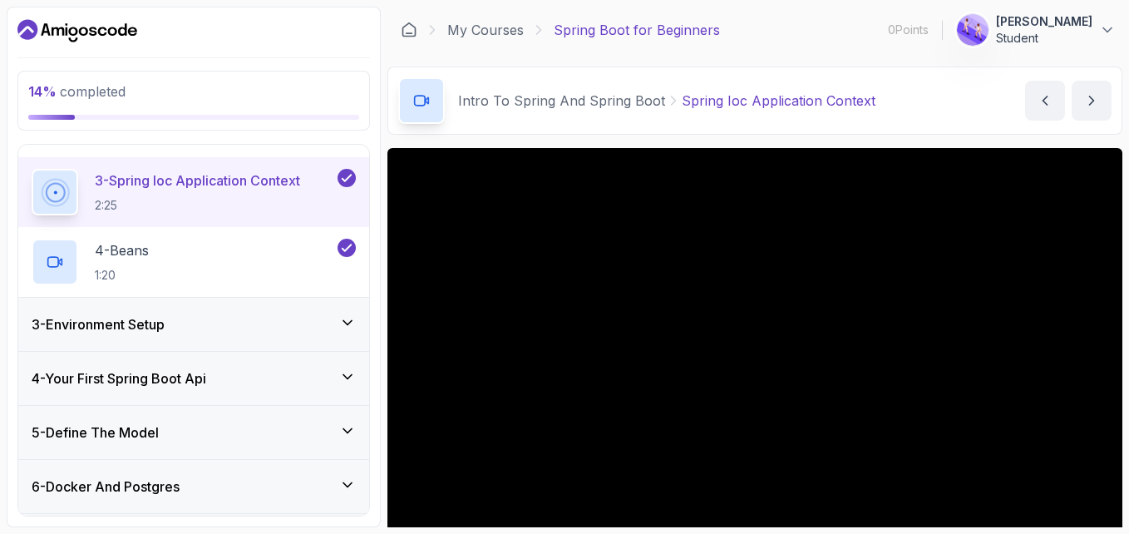
click at [347, 313] on div "3 - Environment Setup" at bounding box center [193, 324] width 351 height 53
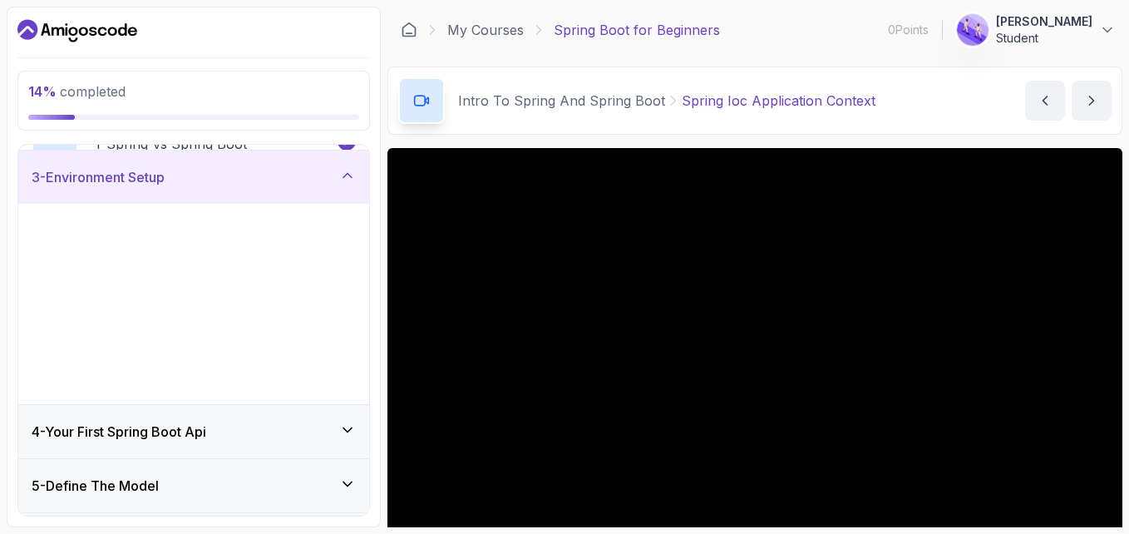
scroll to position [113, 0]
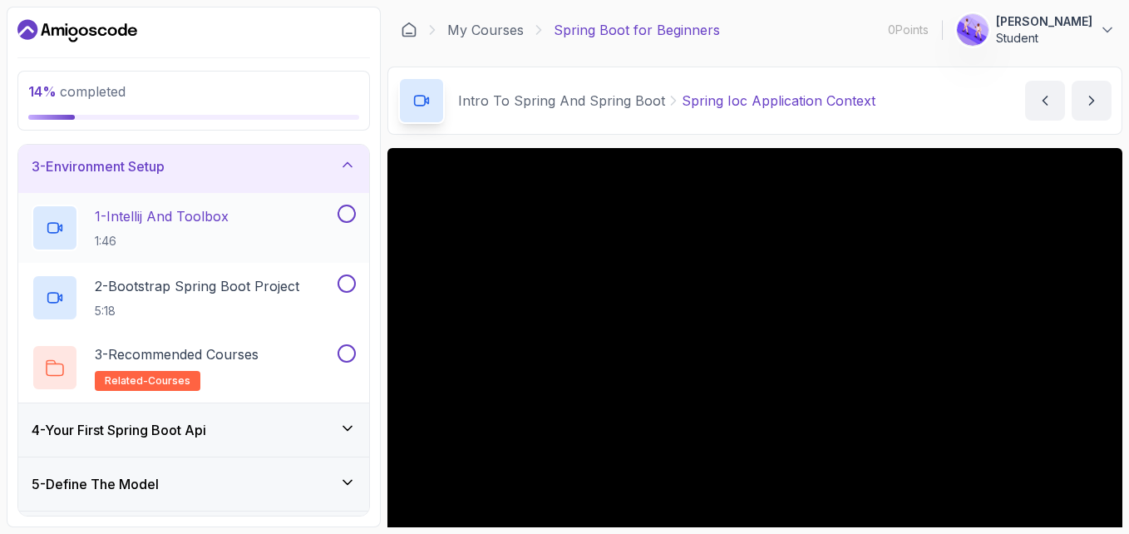
click at [343, 216] on button at bounding box center [347, 214] width 18 height 18
click at [344, 284] on button at bounding box center [347, 283] width 18 height 18
click at [348, 353] on button at bounding box center [347, 353] width 18 height 18
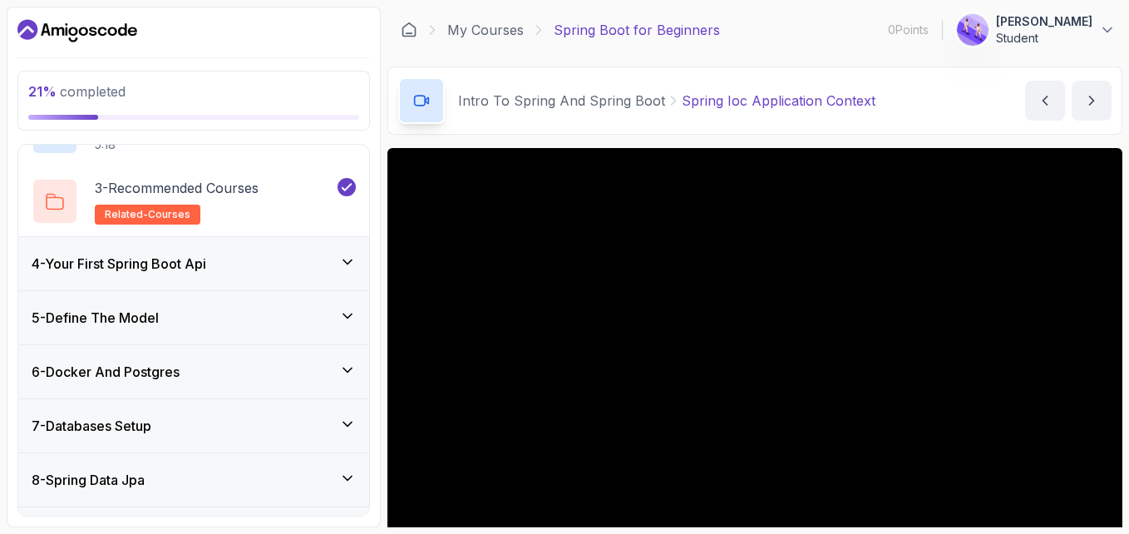
click at [341, 249] on div "4 - Your First Spring Boot Api" at bounding box center [193, 263] width 351 height 53
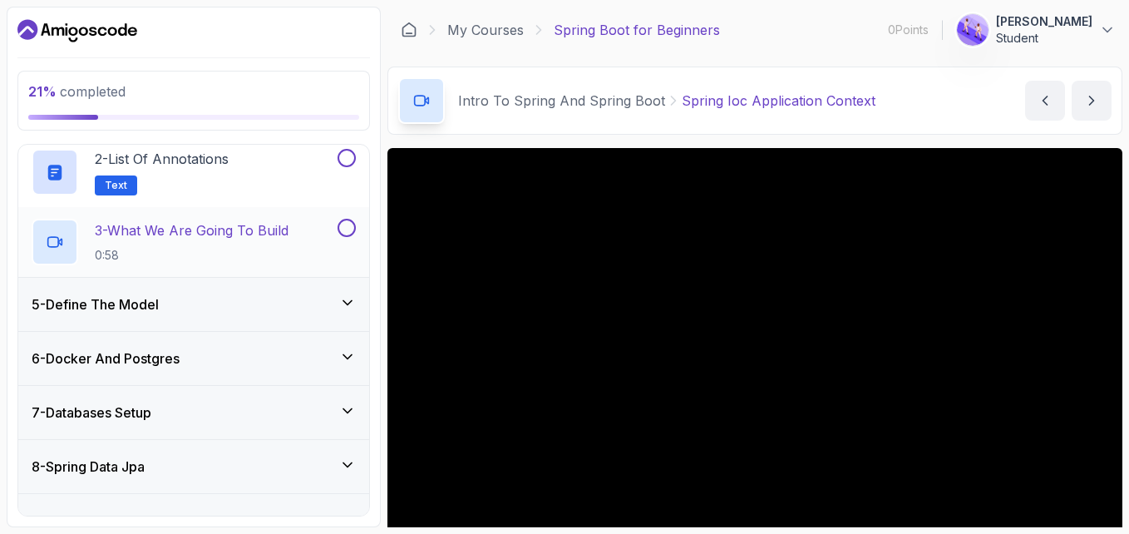
click at [348, 220] on button at bounding box center [347, 228] width 18 height 18
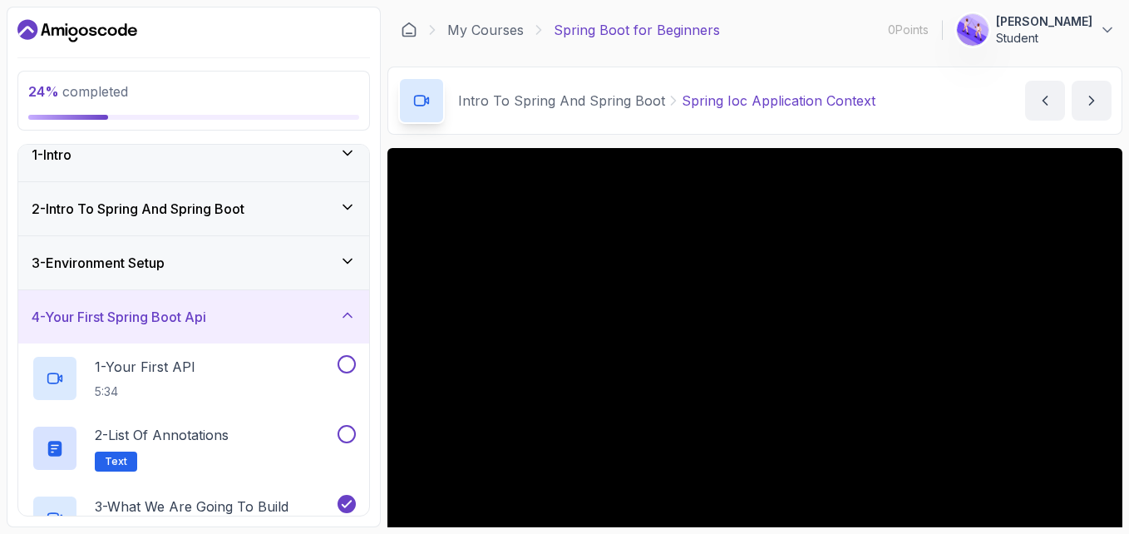
scroll to position [0, 0]
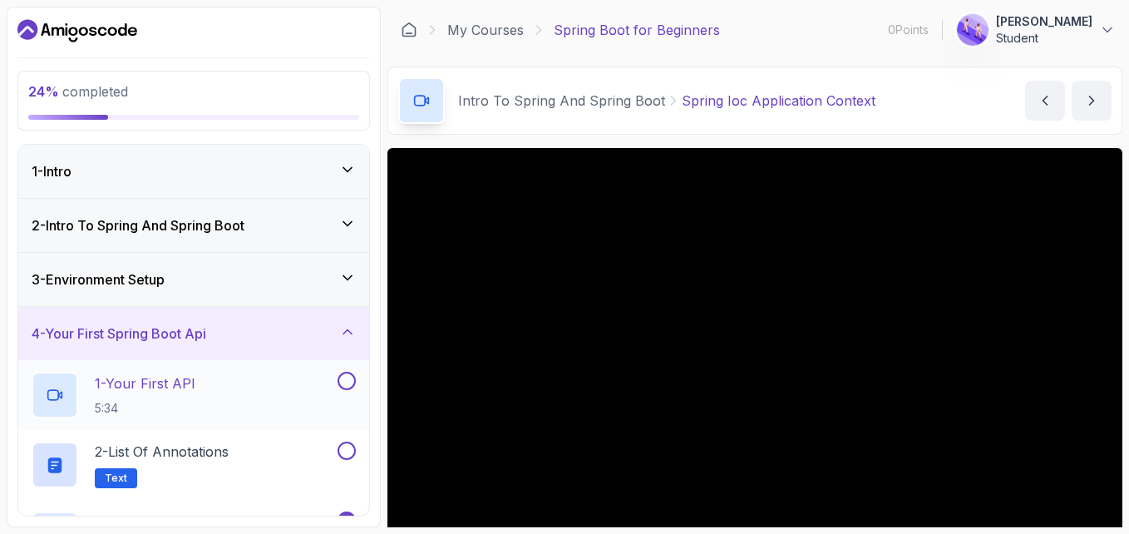
click at [347, 380] on button at bounding box center [347, 381] width 18 height 18
click at [346, 452] on button at bounding box center [347, 451] width 18 height 18
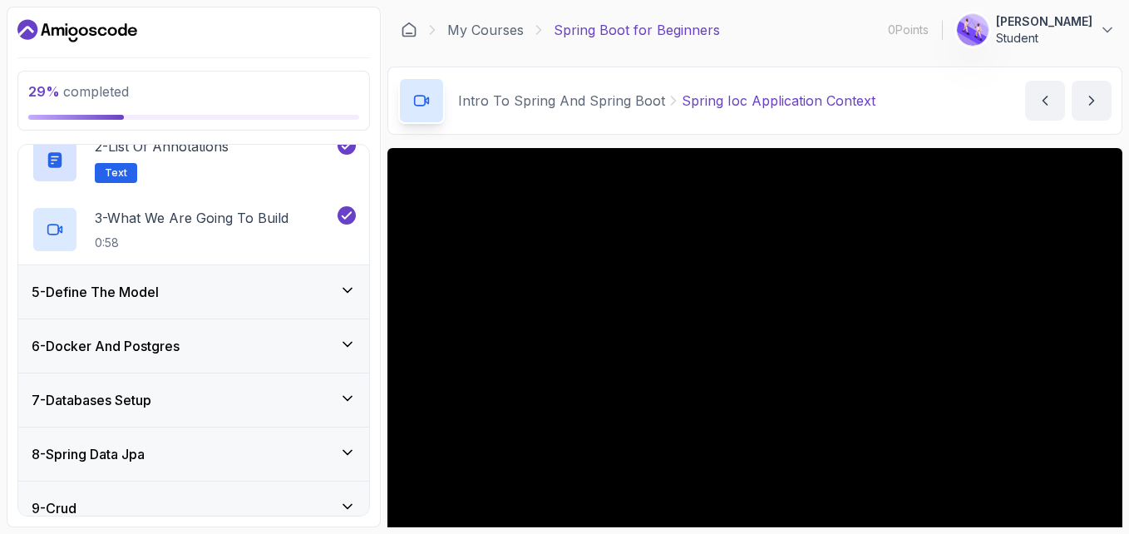
click at [353, 298] on div "5 - Define The Model" at bounding box center [194, 292] width 324 height 20
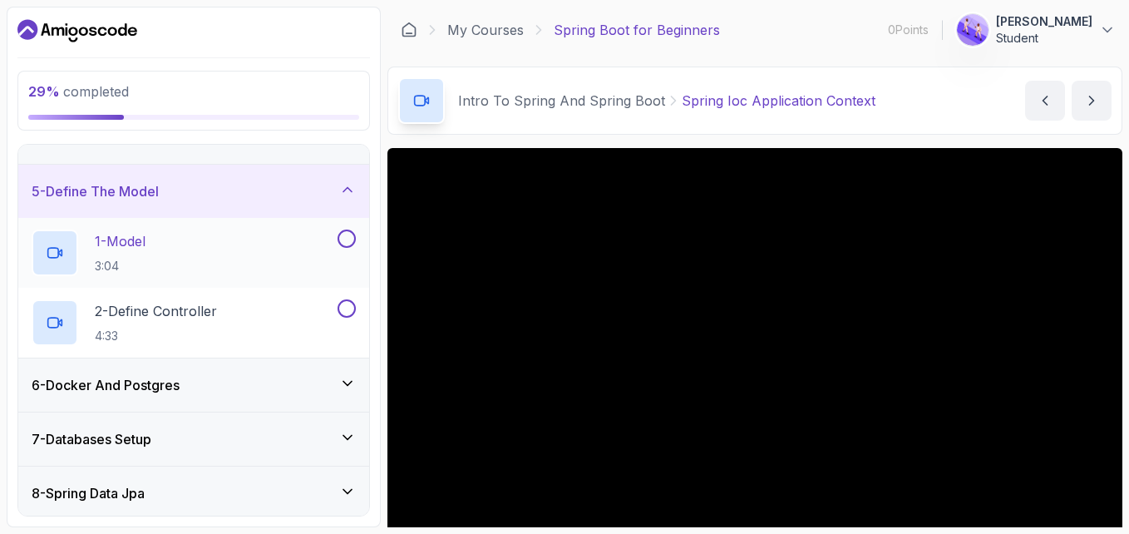
scroll to position [195, 0]
click at [351, 239] on button at bounding box center [347, 240] width 18 height 18
click at [343, 313] on button at bounding box center [347, 310] width 18 height 18
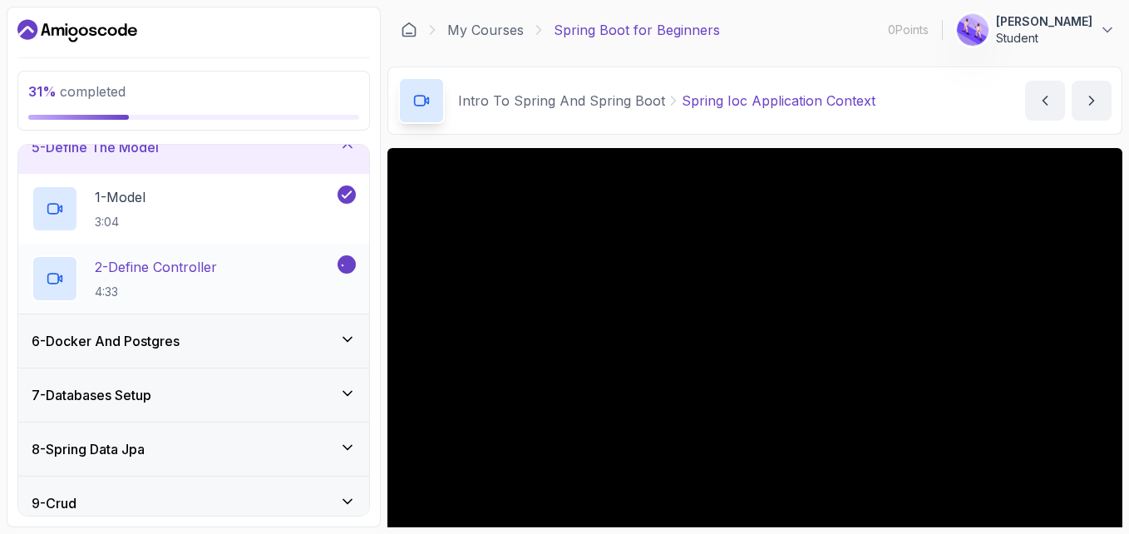
scroll to position [333, 0]
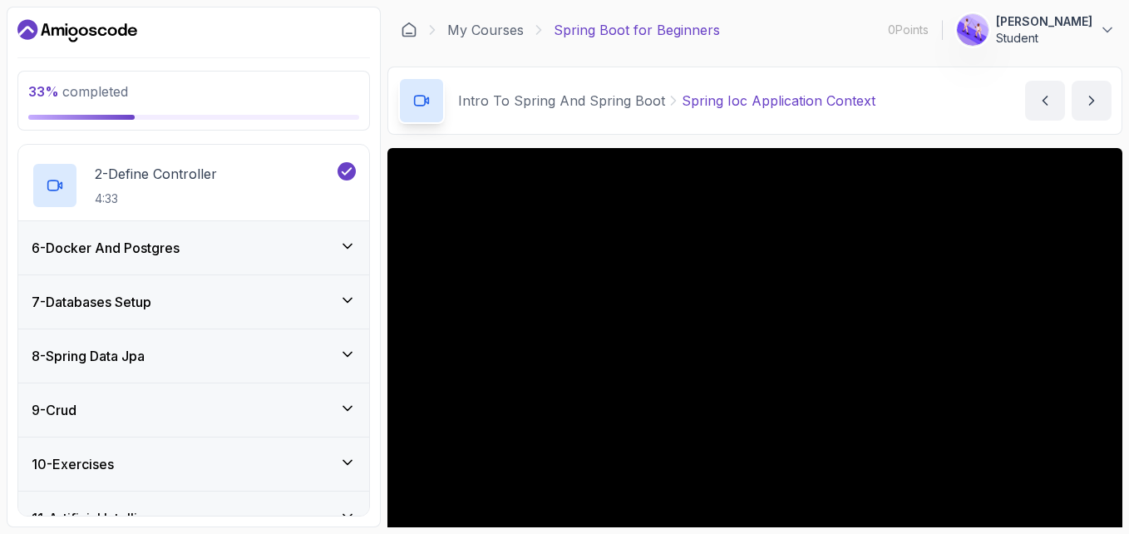
click at [331, 220] on div "6 - Docker And Postgres" at bounding box center [193, 247] width 351 height 54
click at [355, 244] on icon at bounding box center [347, 246] width 17 height 17
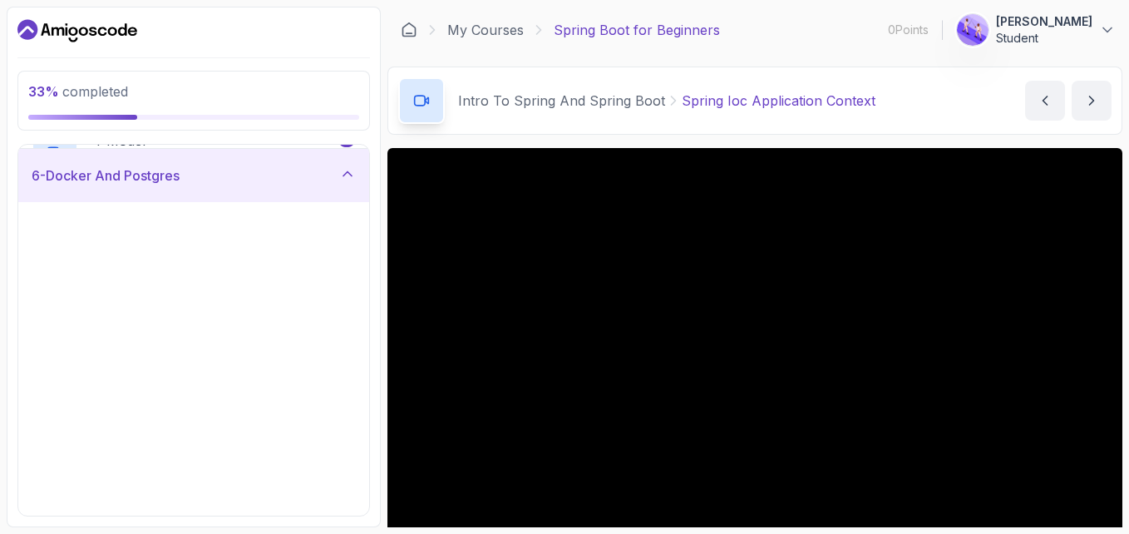
scroll to position [278, 0]
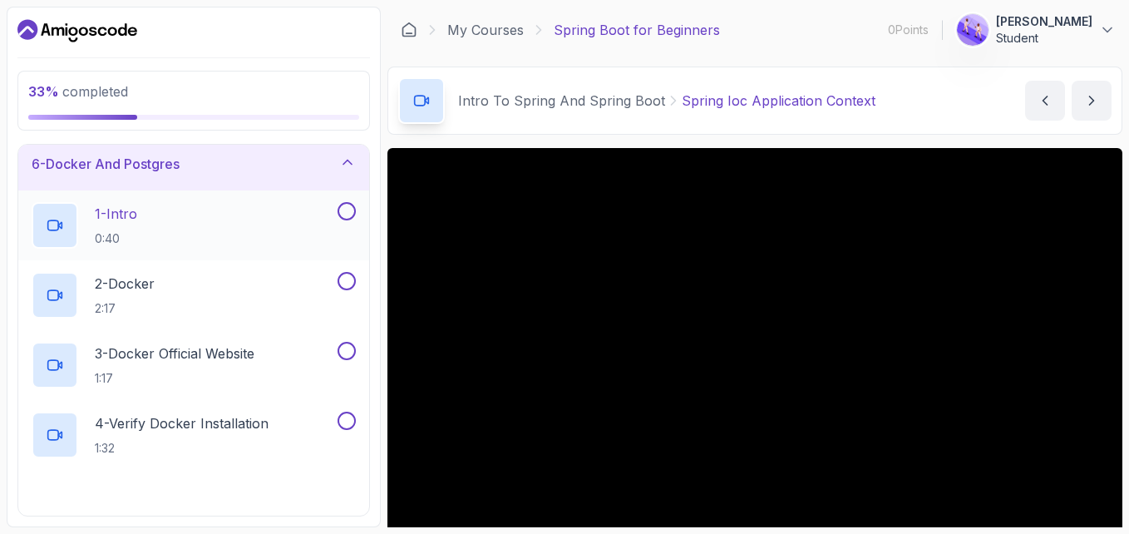
click at [344, 197] on div "1 - Intro 0:40" at bounding box center [193, 225] width 351 height 70
click at [338, 207] on button at bounding box center [347, 211] width 18 height 18
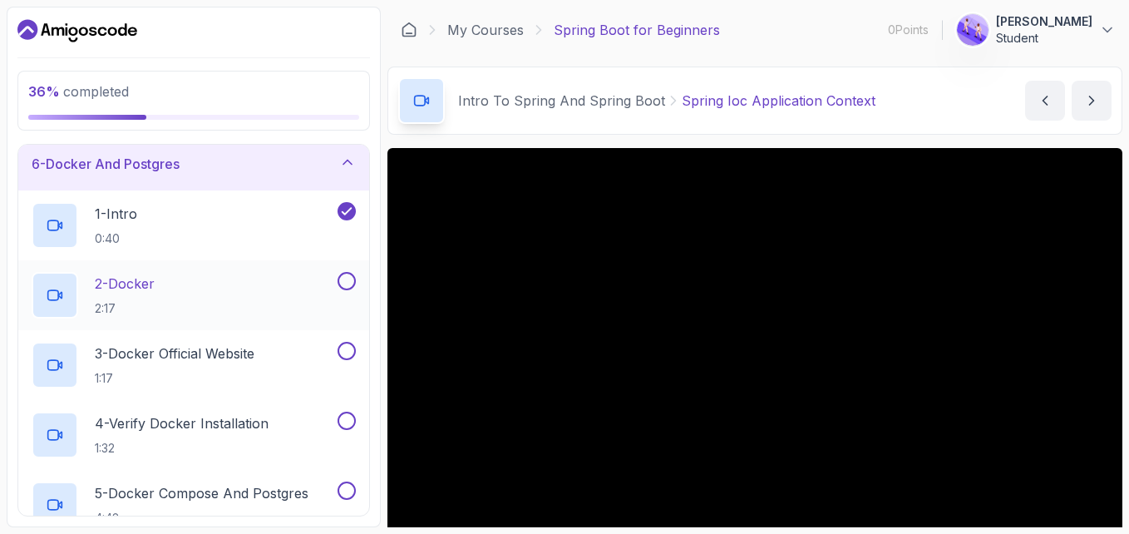
click at [343, 288] on button at bounding box center [347, 281] width 18 height 18
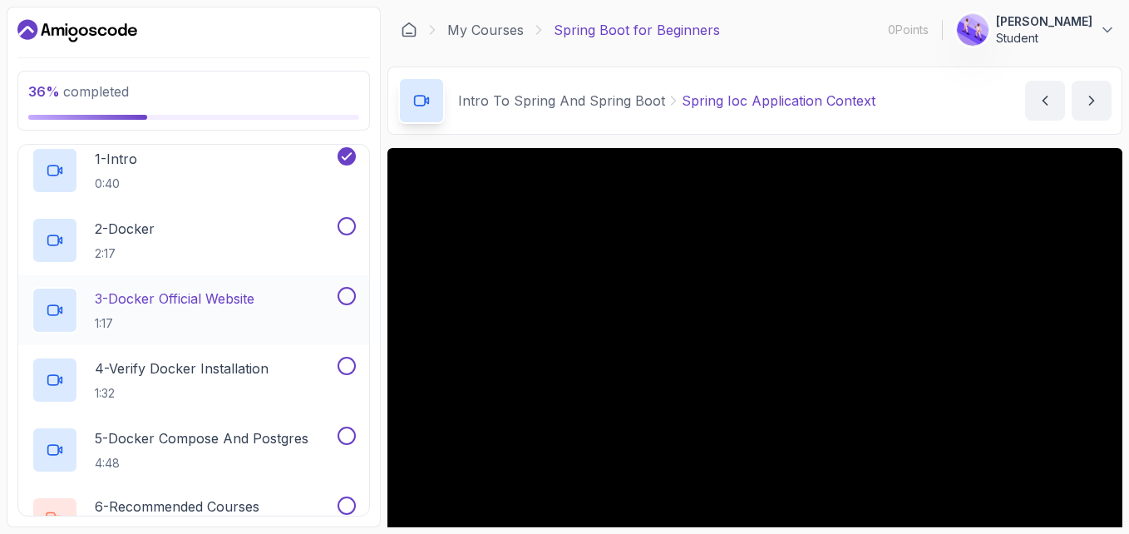
scroll to position [416, 0]
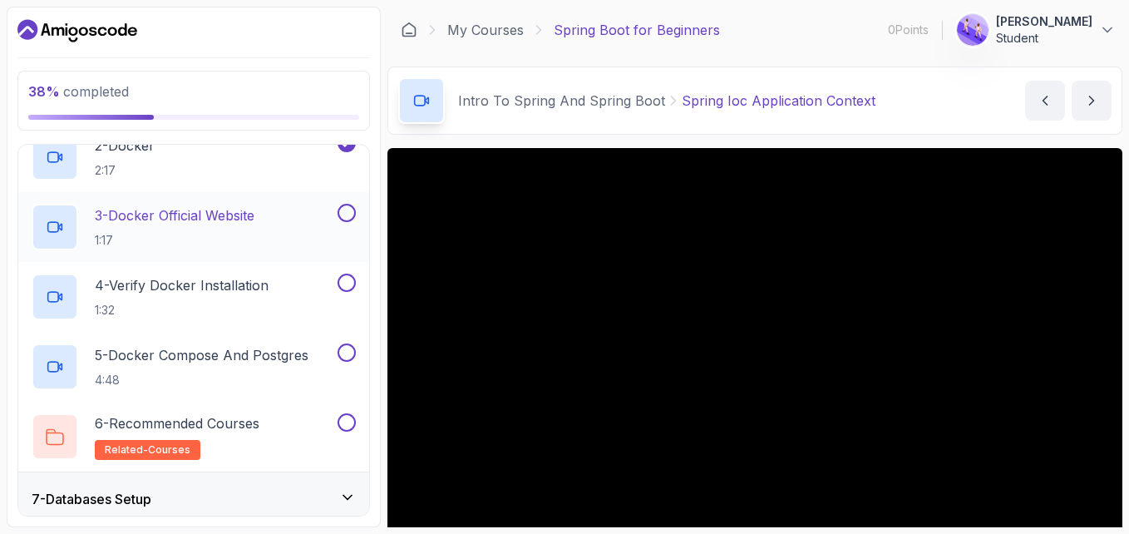
click at [345, 208] on button at bounding box center [347, 213] width 18 height 18
click at [350, 288] on button at bounding box center [347, 283] width 18 height 18
click at [352, 357] on button at bounding box center [347, 352] width 18 height 18
click at [345, 420] on button at bounding box center [347, 422] width 18 height 18
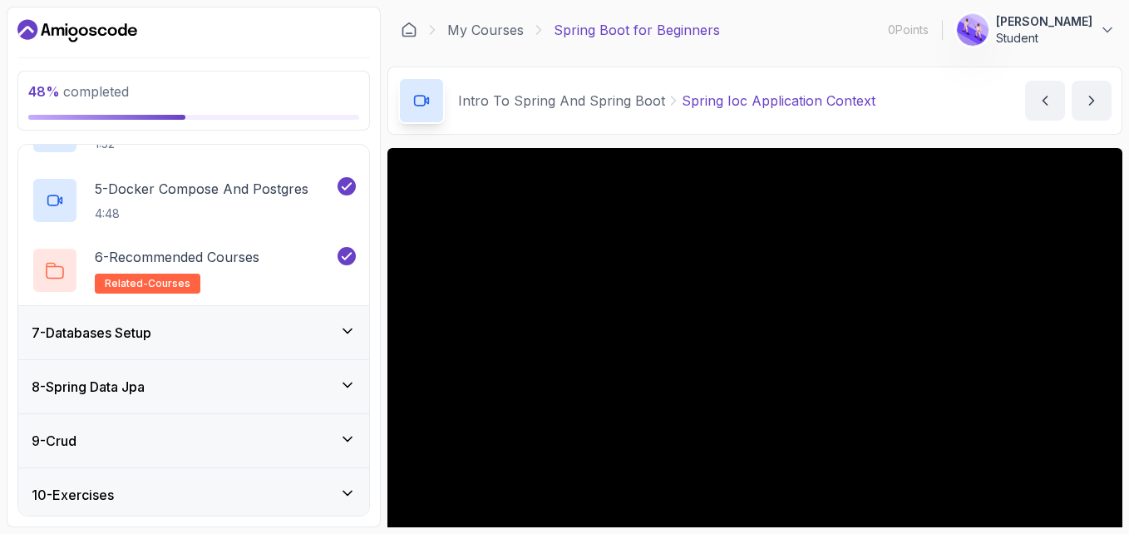
click at [359, 332] on div "7 - Databases Setup" at bounding box center [193, 332] width 351 height 53
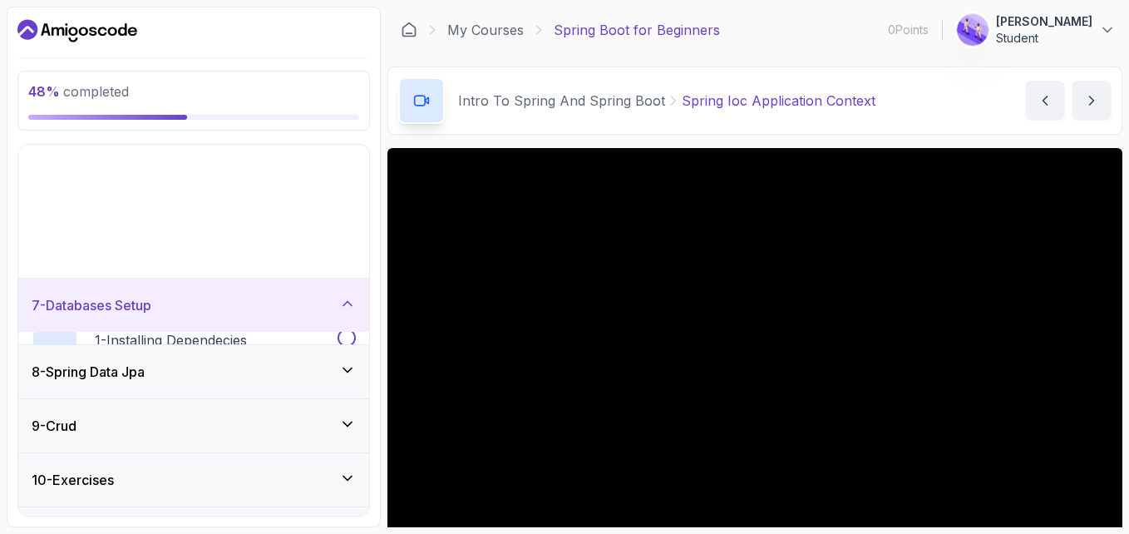
scroll to position [278, 0]
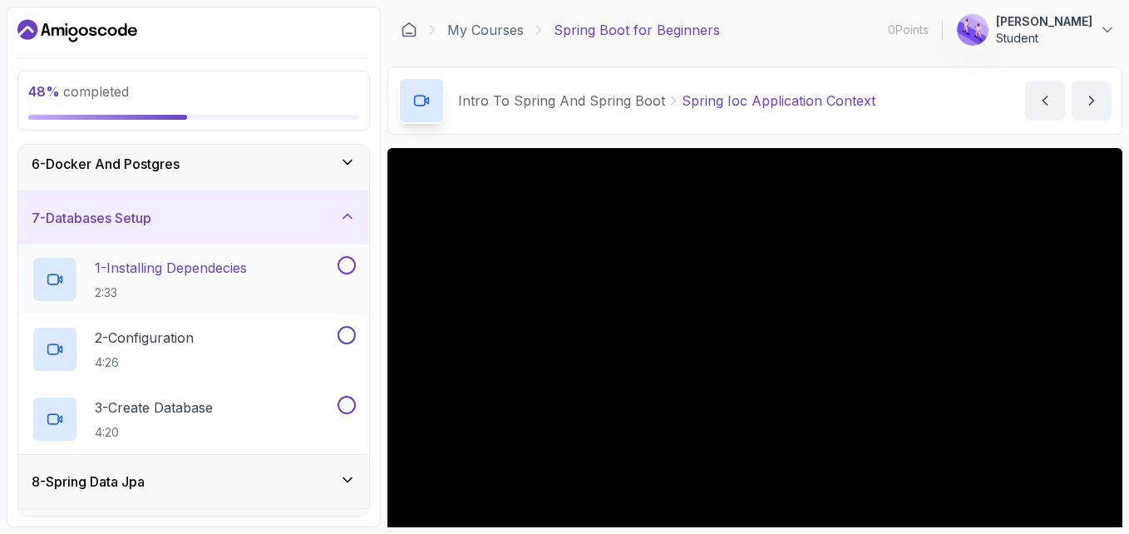
click at [346, 264] on button at bounding box center [347, 265] width 18 height 18
click at [348, 349] on button "2 - Configuration 4:26" at bounding box center [194, 349] width 324 height 47
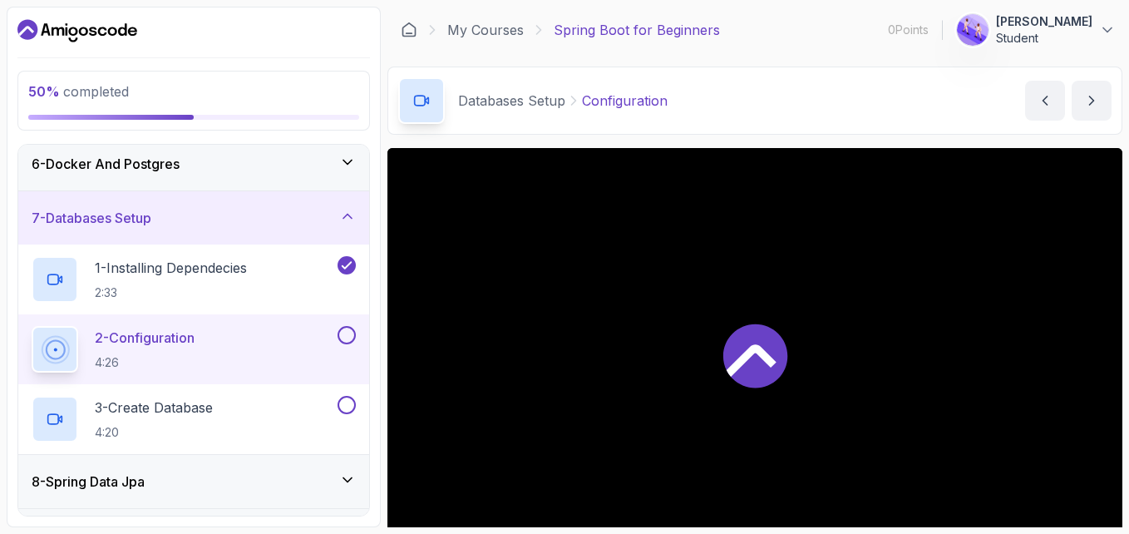
click at [348, 345] on button "2 - Configuration 4:26" at bounding box center [194, 349] width 324 height 47
click at [351, 338] on button at bounding box center [347, 335] width 18 height 18
click at [348, 404] on button at bounding box center [347, 405] width 18 height 18
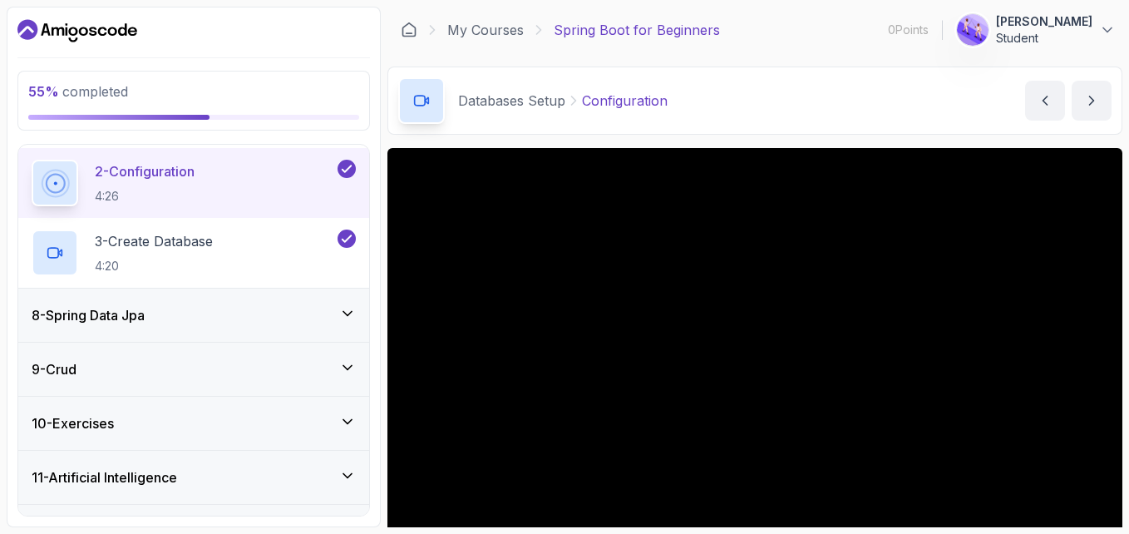
click at [345, 302] on div "8 - Spring Data Jpa" at bounding box center [193, 315] width 351 height 53
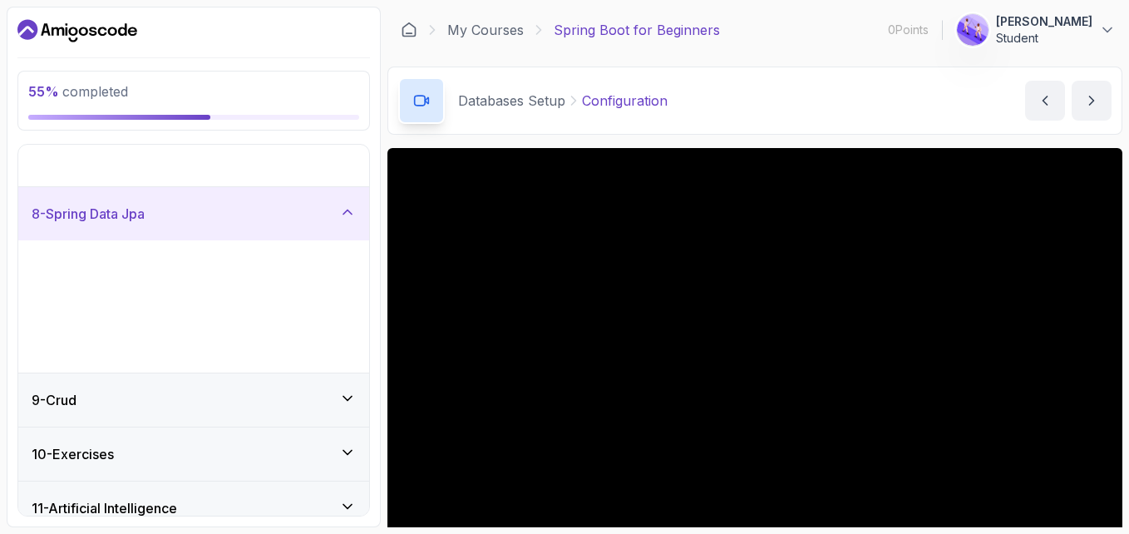
scroll to position [278, 0]
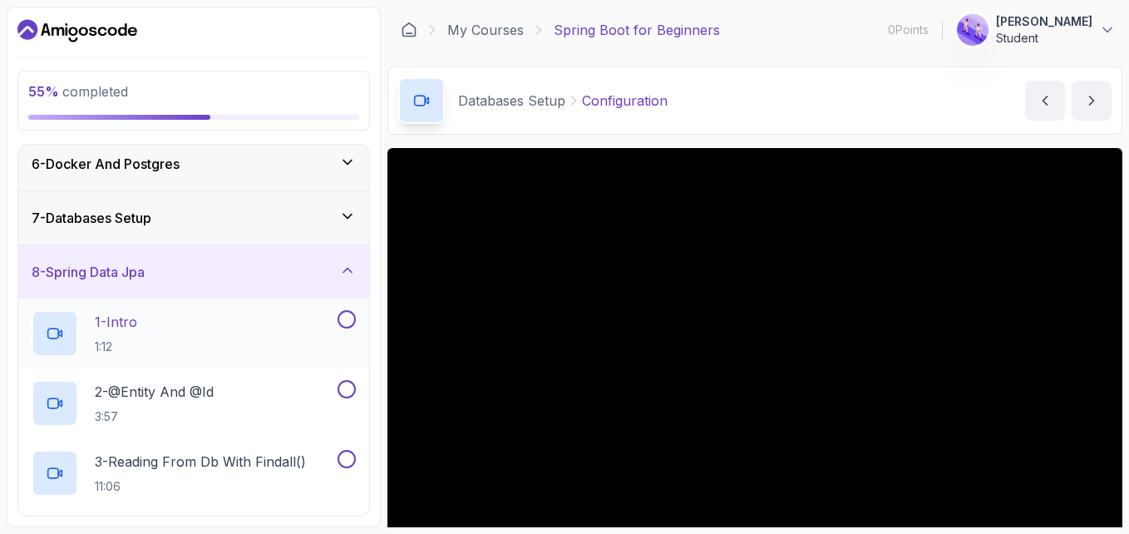
click at [348, 317] on button at bounding box center [347, 319] width 18 height 18
click at [348, 392] on button at bounding box center [347, 389] width 18 height 18
click at [348, 449] on div "3 - Reading From Db With Findall() 11:06" at bounding box center [193, 473] width 351 height 70
click at [348, 454] on button at bounding box center [347, 459] width 18 height 18
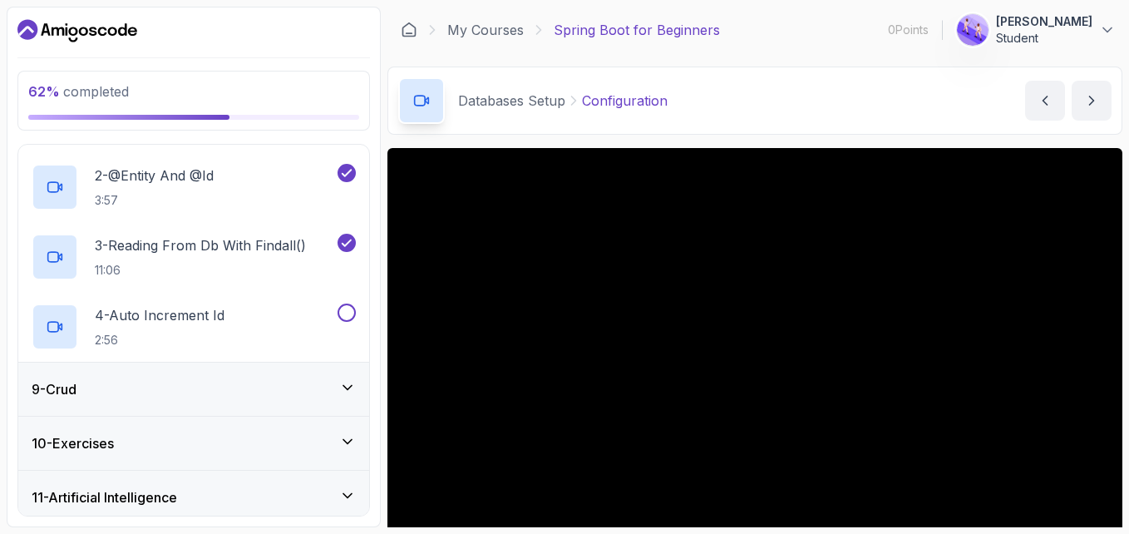
scroll to position [527, 0]
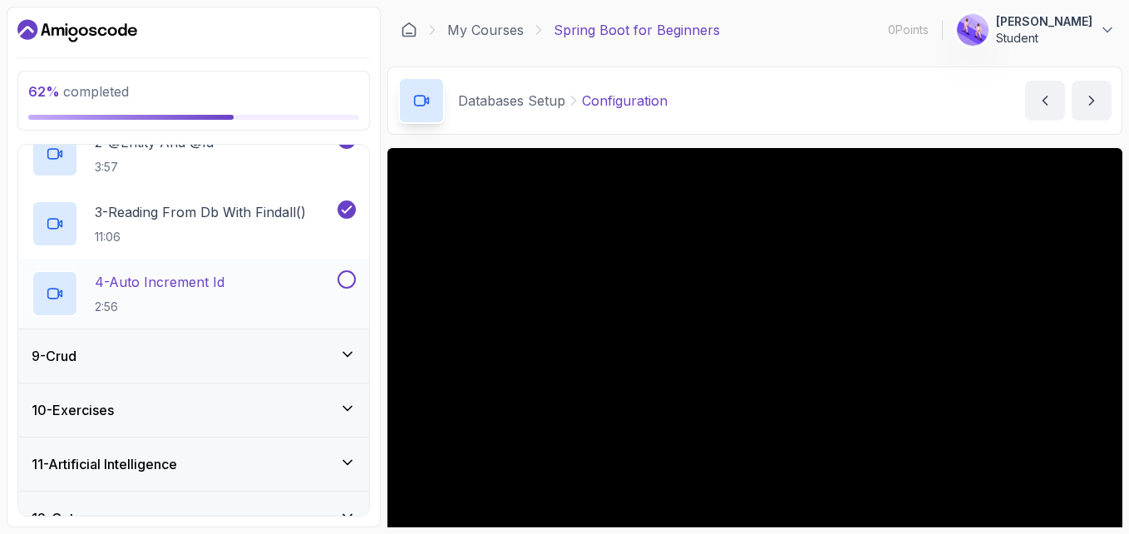
click at [348, 291] on button "4 - Auto Increment Id 2:56" at bounding box center [194, 293] width 324 height 47
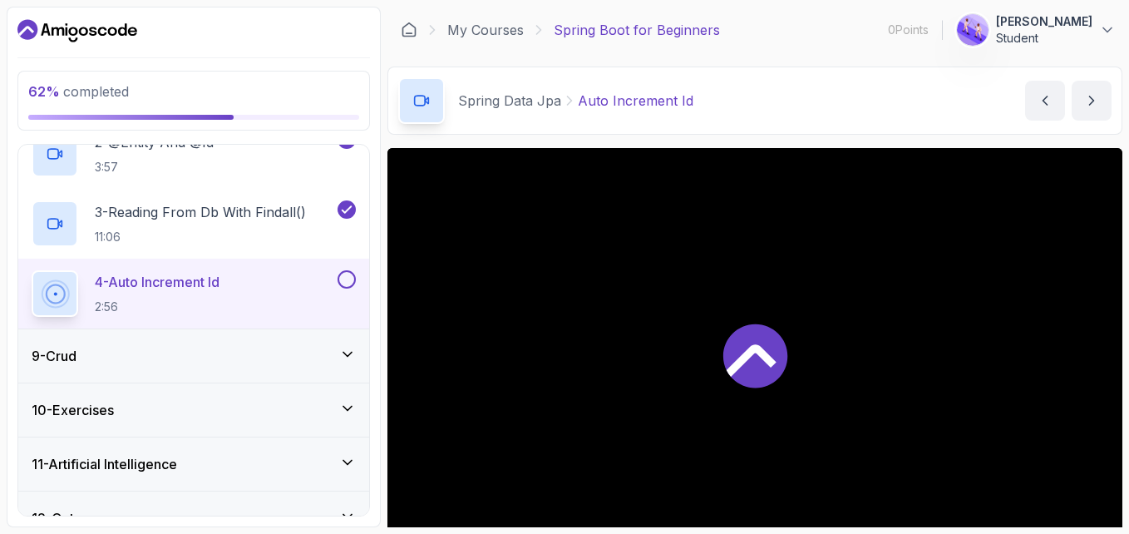
click at [350, 279] on button at bounding box center [347, 279] width 18 height 18
click at [353, 352] on icon at bounding box center [347, 354] width 17 height 17
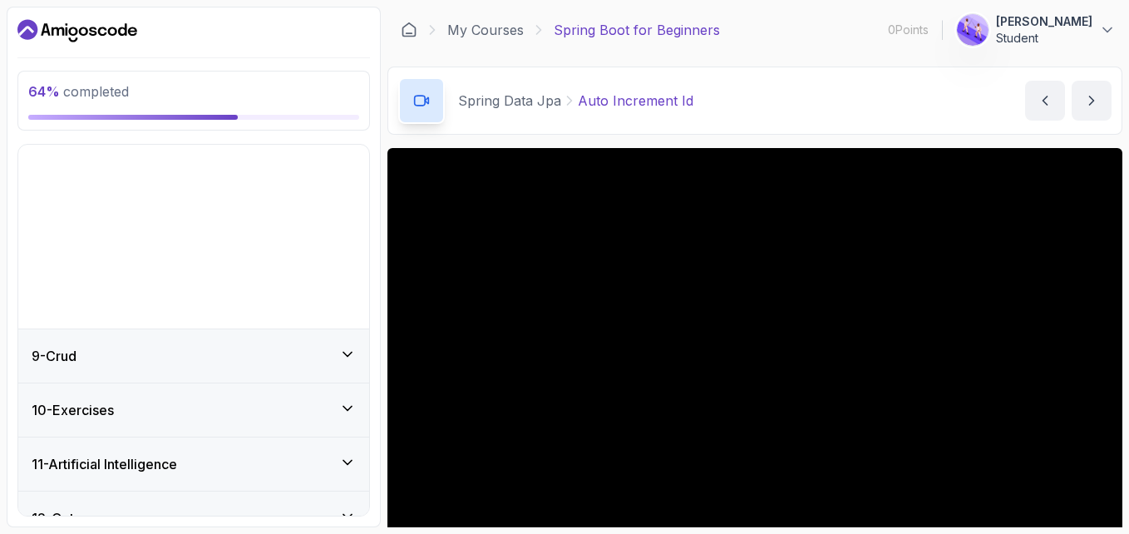
scroll to position [278, 0]
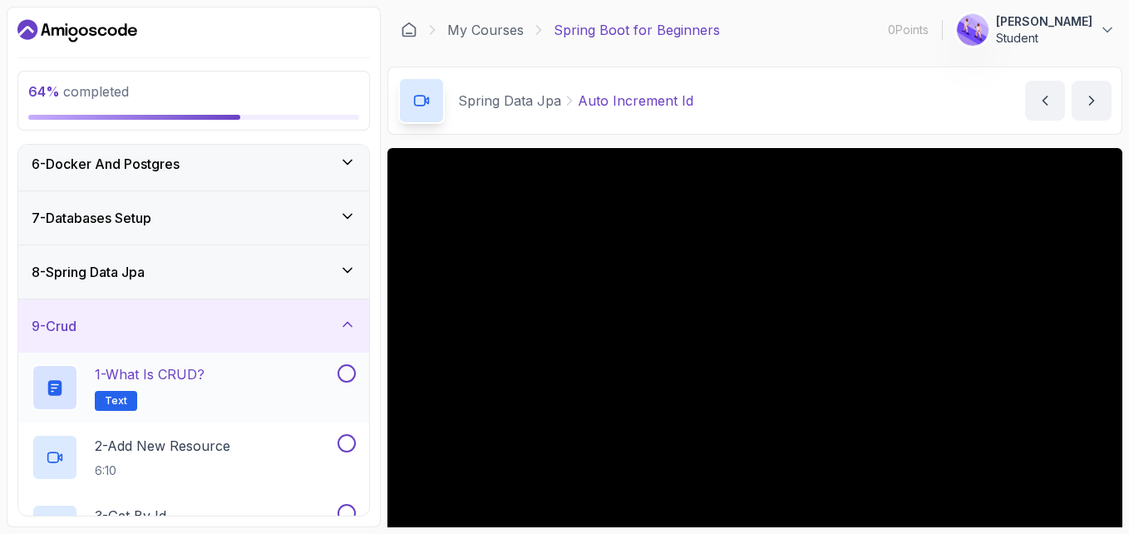
click at [351, 376] on button at bounding box center [347, 373] width 18 height 18
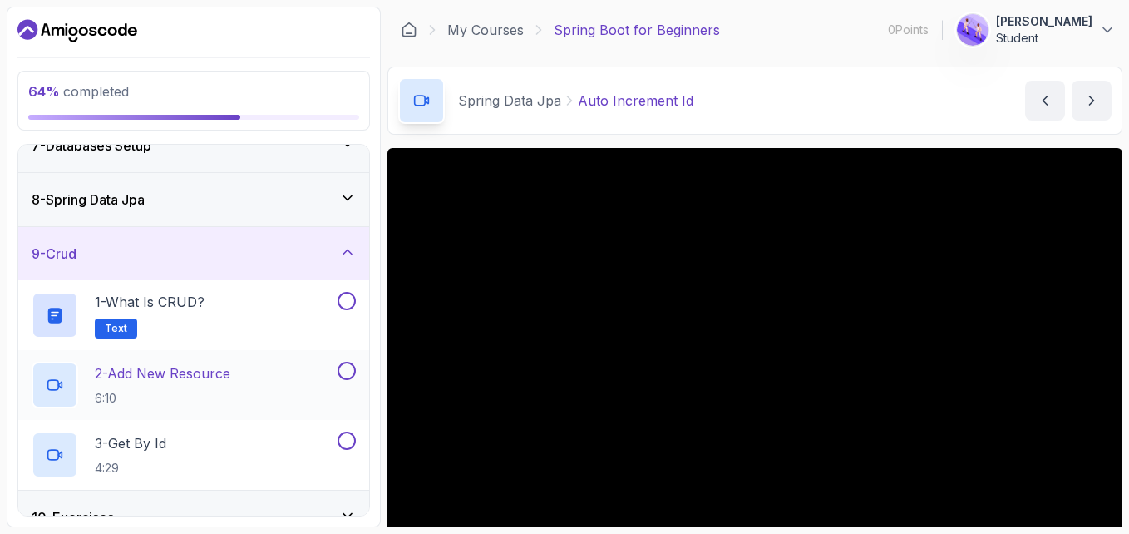
scroll to position [444, 0]
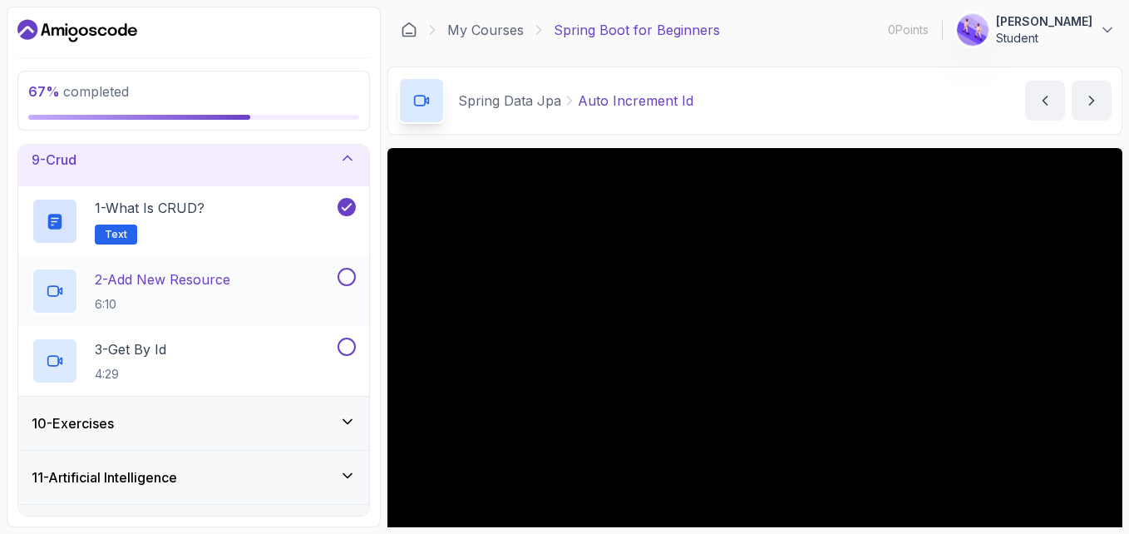
click at [355, 279] on button at bounding box center [347, 277] width 18 height 18
click at [353, 279] on icon at bounding box center [346, 277] width 15 height 17
click at [352, 280] on button at bounding box center [347, 277] width 18 height 18
click at [345, 348] on button at bounding box center [347, 347] width 18 height 18
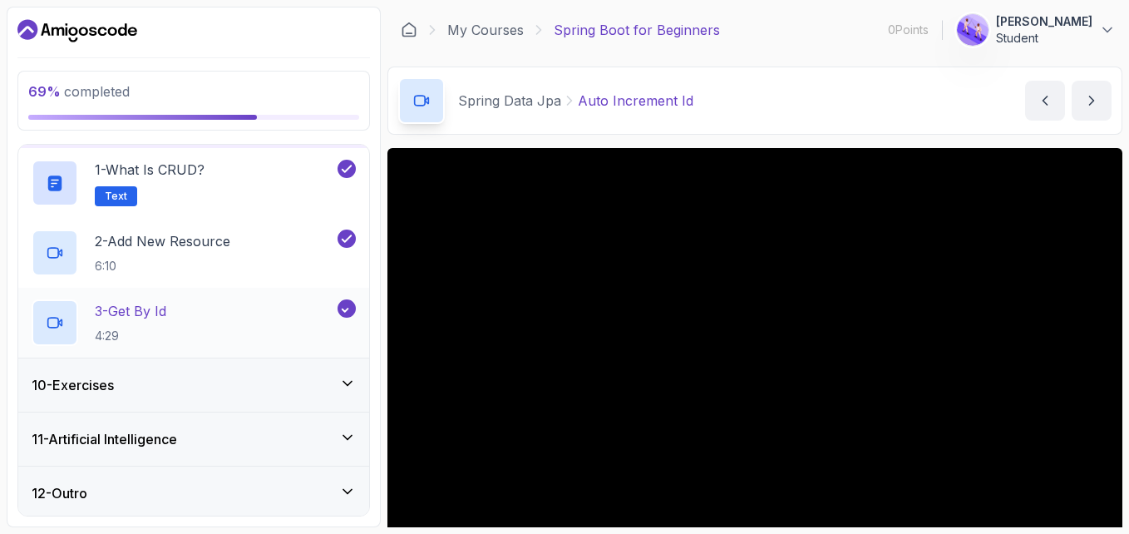
scroll to position [486, 0]
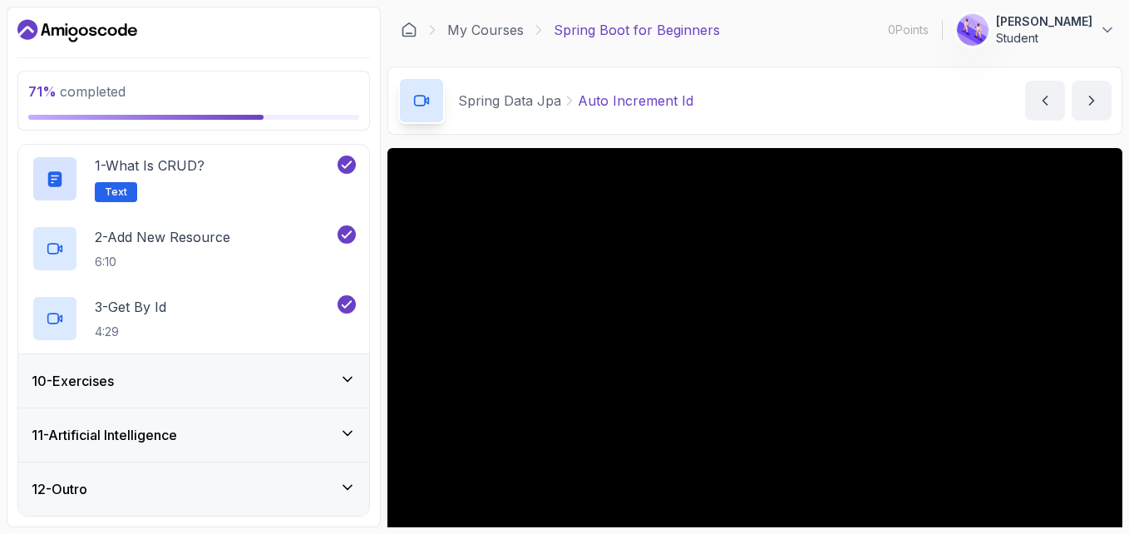
click at [349, 381] on icon at bounding box center [347, 379] width 17 height 17
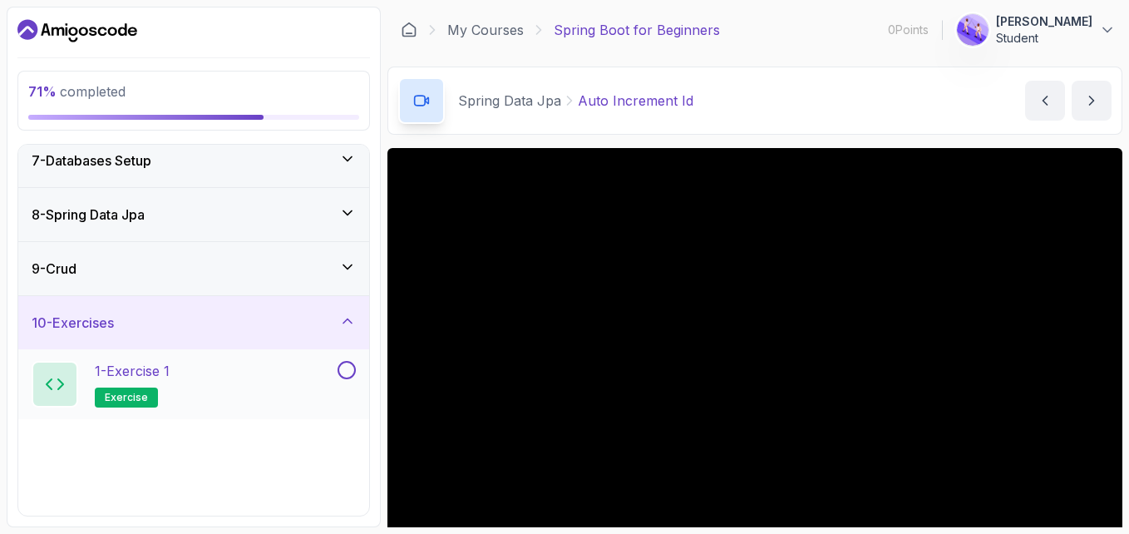
scroll to position [388, 0]
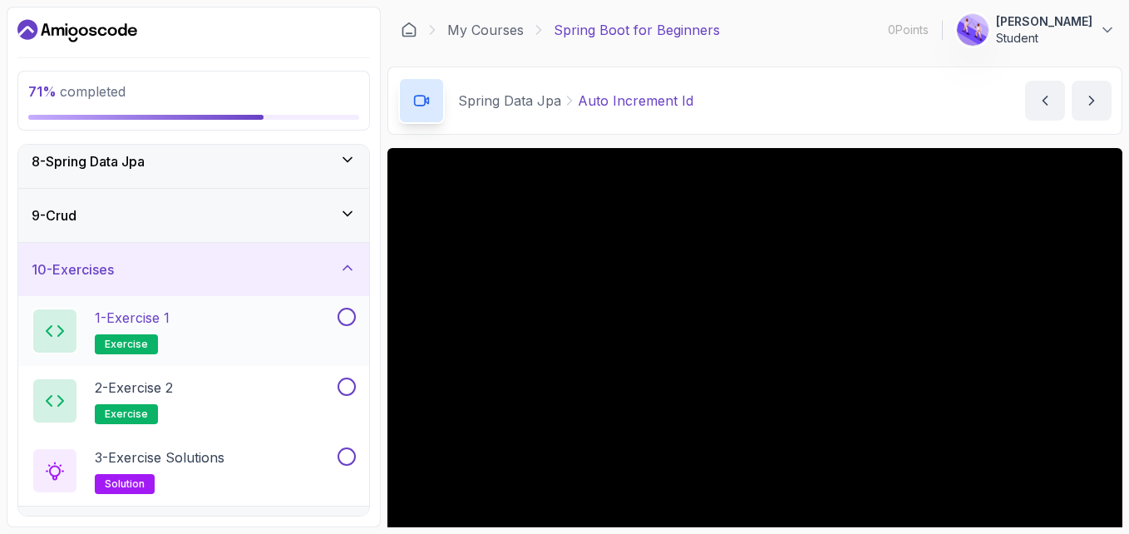
click at [350, 322] on button at bounding box center [347, 317] width 18 height 18
click at [352, 386] on button at bounding box center [347, 386] width 18 height 18
click at [348, 455] on button at bounding box center [347, 456] width 18 height 18
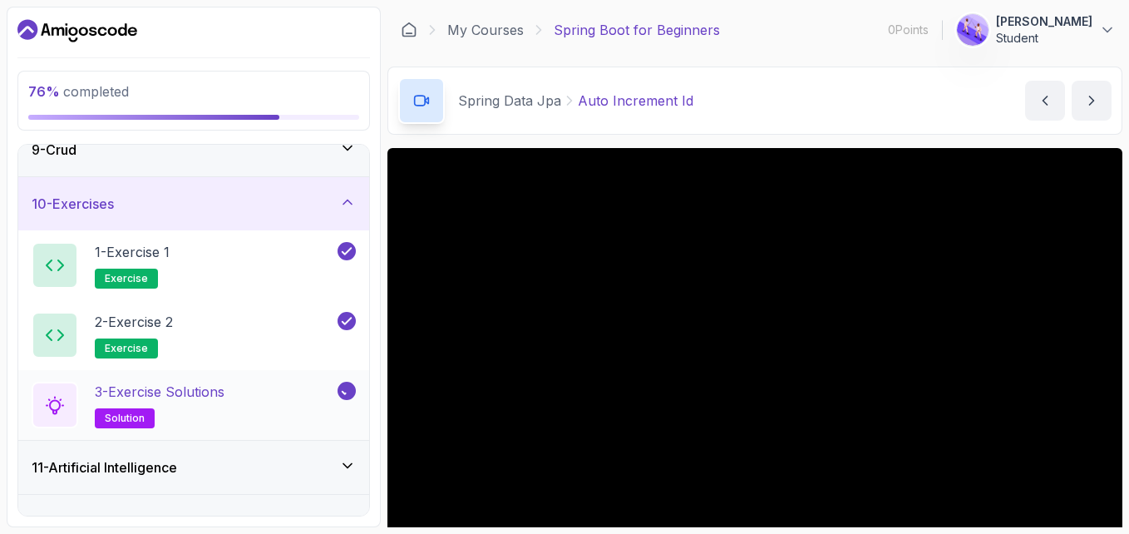
scroll to position [486, 0]
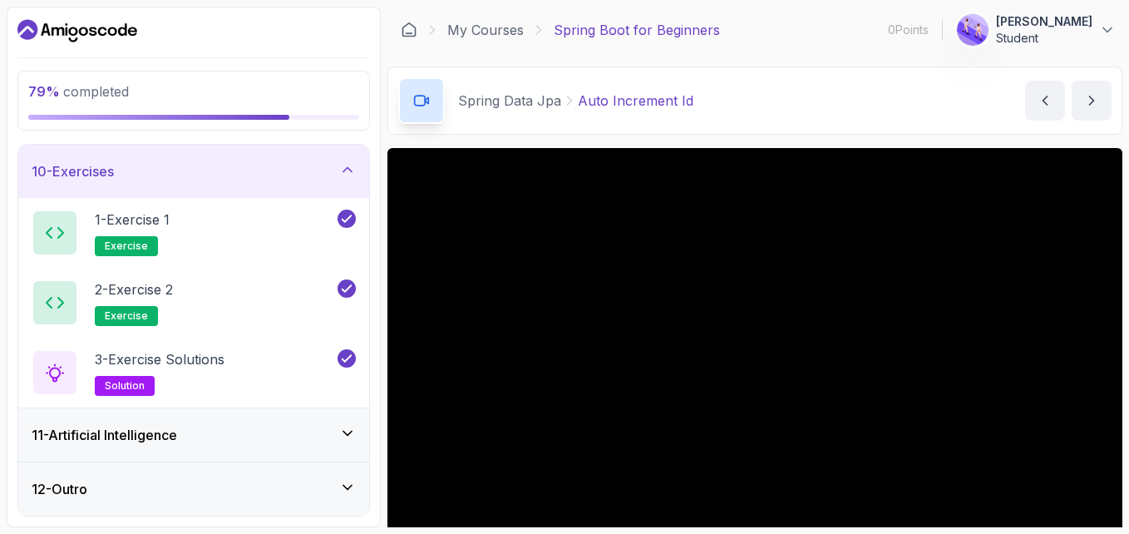
click at [344, 439] on icon at bounding box center [347, 433] width 17 height 17
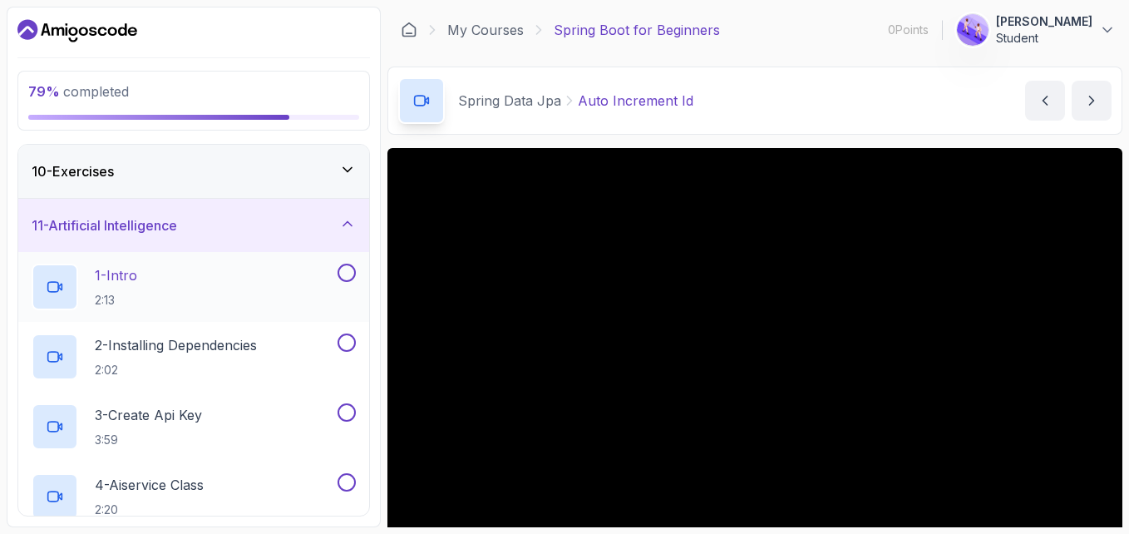
click at [348, 281] on button at bounding box center [347, 273] width 18 height 18
click at [347, 348] on button at bounding box center [347, 342] width 18 height 18
click at [350, 420] on button at bounding box center [347, 412] width 18 height 18
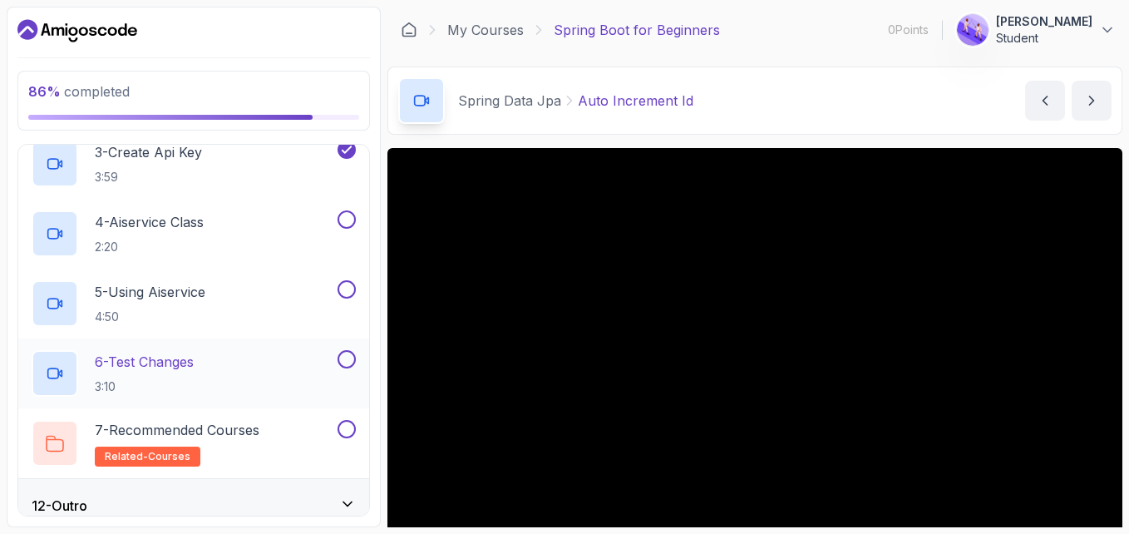
scroll to position [766, 0]
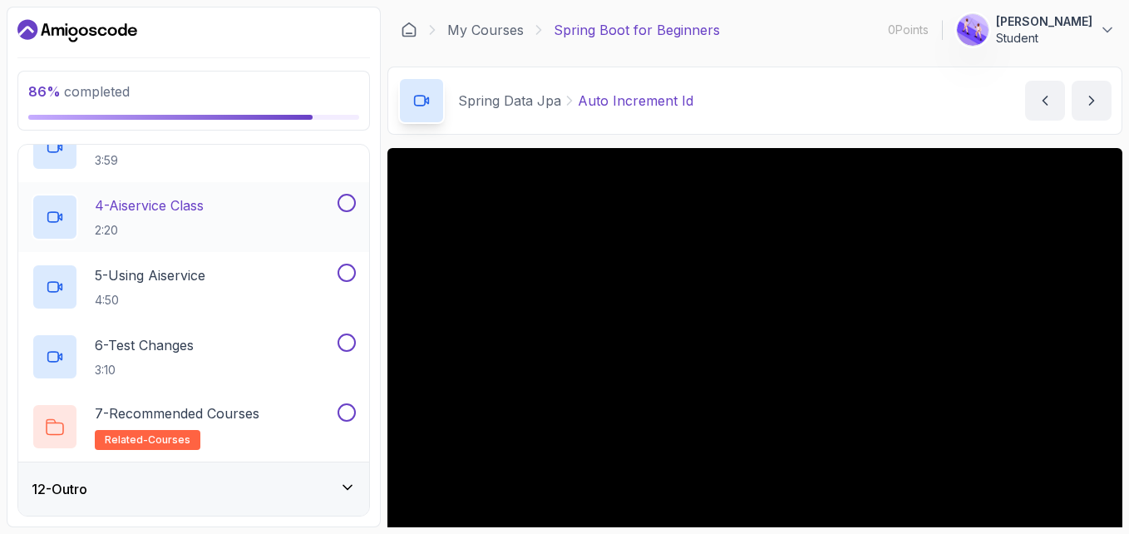
click at [350, 205] on button at bounding box center [347, 203] width 18 height 18
click at [351, 275] on button at bounding box center [347, 273] width 18 height 18
click at [345, 352] on button "6 - Test Changes 3:10" at bounding box center [194, 356] width 324 height 47
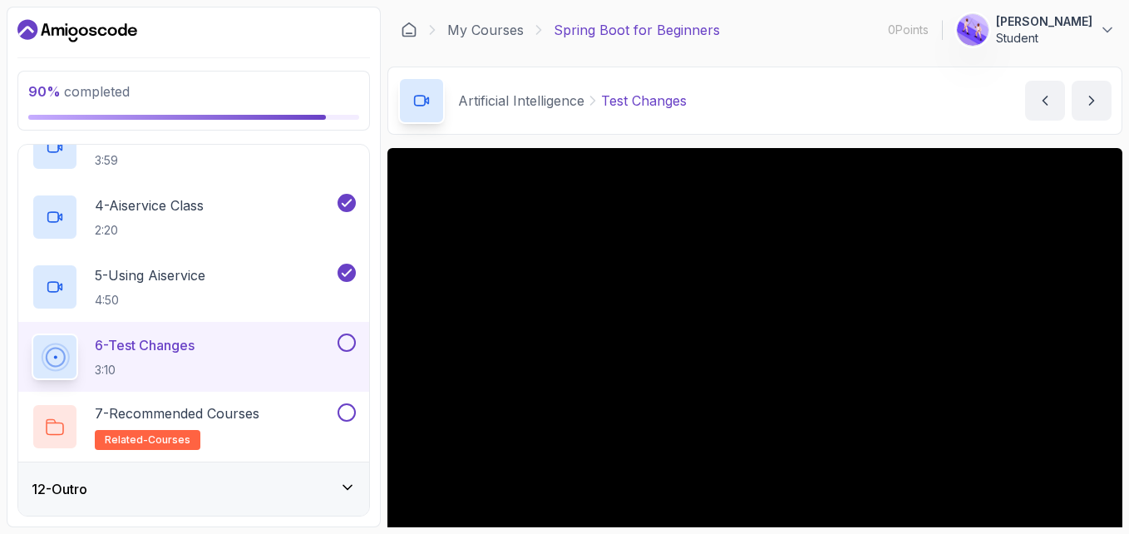
click at [352, 342] on button at bounding box center [347, 342] width 18 height 18
click at [344, 407] on button at bounding box center [347, 412] width 18 height 18
click at [335, 476] on div "12 - Outro" at bounding box center [193, 488] width 351 height 53
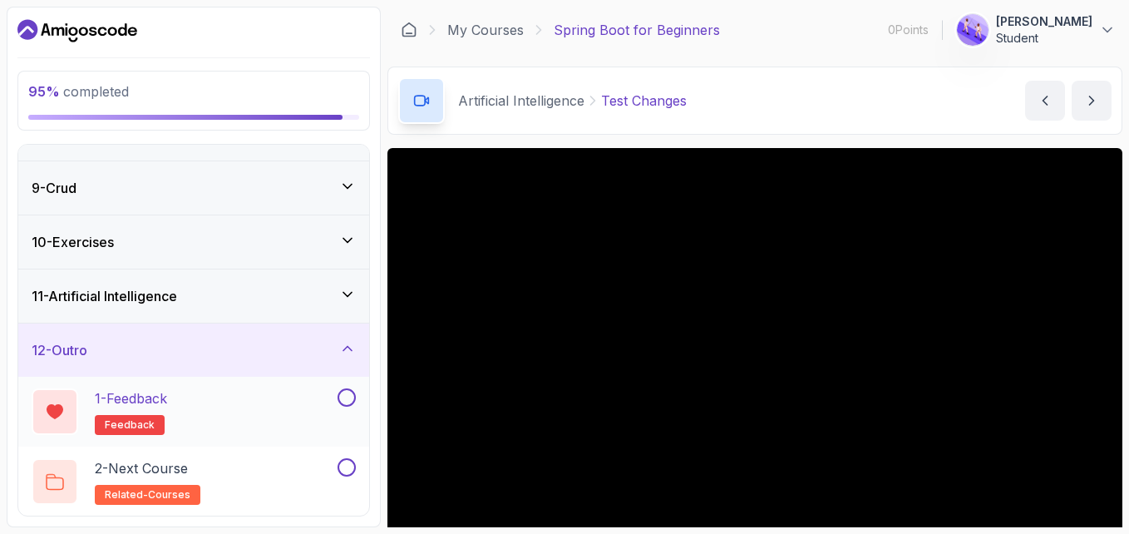
scroll to position [417, 0]
click at [350, 391] on button at bounding box center [347, 396] width 18 height 18
click at [355, 471] on div at bounding box center [345, 466] width 22 height 18
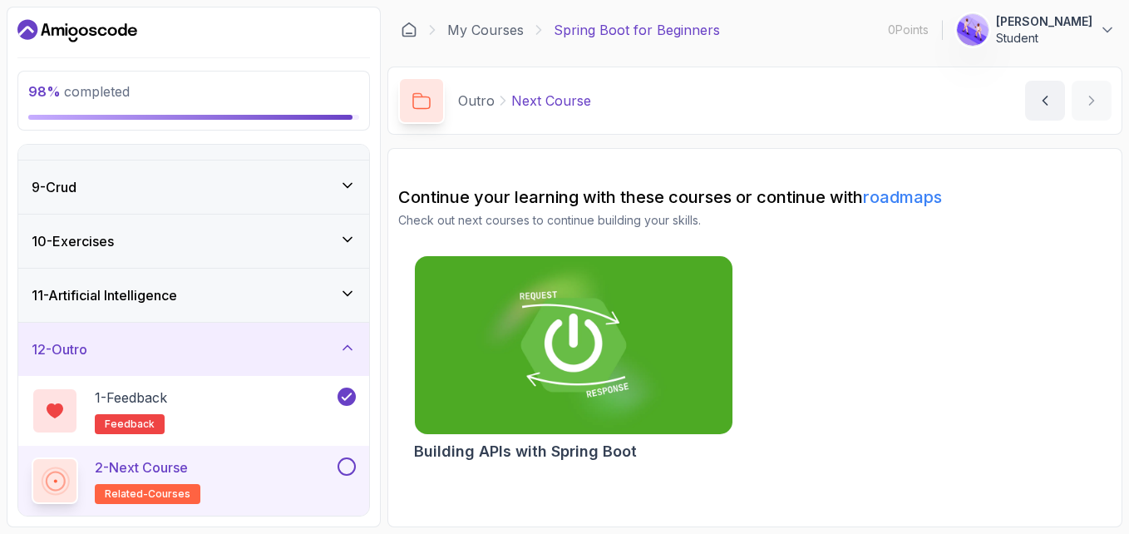
click at [355, 475] on div at bounding box center [345, 466] width 22 height 18
click at [350, 470] on button at bounding box center [347, 466] width 18 height 18
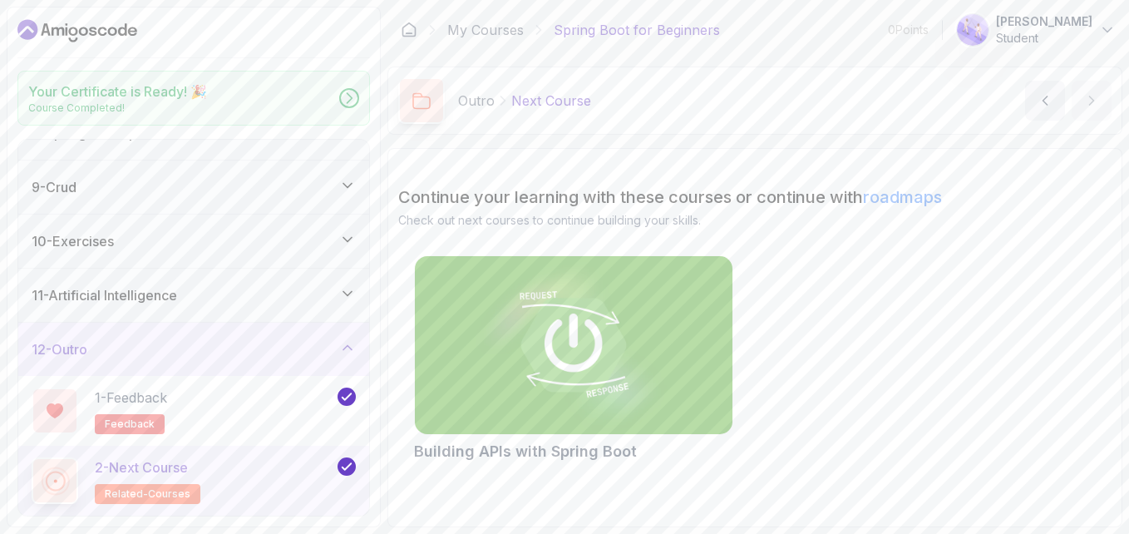
scroll to position [412, 0]
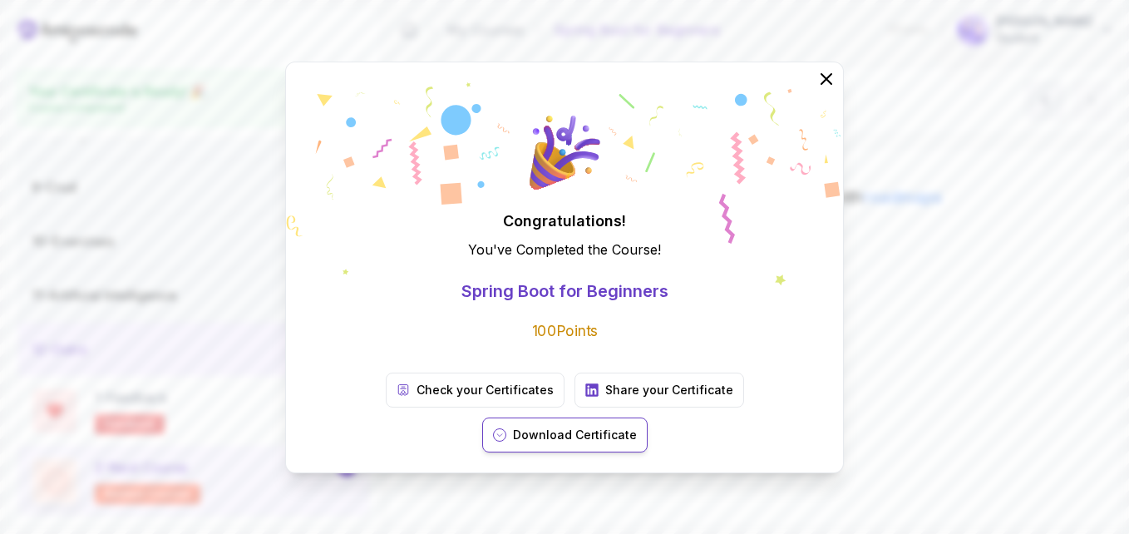
click at [637, 427] on p "Download Certificate" at bounding box center [575, 435] width 124 height 17
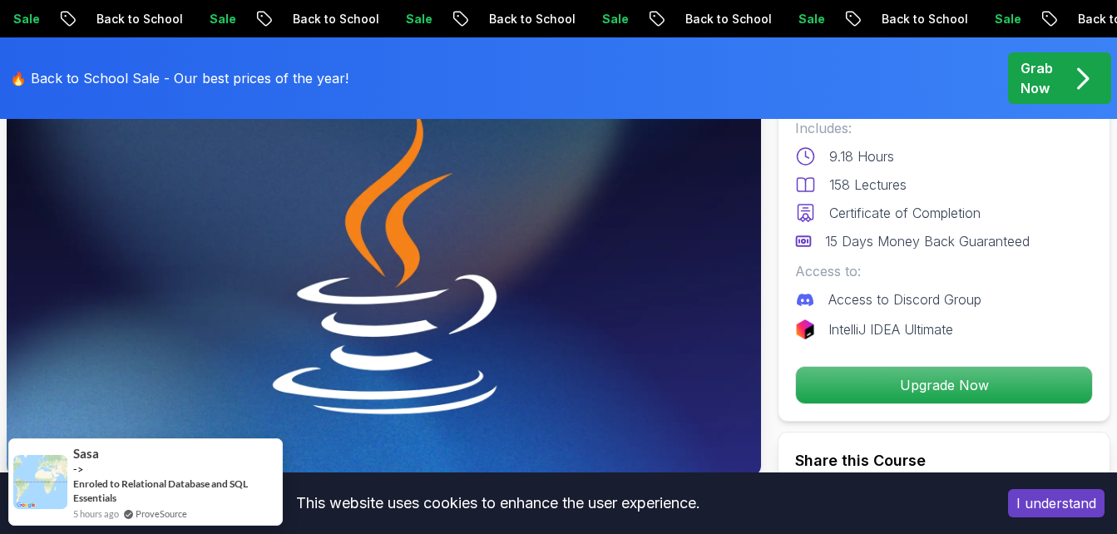
scroll to position [83, 0]
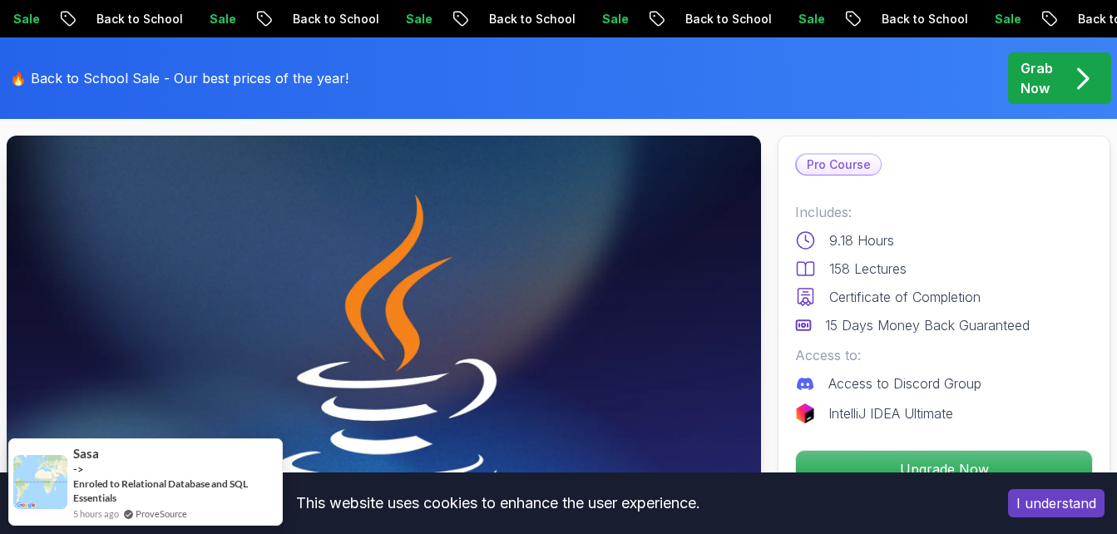
click at [1041, 503] on button "I understand" at bounding box center [1056, 503] width 96 height 28
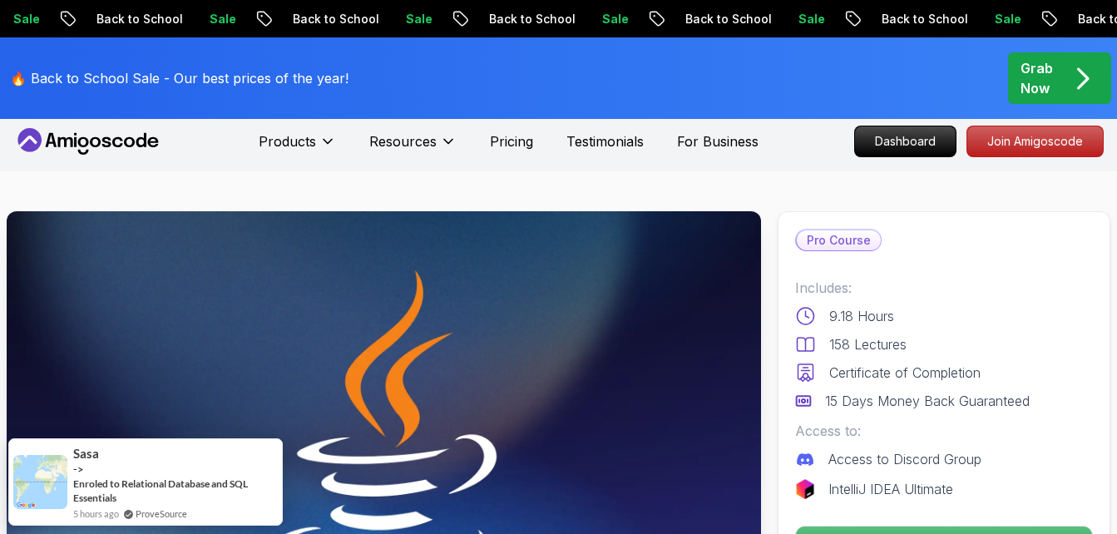
scroll to position [0, 0]
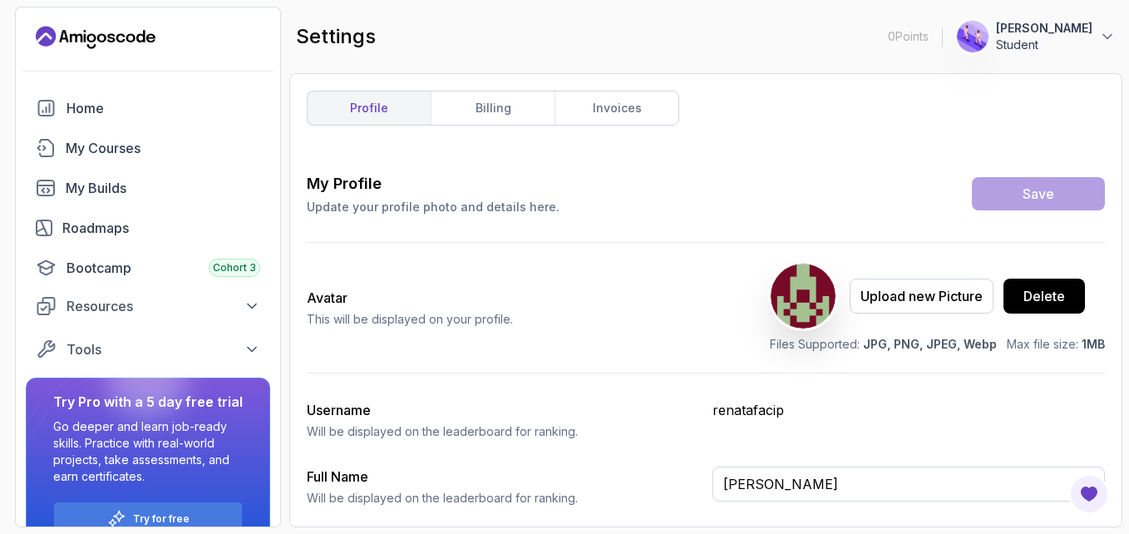
type input "Student"
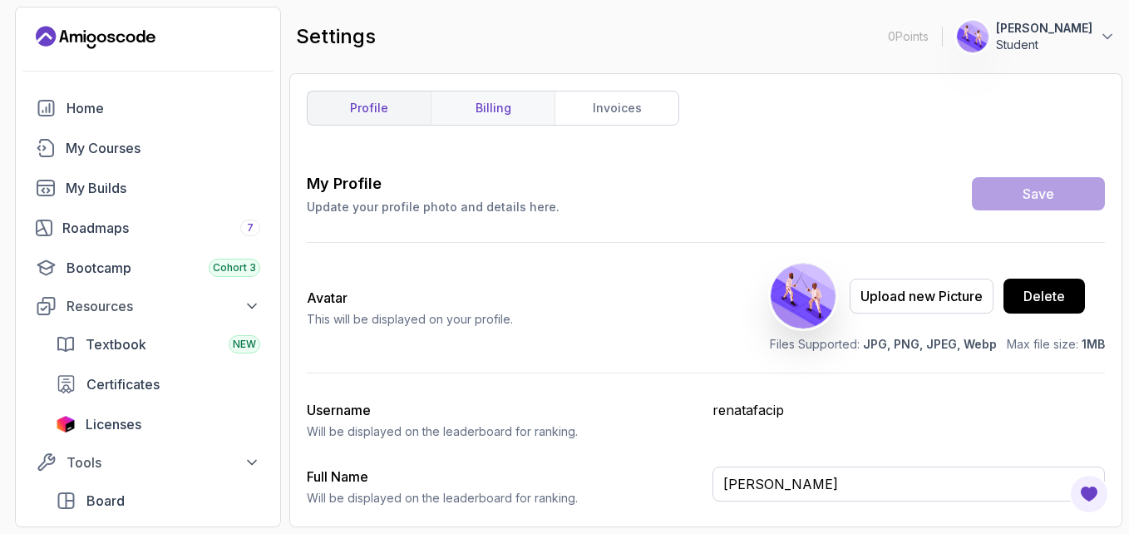
click at [494, 110] on link "billing" at bounding box center [493, 107] width 124 height 33
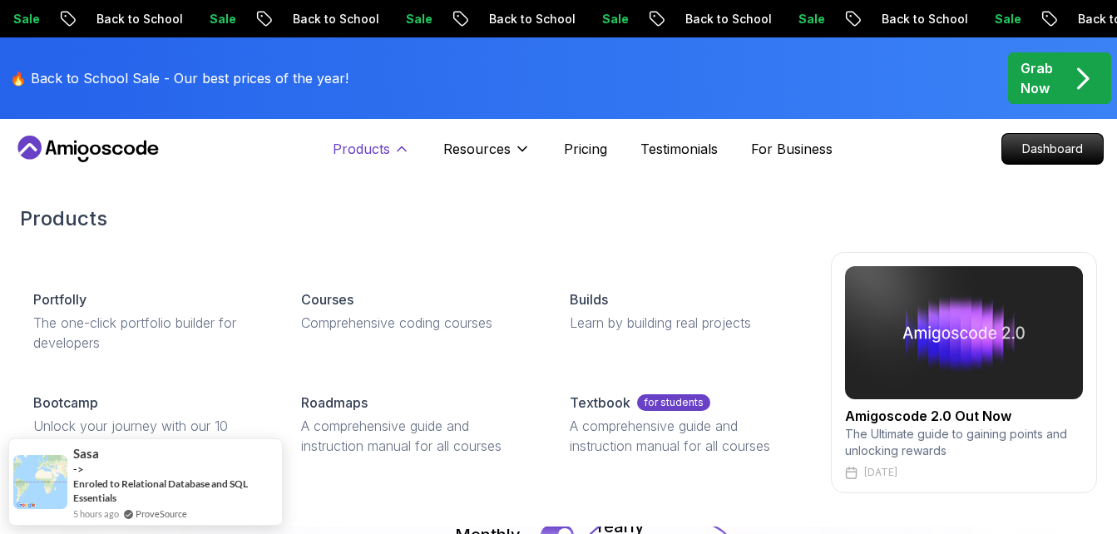
click at [375, 158] on p "Products" at bounding box center [361, 149] width 57 height 20
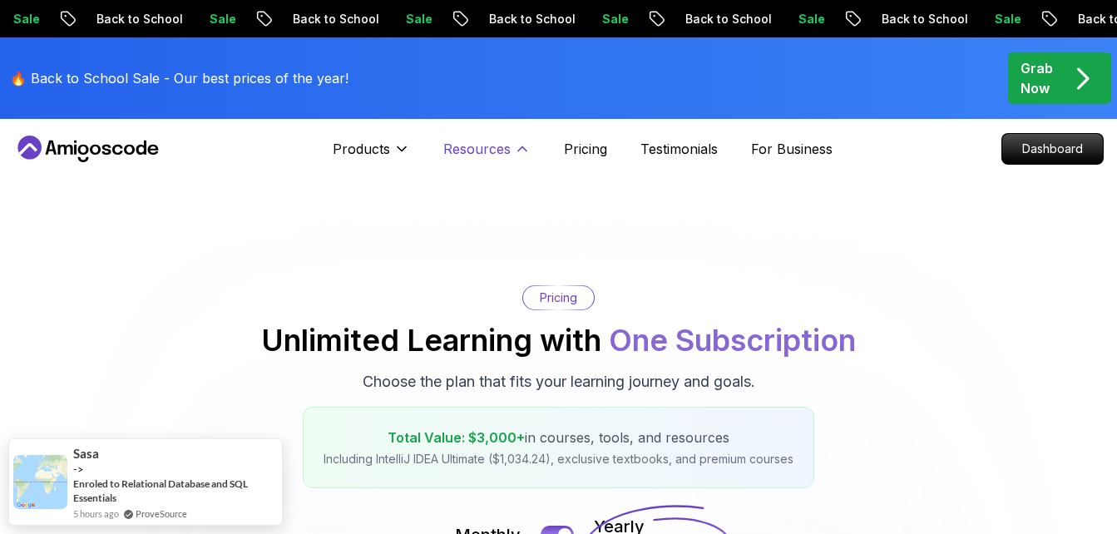
click at [503, 157] on p "Resources" at bounding box center [476, 149] width 67 height 20
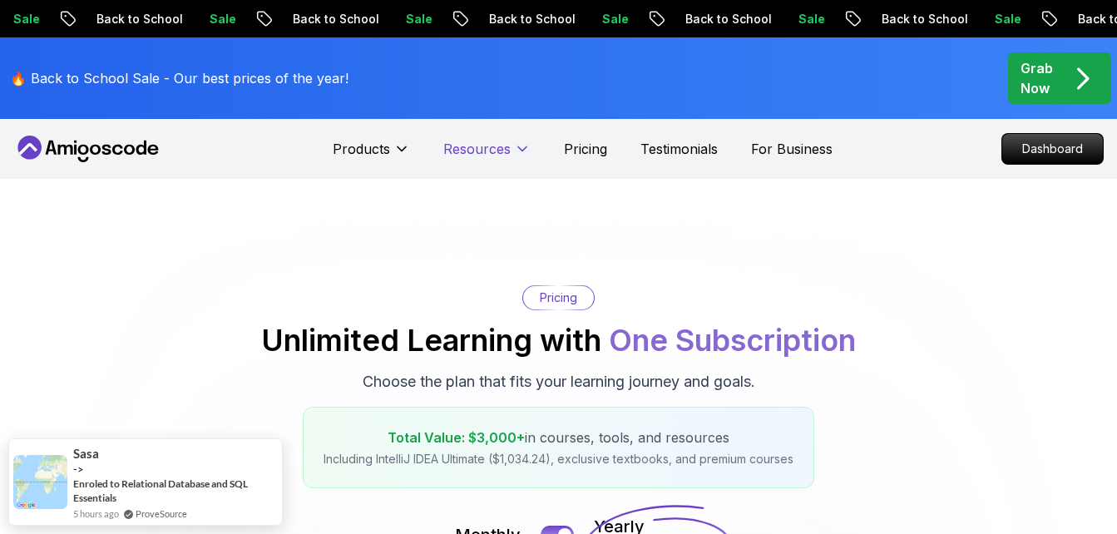
click at [503, 157] on p "Resources" at bounding box center [476, 149] width 67 height 20
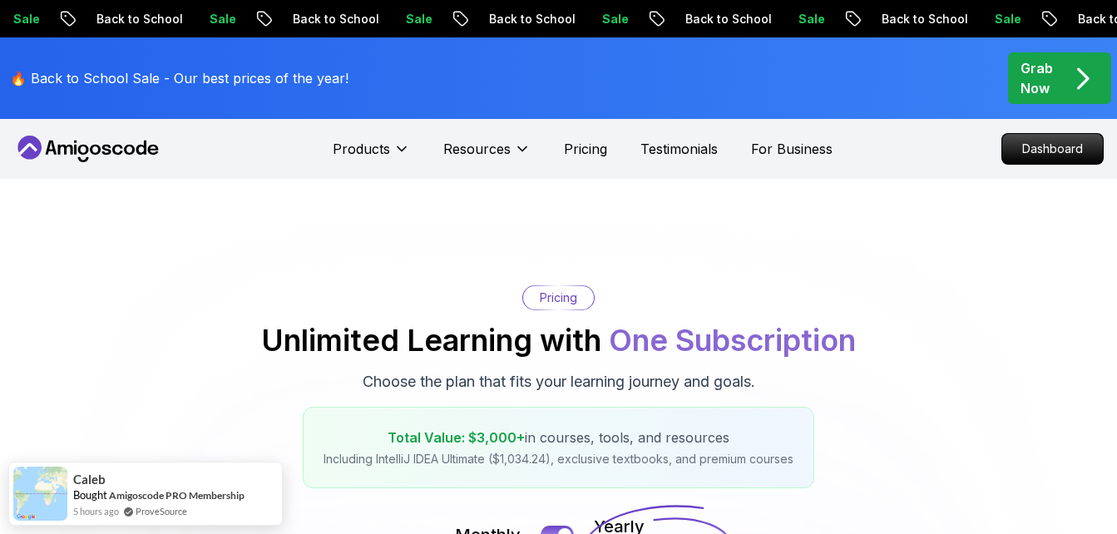
click at [106, 160] on icon at bounding box center [88, 149] width 150 height 27
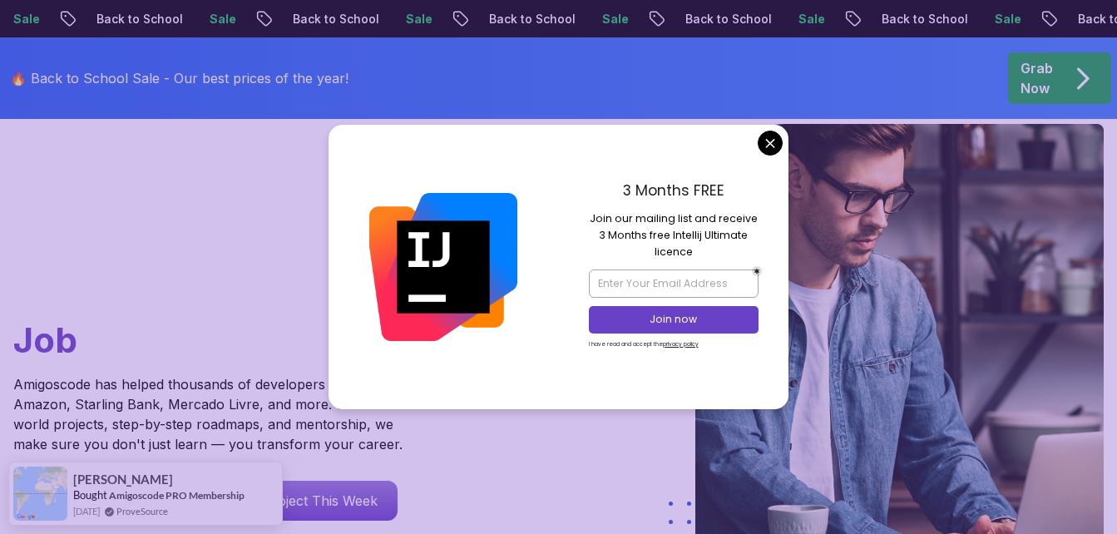
scroll to position [277, 0]
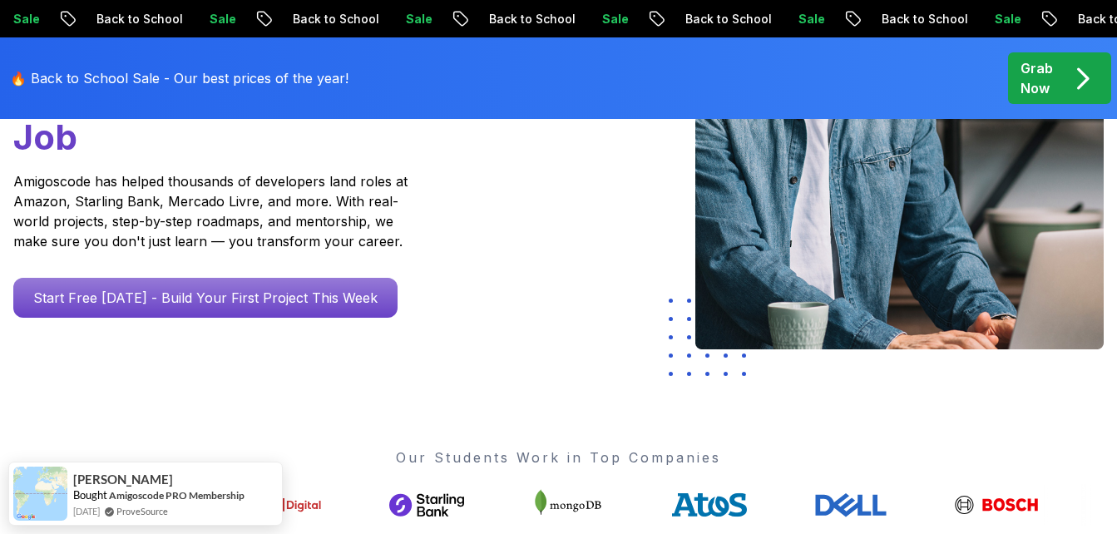
scroll to position [360, 0]
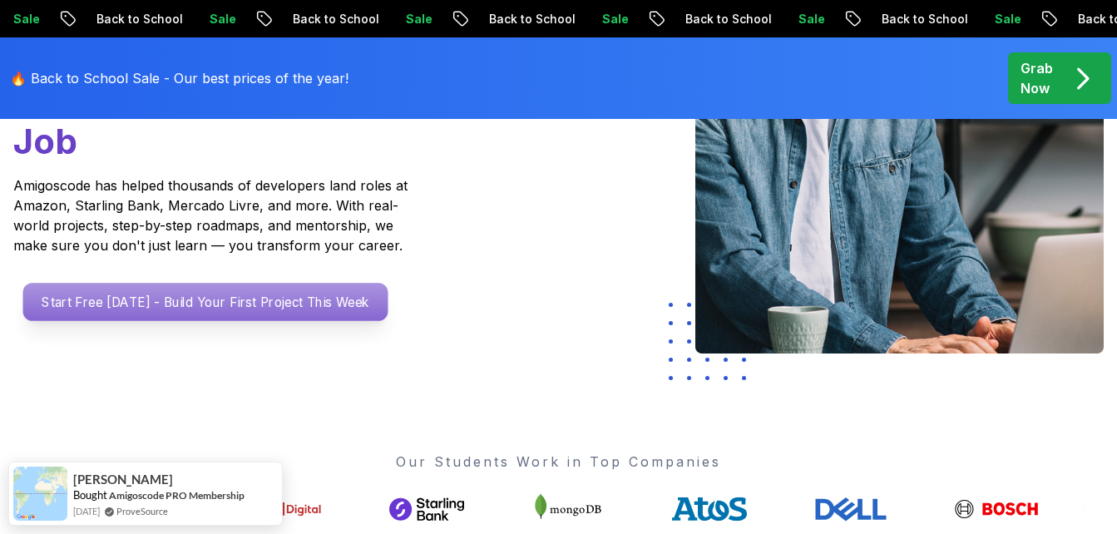
click at [167, 308] on p "Start Free [DATE] - Build Your First Project This Week" at bounding box center [205, 302] width 365 height 38
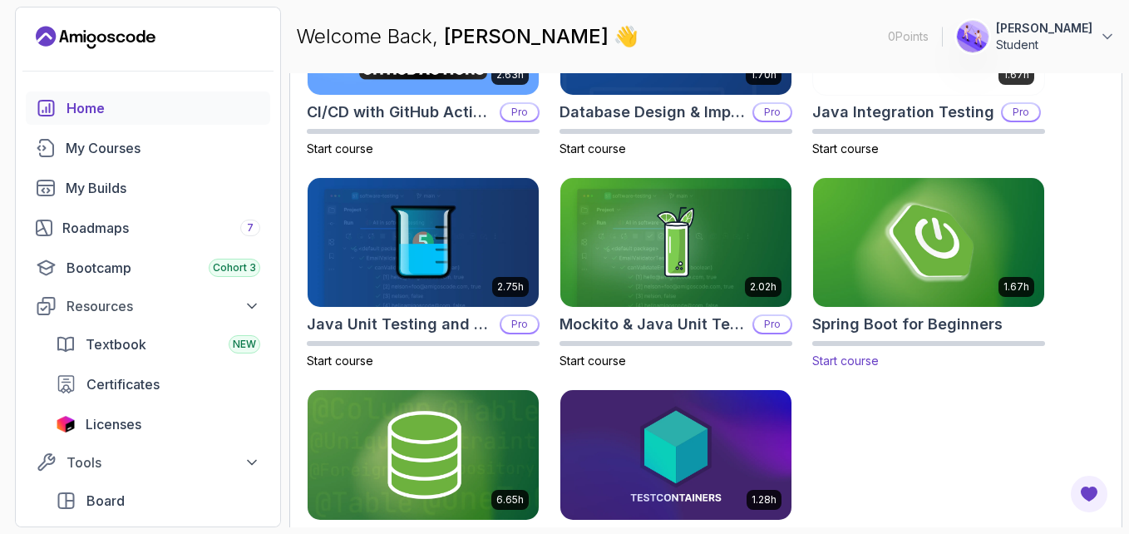
scroll to position [638, 0]
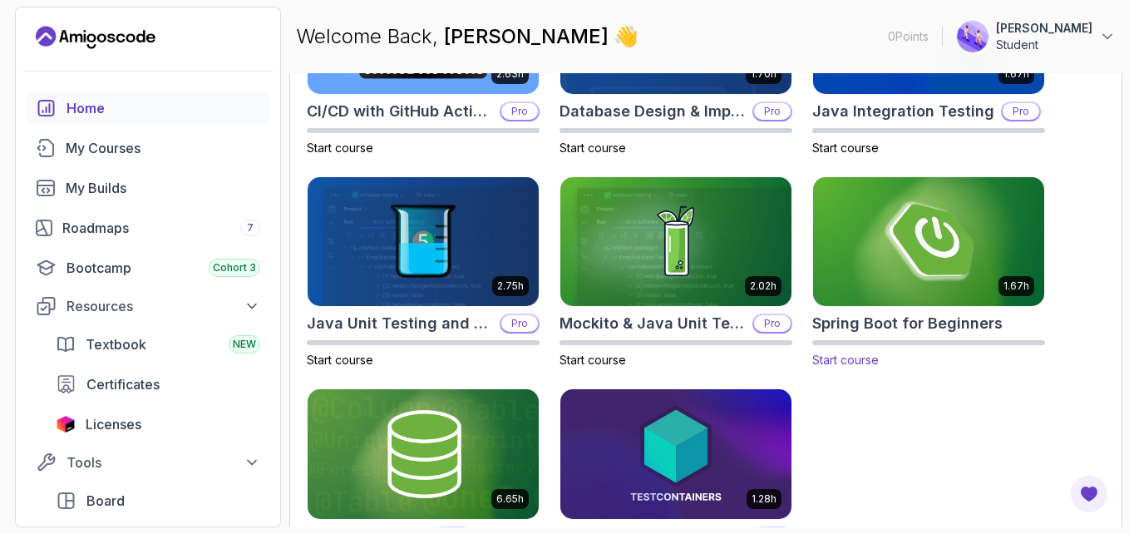
click at [915, 326] on h2 "Spring Boot for Beginners" at bounding box center [907, 323] width 190 height 23
